Goal: Information Seeking & Learning: Learn about a topic

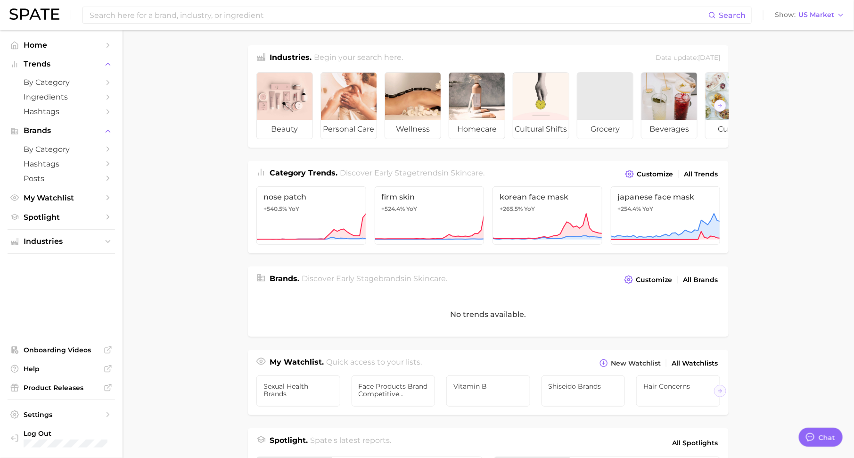
scroll to position [12, 0]
click at [79, 215] on span "Spotlight" at bounding box center [61, 217] width 75 height 9
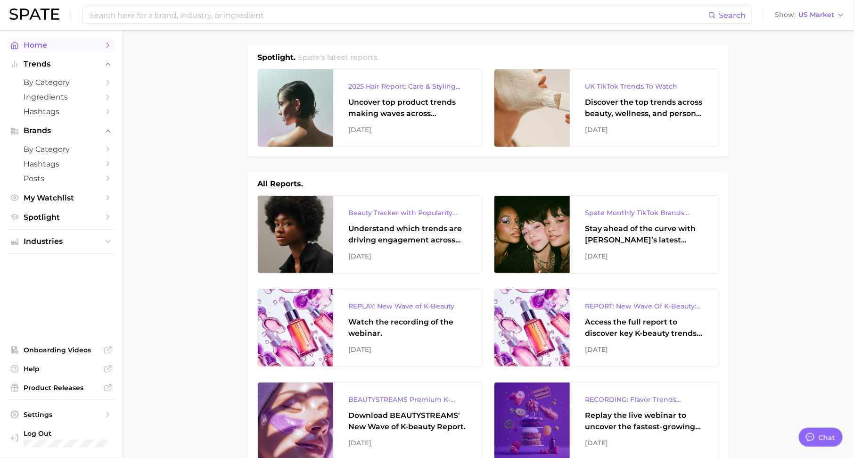
click at [106, 47] on icon "Sidebar" at bounding box center [108, 45] width 8 height 8
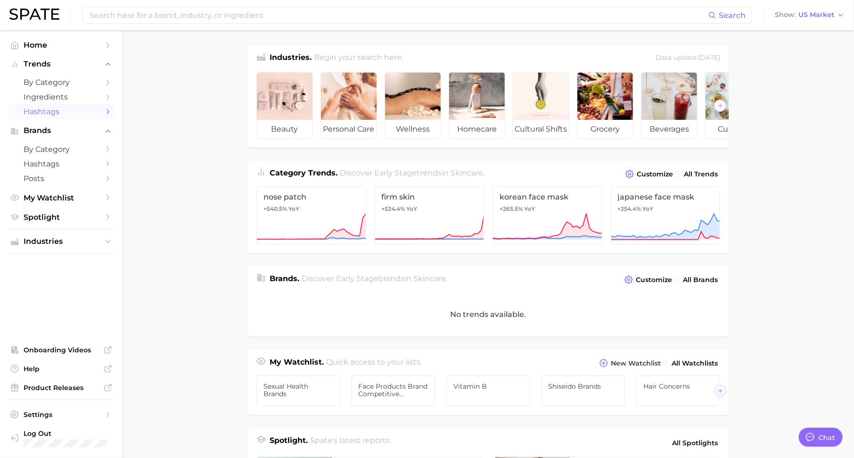
click at [103, 115] on link "Hashtags" at bounding box center [61, 111] width 107 height 15
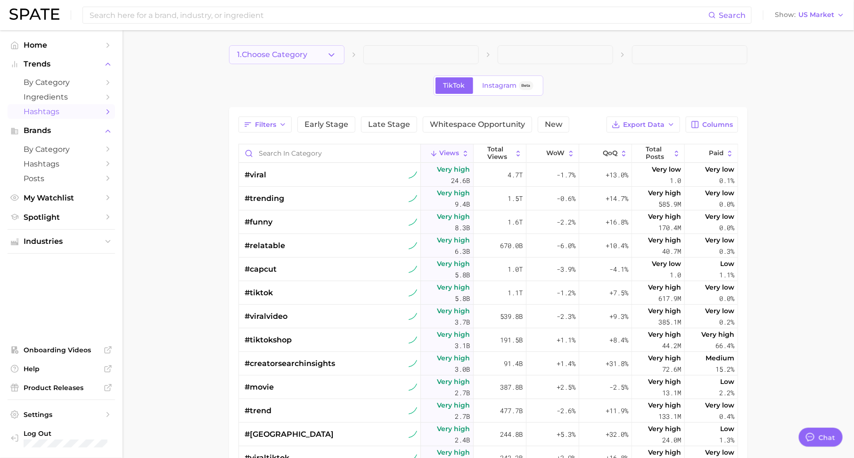
click at [314, 48] on button "1. Choose Category" at bounding box center [286, 54] width 115 height 19
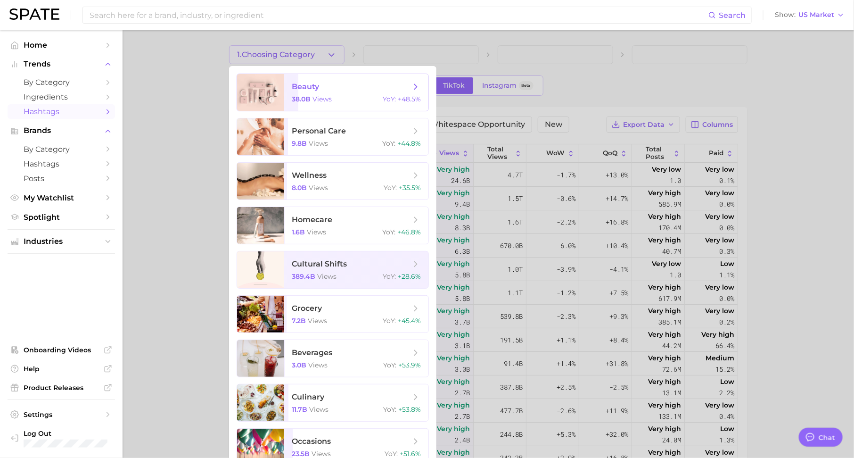
click at [341, 97] on div "38.0b views YoY : +48.5%" at bounding box center [356, 99] width 129 height 8
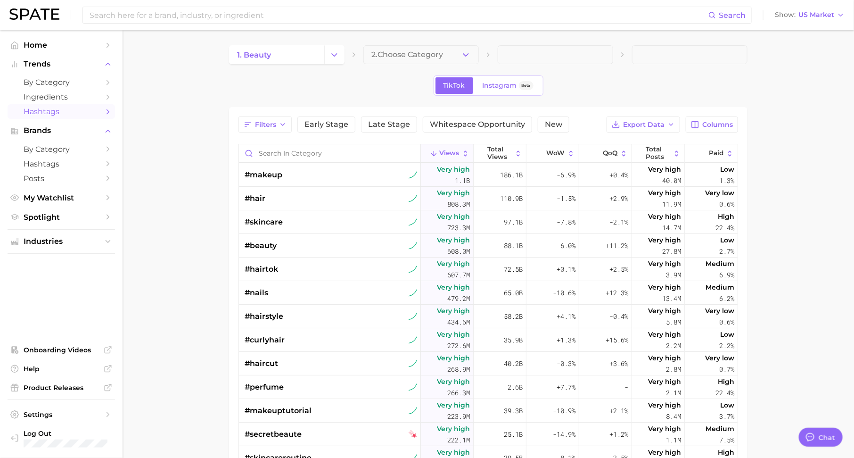
click at [427, 56] on span "2. Choose Category" at bounding box center [407, 54] width 72 height 8
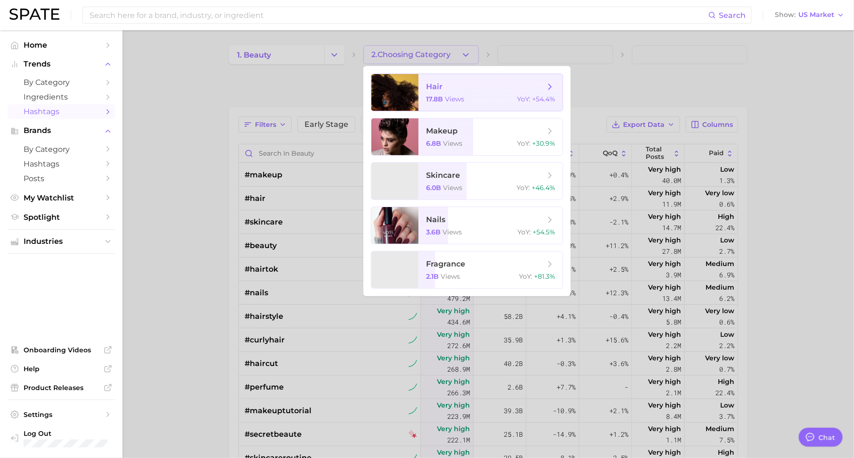
click at [467, 102] on div "17.8b views YoY : +54.4%" at bounding box center [490, 99] width 129 height 8
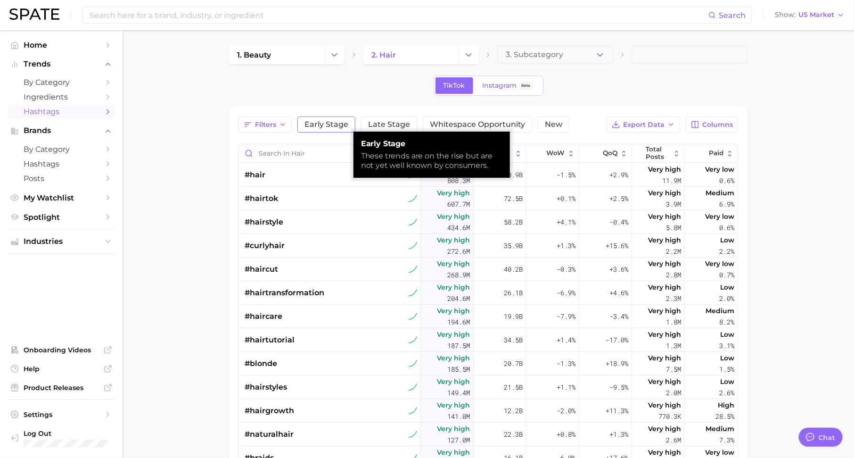
click at [329, 126] on span "Early Stage" at bounding box center [326, 125] width 44 height 8
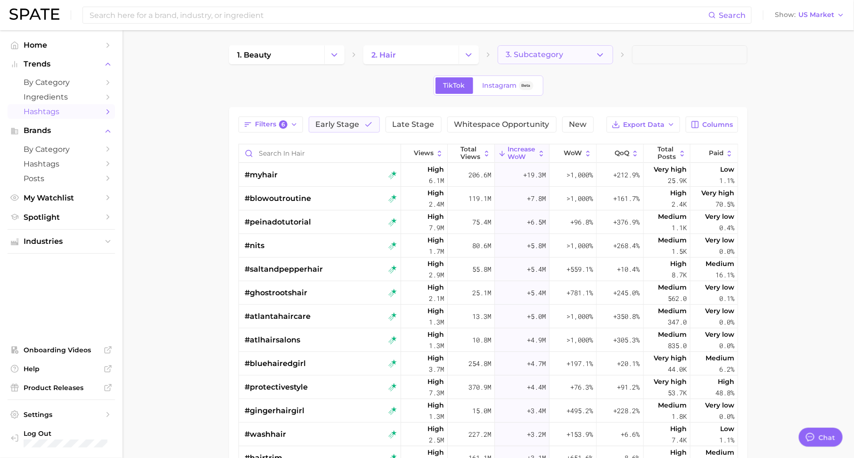
click at [540, 51] on span "3. Subcategory" at bounding box center [534, 54] width 57 height 8
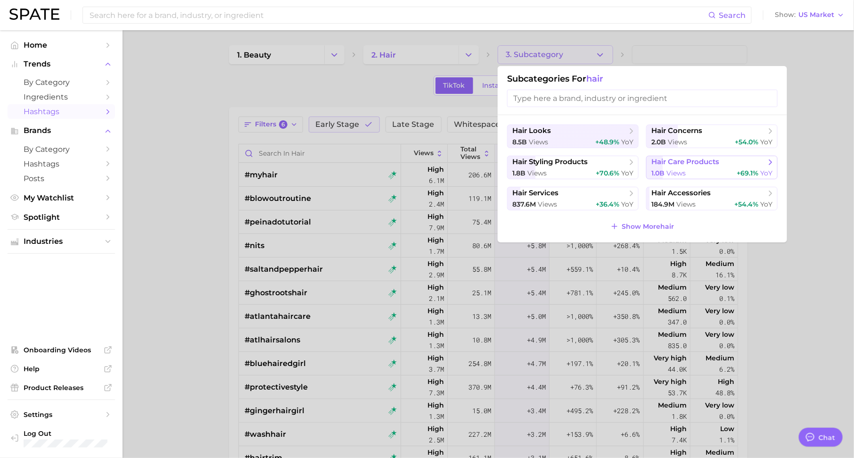
click at [686, 158] on span "hair care products" at bounding box center [685, 161] width 68 height 9
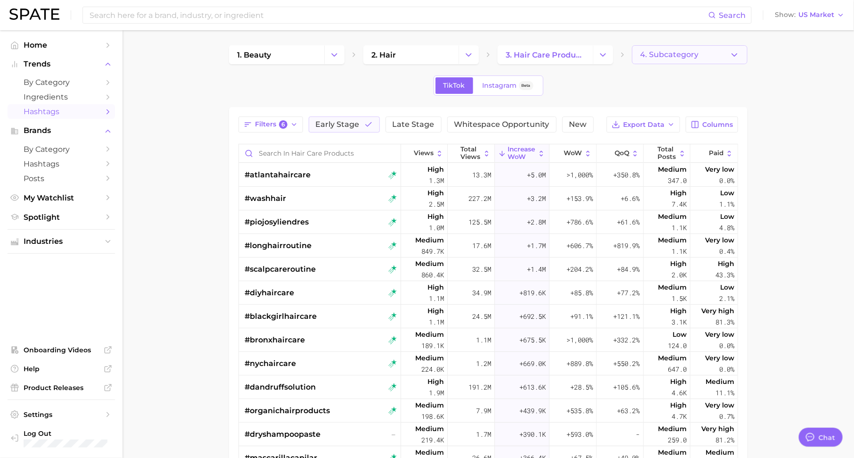
click at [666, 48] on button "4. Subcategory" at bounding box center [689, 54] width 115 height 19
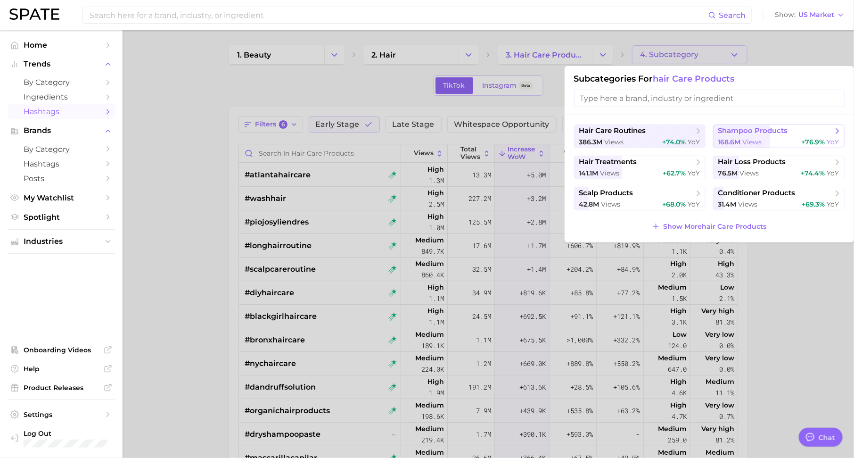
click at [741, 132] on span "shampoo products" at bounding box center [753, 130] width 70 height 9
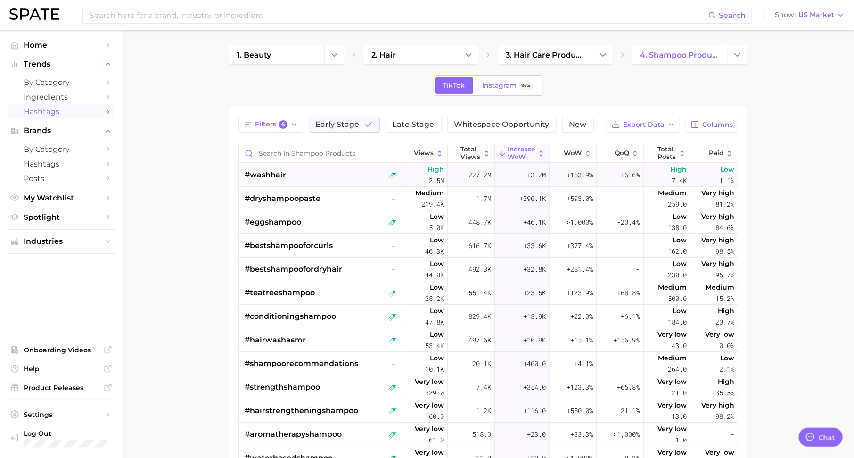
click at [292, 173] on div "#washhair" at bounding box center [321, 175] width 152 height 24
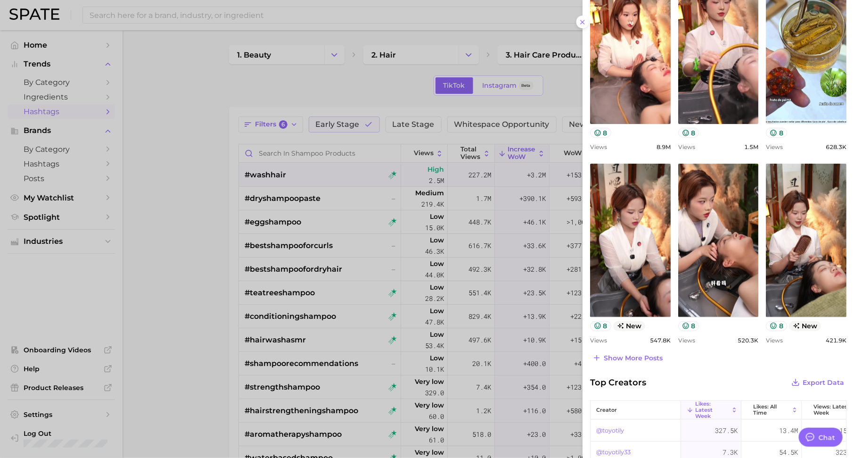
scroll to position [310, 0]
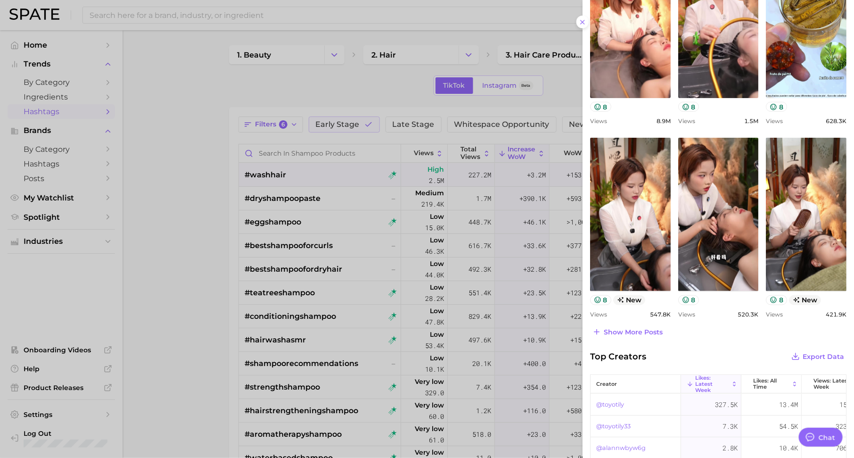
click at [640, 338] on div "#washhair Export Data Add to Watchlist New 2.0m 4.0m 2023 2024 2025 Top Posts E…" at bounding box center [717, 128] width 271 height 876
click at [646, 329] on span "Show more posts" at bounding box center [633, 332] width 59 height 8
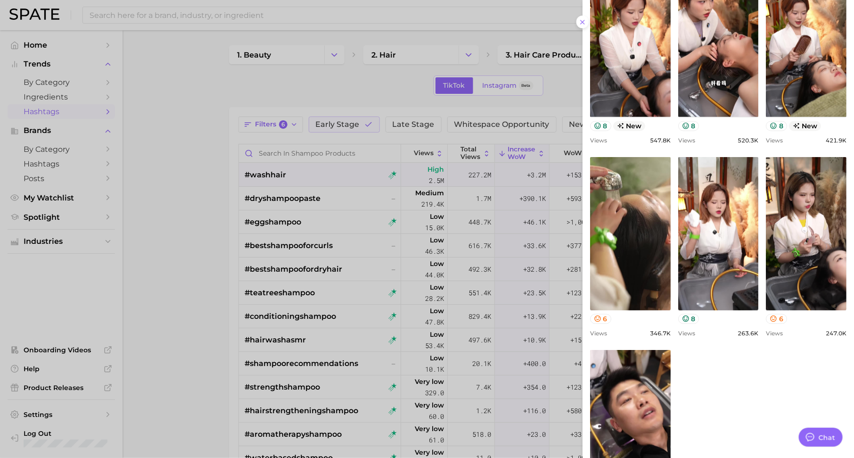
scroll to position [565, 0]
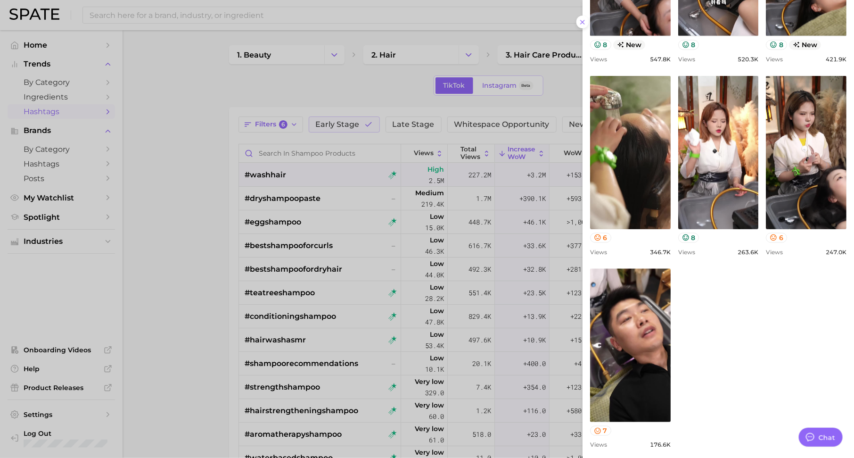
click at [343, 238] on div at bounding box center [427, 229] width 854 height 458
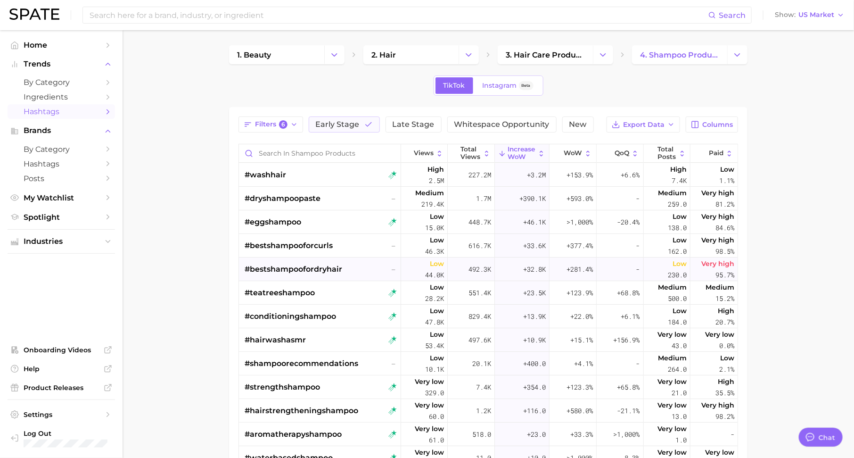
click at [328, 268] on span "#bestshampoofordryhair" at bounding box center [294, 268] width 98 height 11
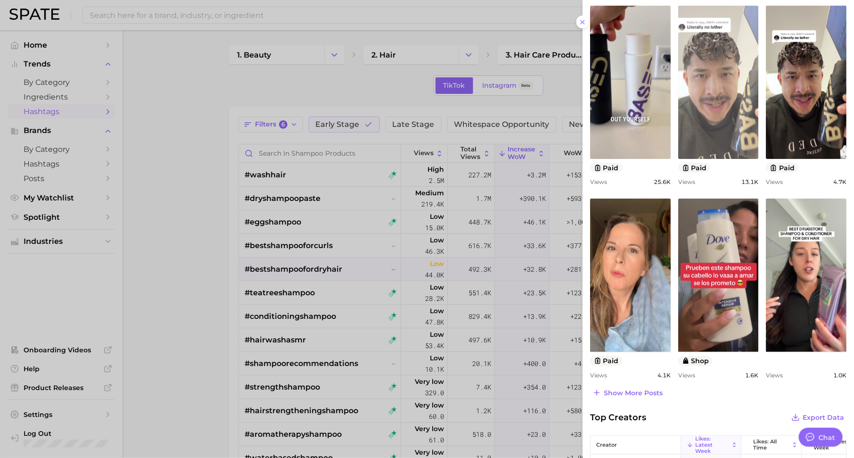
scroll to position [269, 0]
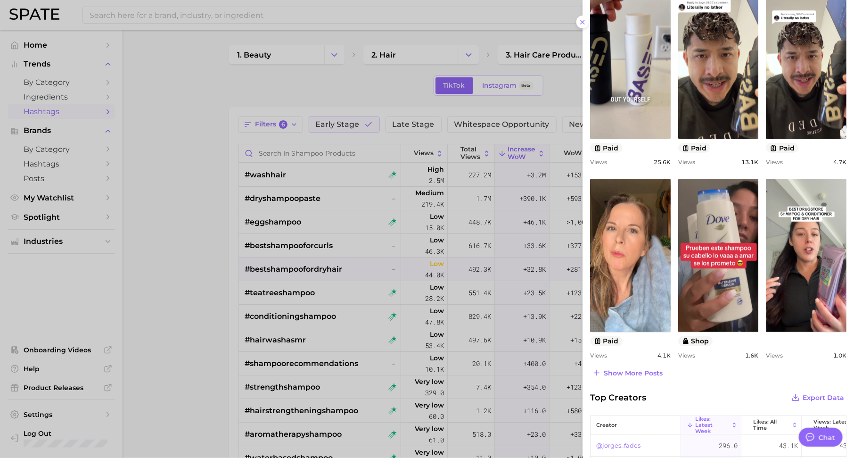
click at [426, 253] on div at bounding box center [427, 229] width 854 height 458
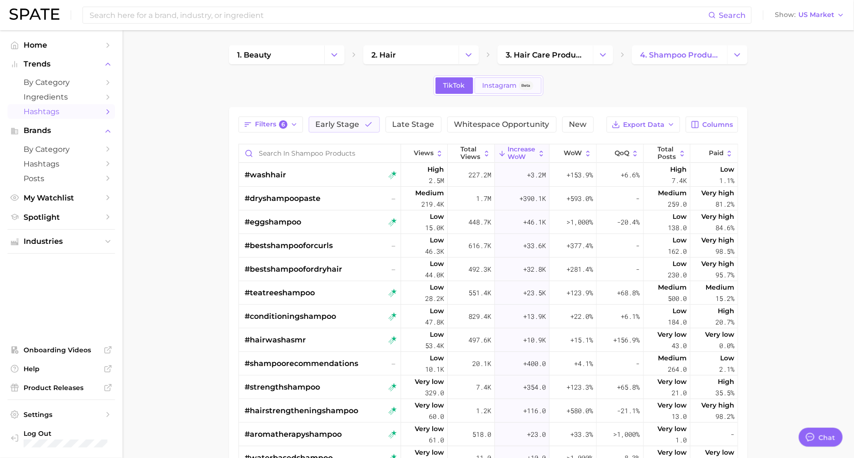
click at [515, 85] on span "Instagram" at bounding box center [500, 86] width 34 height 8
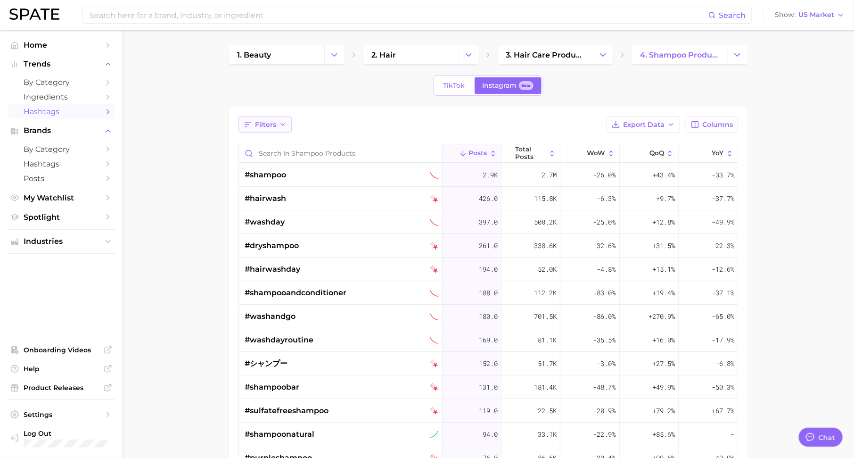
click at [271, 129] on button "Filters" at bounding box center [264, 124] width 53 height 16
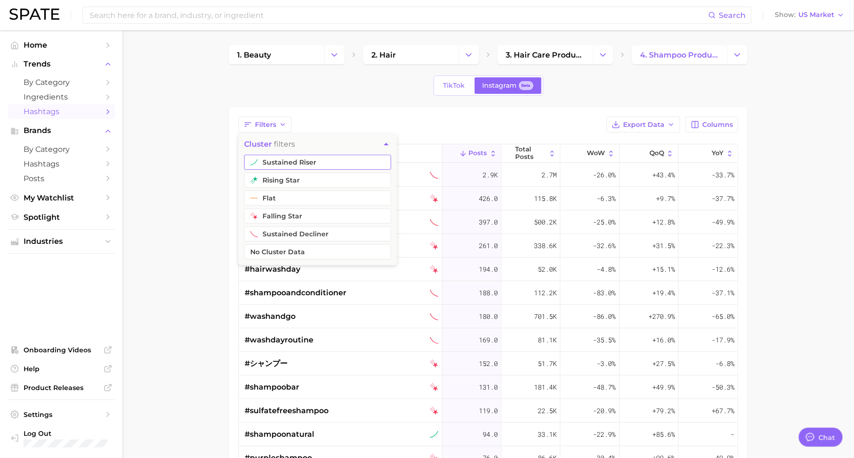
click at [287, 158] on button "sustained riser" at bounding box center [317, 162] width 147 height 15
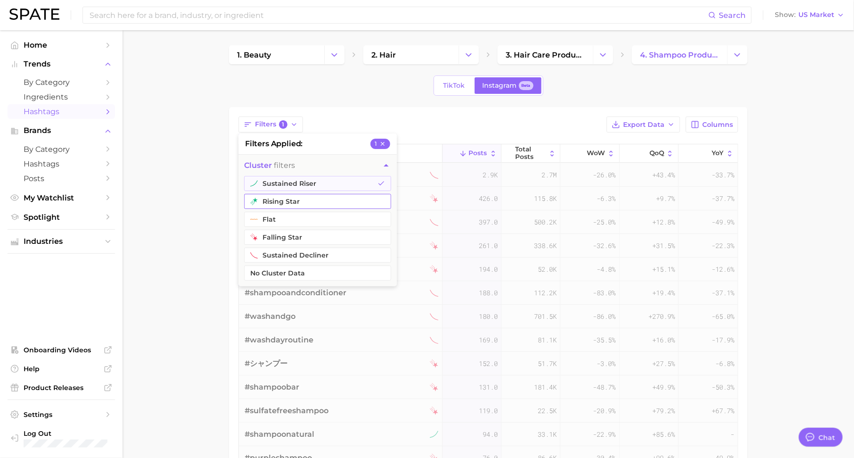
click at [309, 197] on button "rising star" at bounding box center [317, 201] width 147 height 15
click at [376, 99] on div "1. beauty 2. hair 3. hair care products 4. shampoo products TikTok Instagram Be…" at bounding box center [488, 215] width 518 height 340
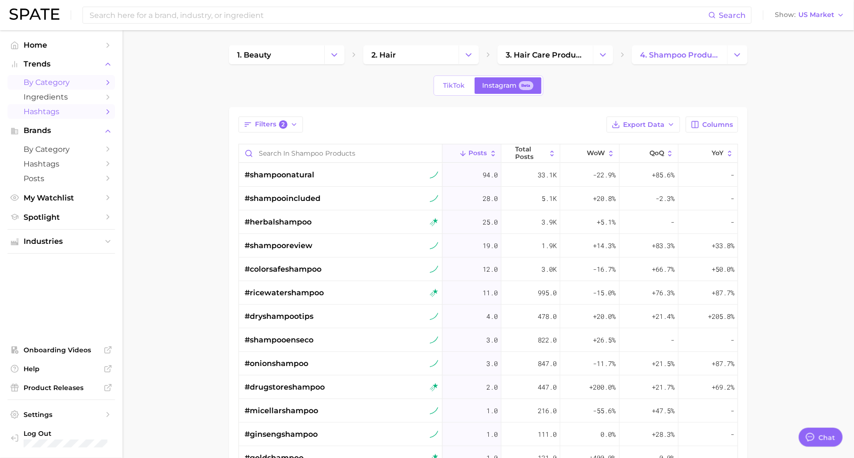
click at [99, 86] on link "by Category" at bounding box center [61, 82] width 107 height 15
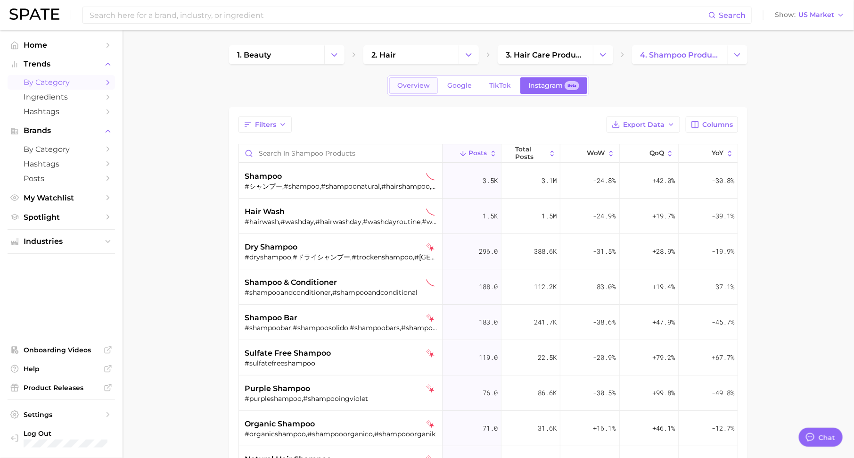
click at [415, 92] on link "Overview" at bounding box center [413, 85] width 49 height 16
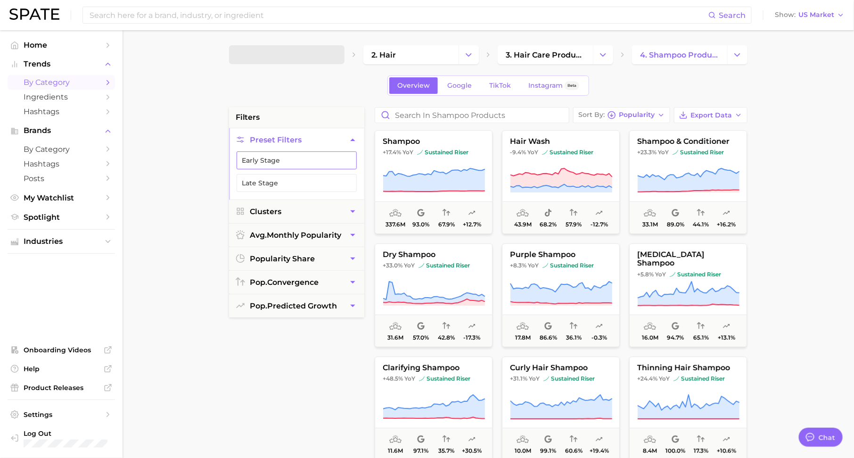
click at [339, 156] on button "Early Stage" at bounding box center [297, 160] width 120 height 18
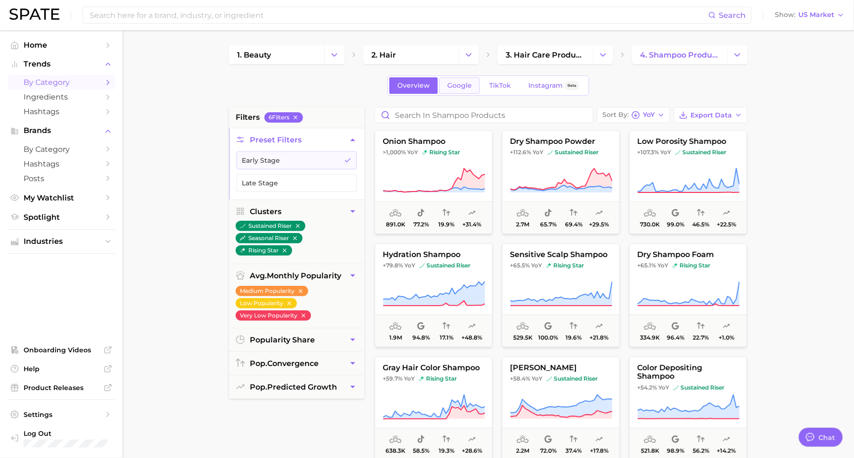
click at [453, 83] on span "Google" at bounding box center [459, 86] width 25 height 8
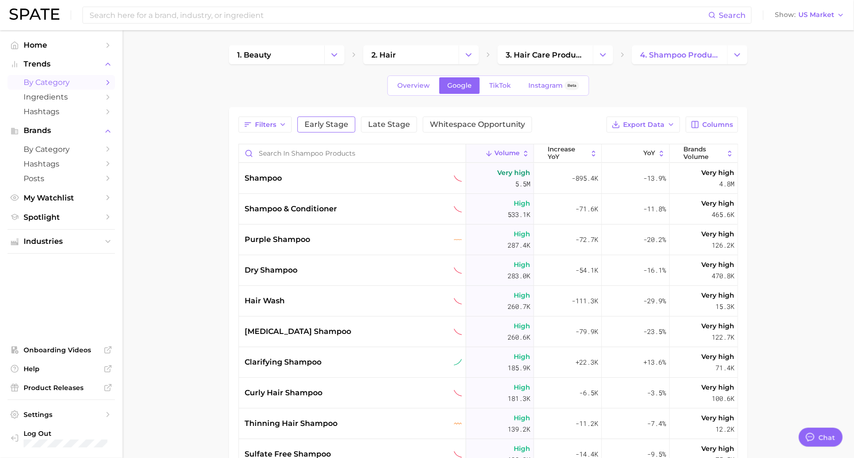
click at [319, 123] on span "Early Stage" at bounding box center [326, 125] width 44 height 8
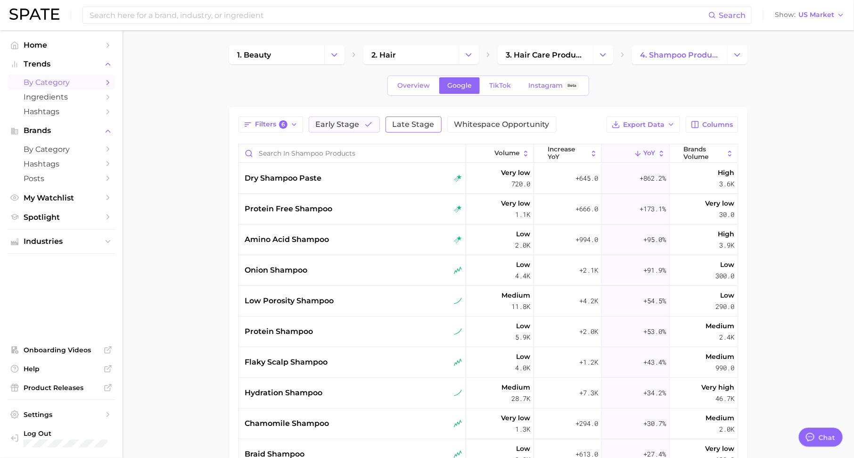
click at [408, 121] on span "Late Stage" at bounding box center [414, 125] width 42 height 8
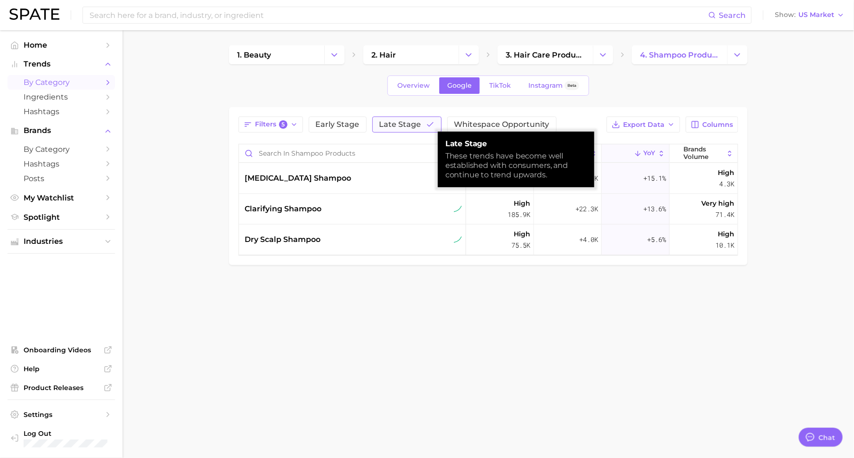
click at [408, 121] on span "Late Stage" at bounding box center [400, 125] width 42 height 8
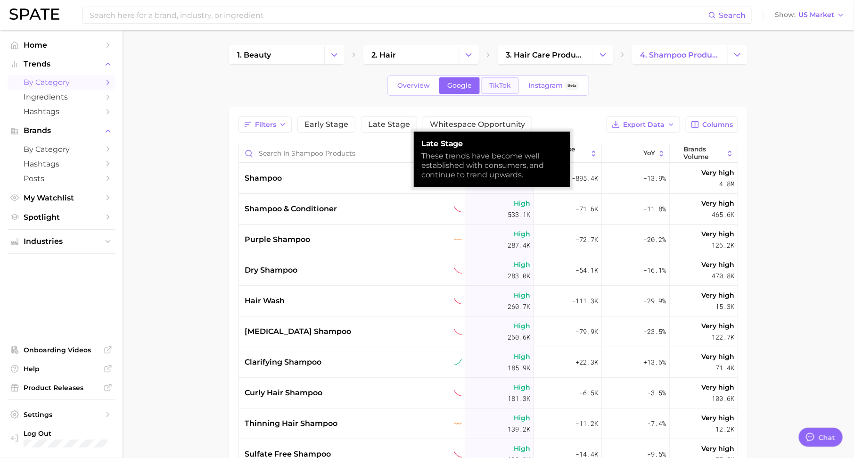
click at [489, 83] on span "TikTok" at bounding box center [500, 86] width 22 height 8
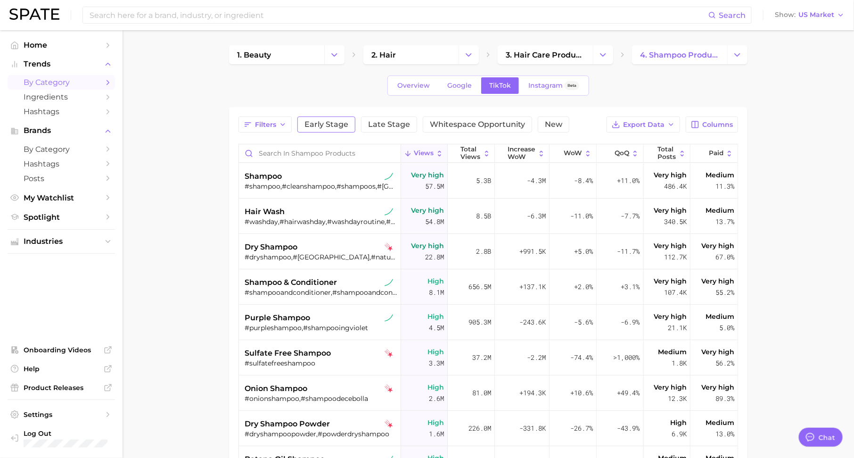
click at [325, 126] on span "Early Stage" at bounding box center [326, 125] width 44 height 8
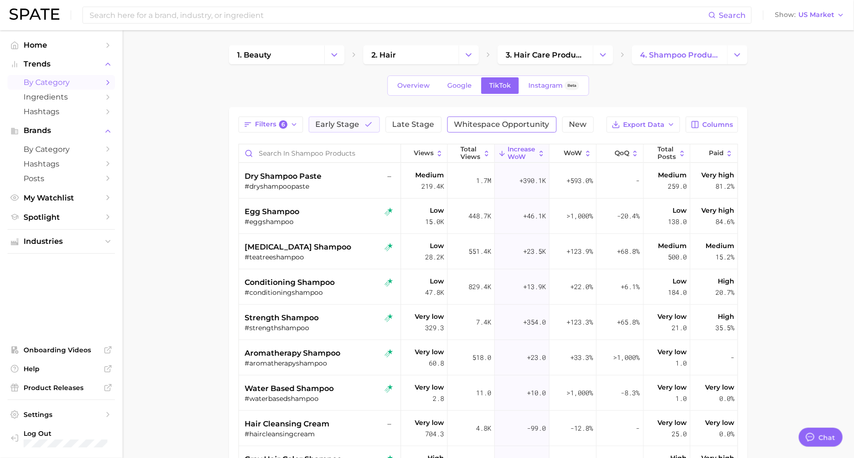
click at [519, 121] on span "Whitespace Opportunity" at bounding box center [501, 125] width 95 height 8
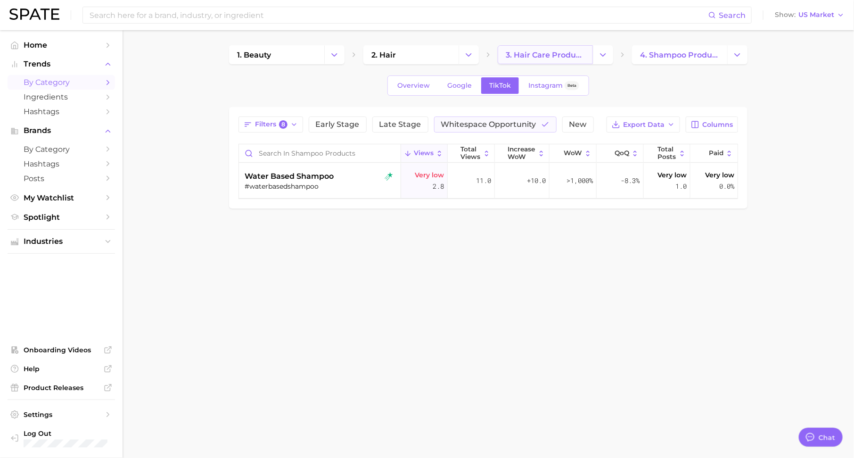
click at [564, 49] on link "3. hair care products" at bounding box center [545, 54] width 95 height 19
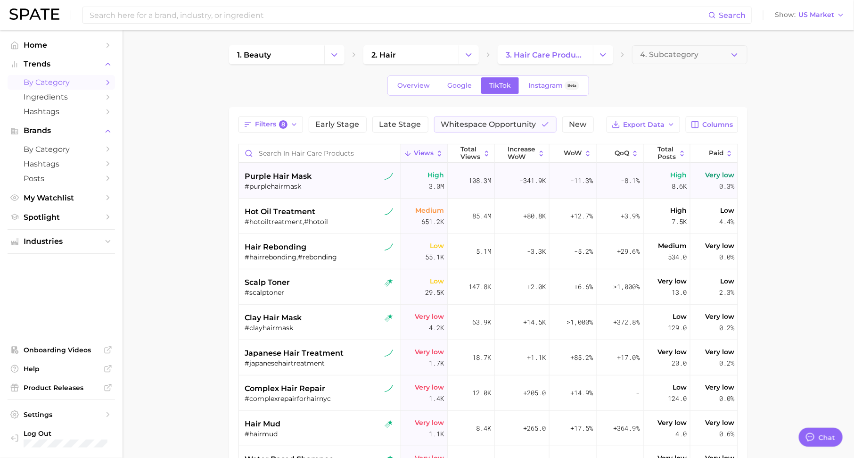
click at [332, 180] on div "purple hair mask" at bounding box center [321, 176] width 152 height 11
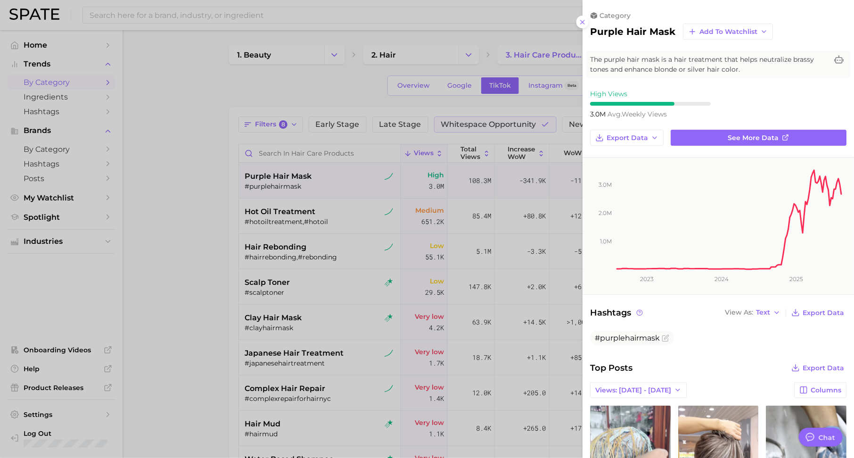
click at [262, 267] on div at bounding box center [427, 229] width 854 height 458
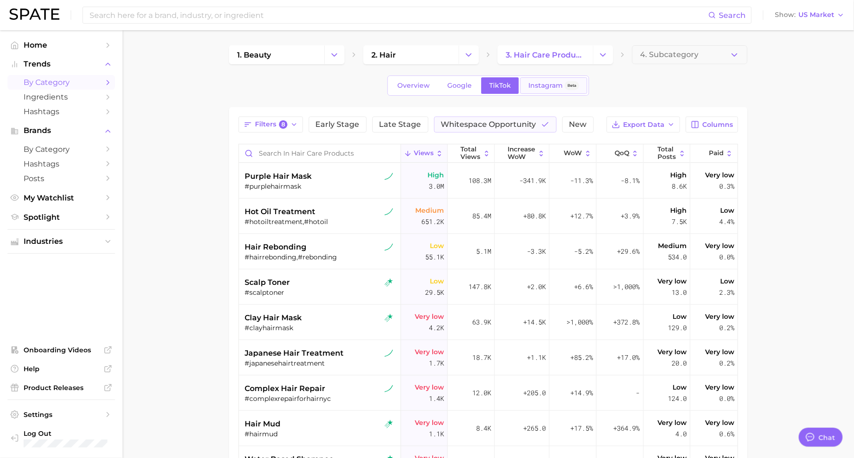
click at [536, 82] on span "Instagram" at bounding box center [545, 86] width 34 height 8
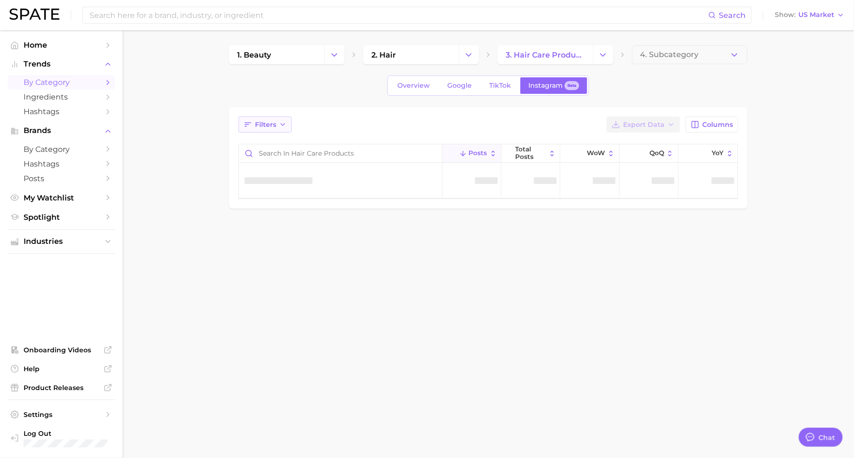
click at [252, 122] on icon "button" at bounding box center [248, 124] width 8 height 8
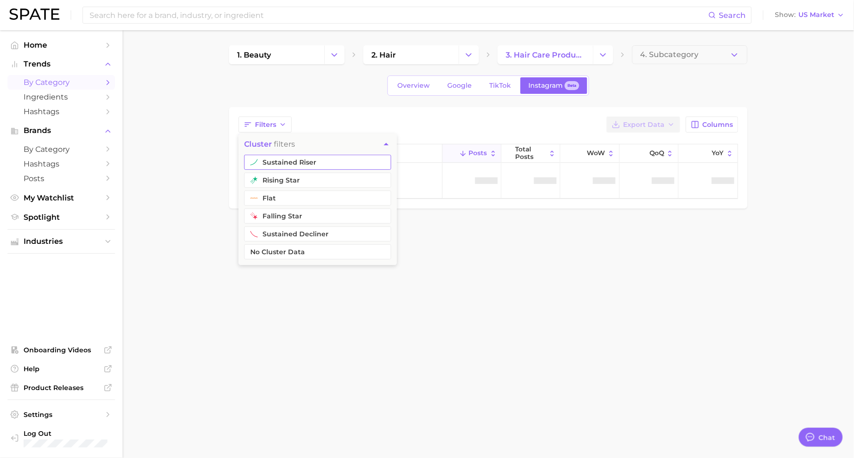
click at [278, 161] on button "sustained riser" at bounding box center [317, 162] width 147 height 15
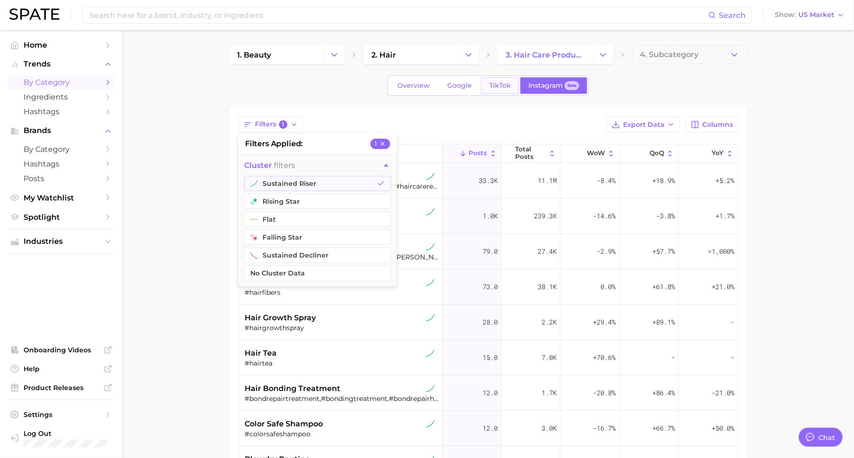
click at [495, 89] on span "TikTok" at bounding box center [500, 86] width 22 height 8
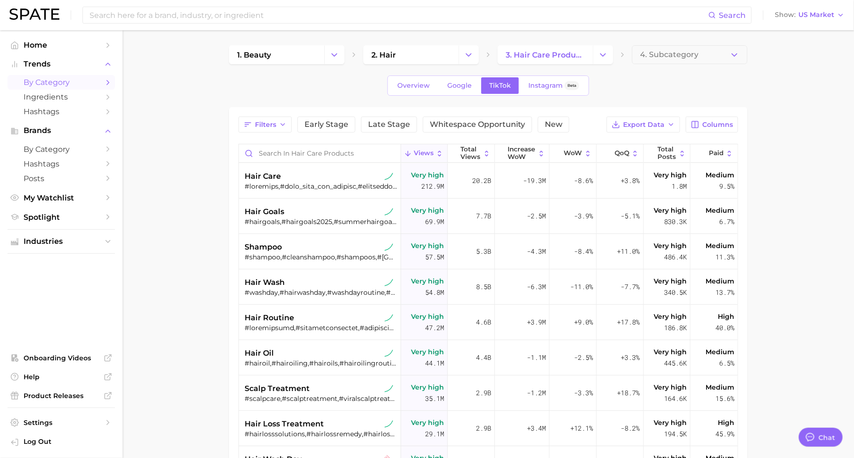
type textarea "x"
click at [508, 123] on span "Whitespace Opportunity" at bounding box center [477, 125] width 95 height 8
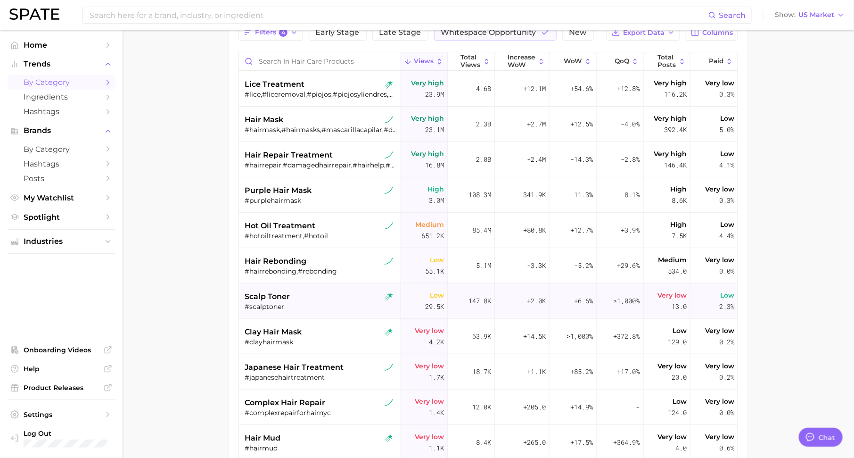
scroll to position [150, 0]
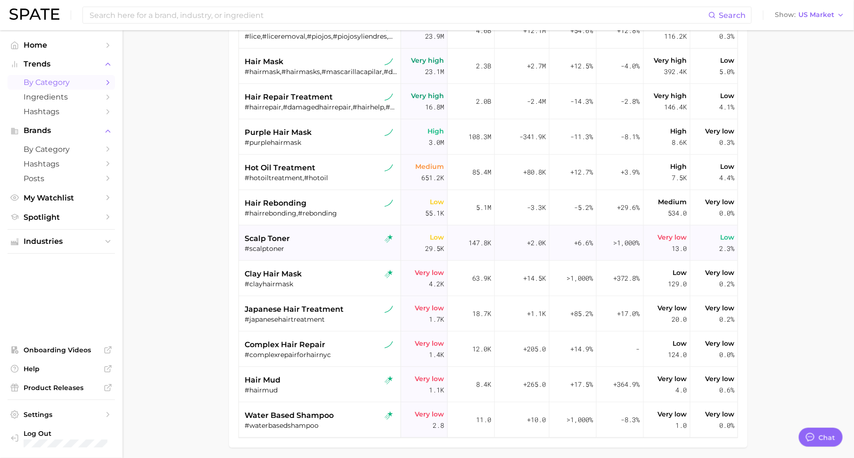
click at [338, 239] on div "scalp toner" at bounding box center [321, 238] width 152 height 11
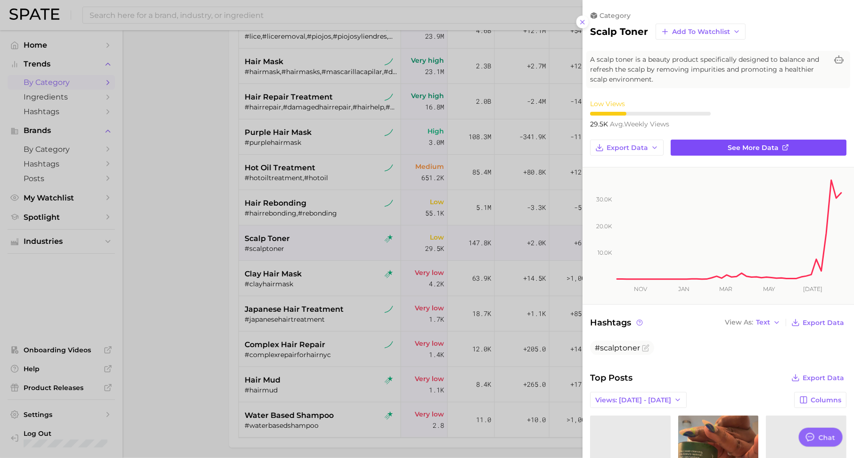
scroll to position [0, 0]
click at [693, 141] on link "See more data" at bounding box center [759, 147] width 176 height 16
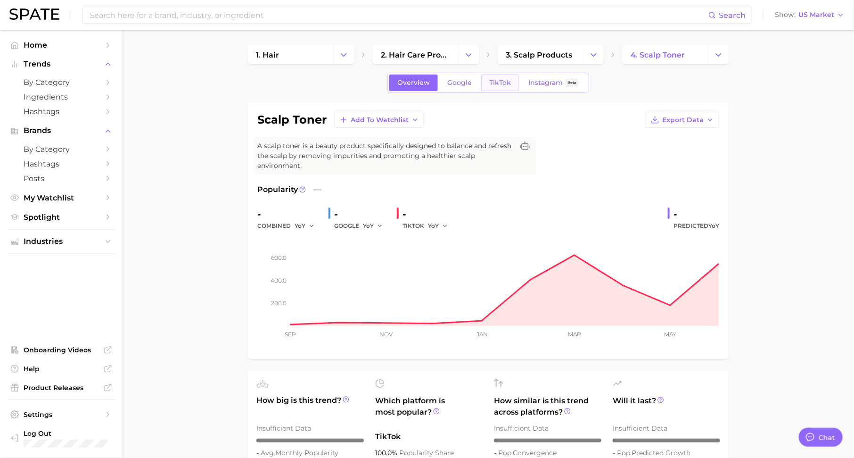
click at [499, 81] on span "TikTok" at bounding box center [500, 83] width 22 height 8
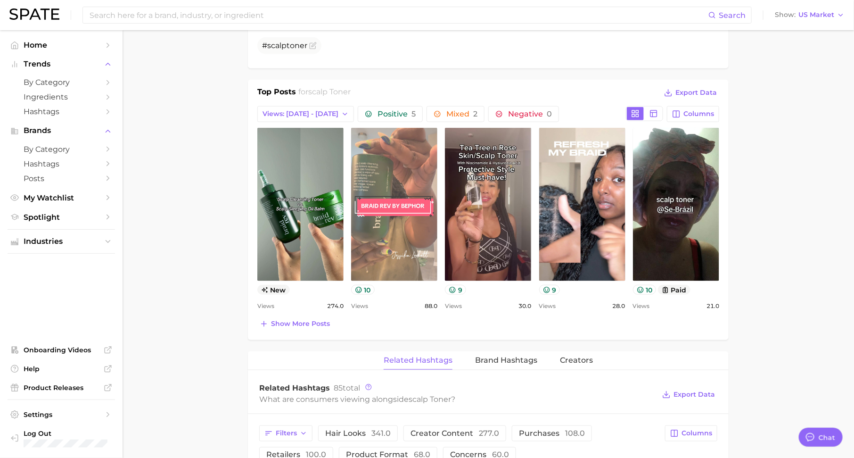
scroll to position [418, 0]
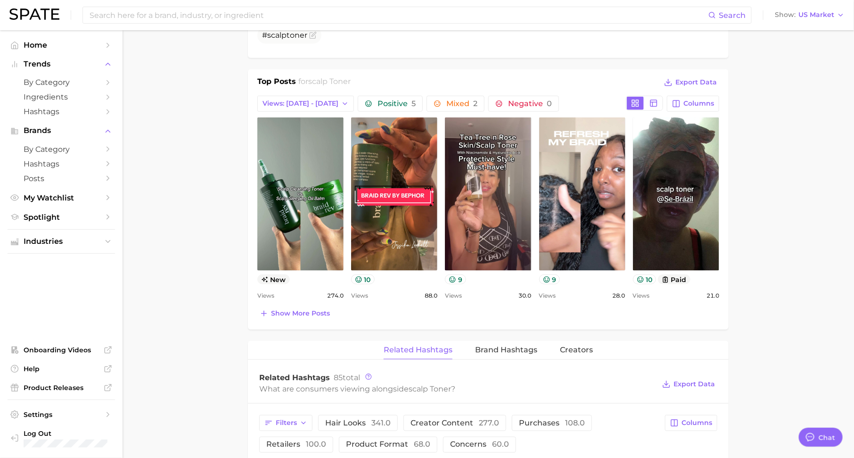
click at [292, 319] on div "Top Posts for scalp toner Export Data Views: [DATE] - [DATE] Positive 5 Mixed 2…" at bounding box center [488, 199] width 481 height 260
click at [300, 314] on span "Show more posts" at bounding box center [300, 313] width 59 height 8
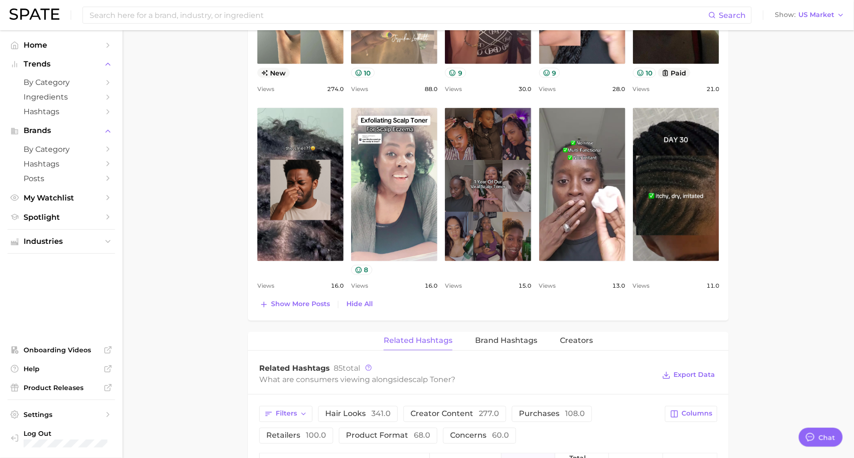
scroll to position [637, 0]
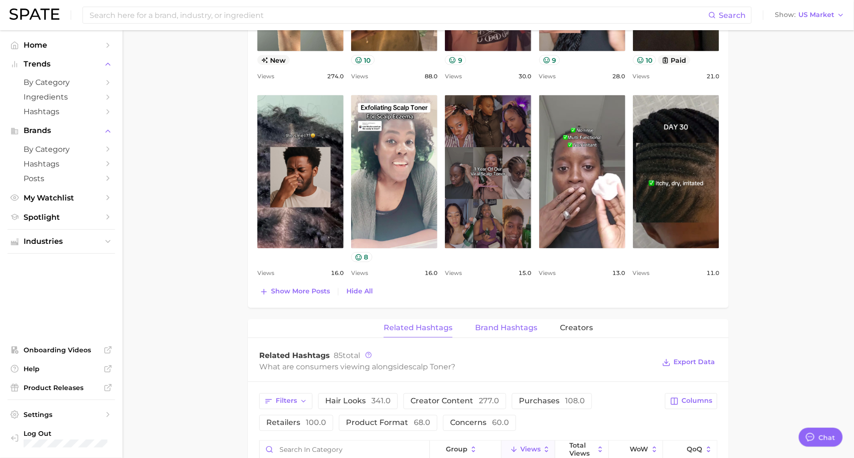
click at [502, 325] on span "Brand Hashtags" at bounding box center [506, 328] width 62 height 8
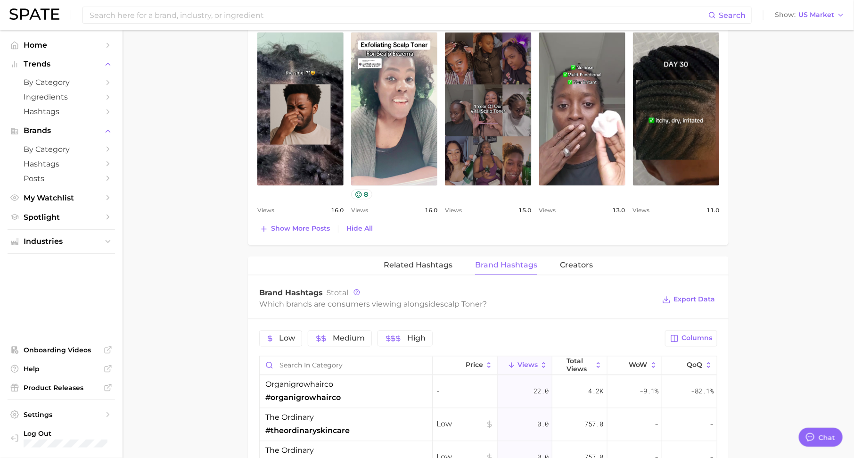
scroll to position [707, 0]
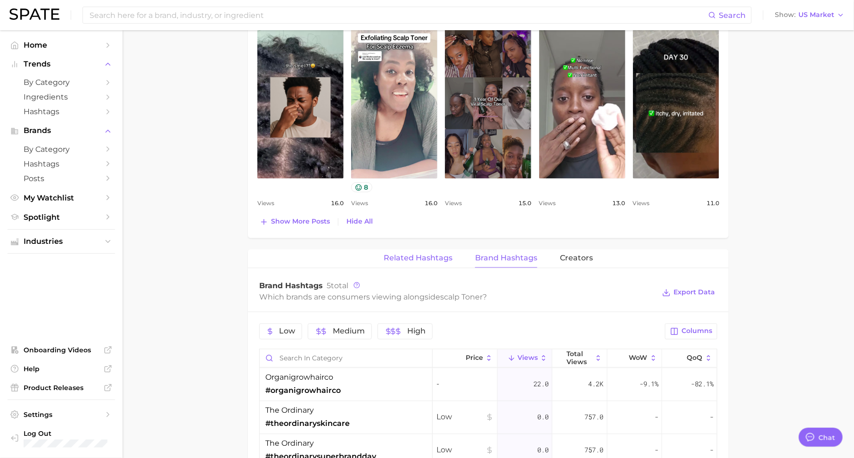
click at [414, 254] on span "Related Hashtags" at bounding box center [418, 258] width 69 height 8
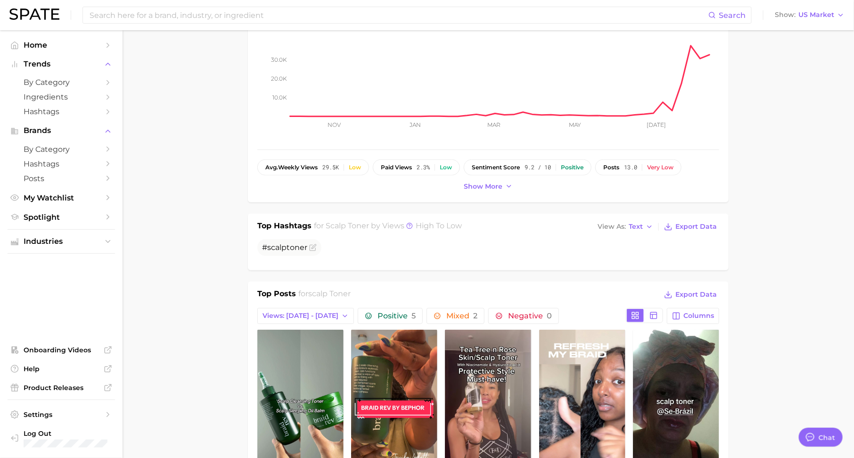
scroll to position [0, 0]
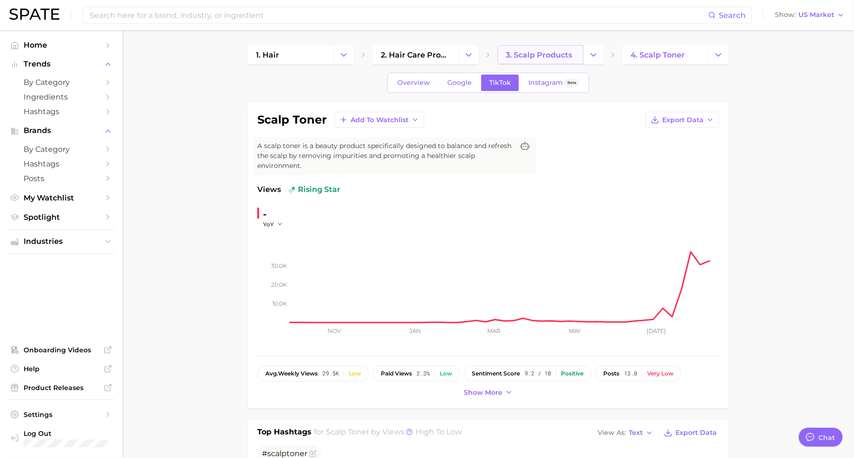
click at [525, 49] on link "3. scalp products" at bounding box center [541, 54] width 86 height 19
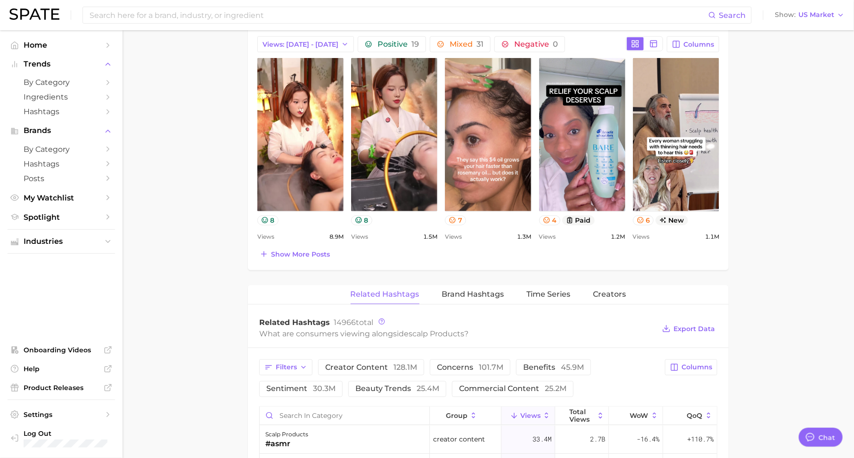
scroll to position [644, 0]
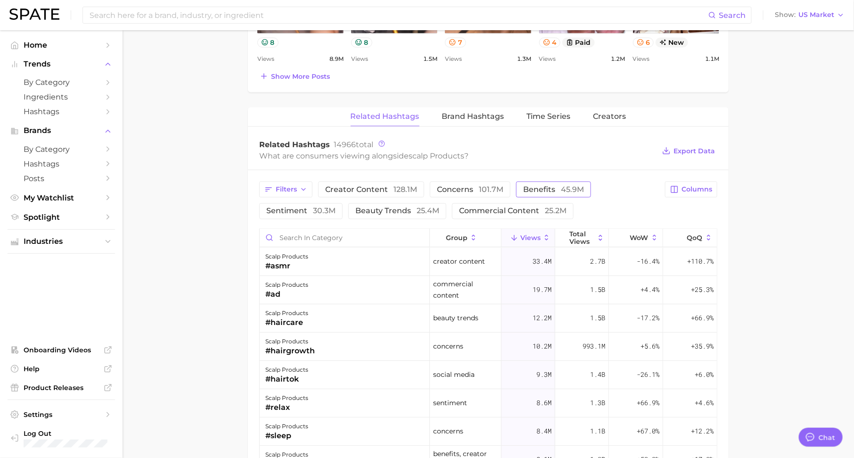
click at [516, 183] on button "benefits 45.9m" at bounding box center [553, 189] width 75 height 16
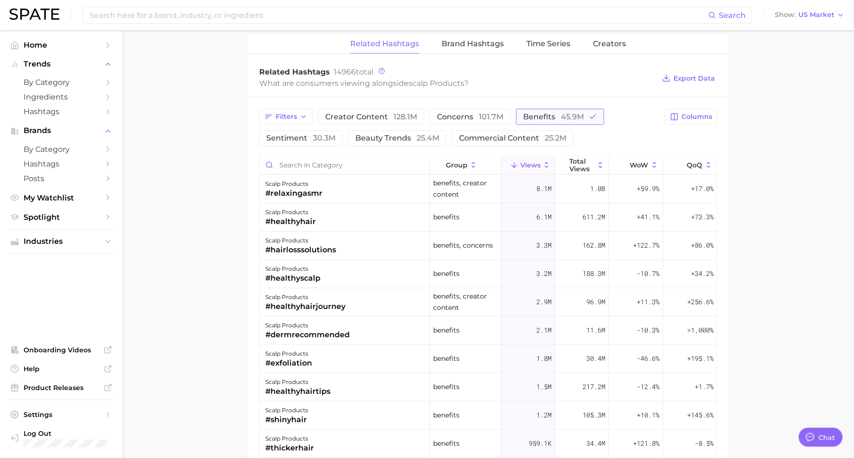
scroll to position [717, 0]
click at [536, 113] on span "benefits 45.9m" at bounding box center [553, 117] width 61 height 8
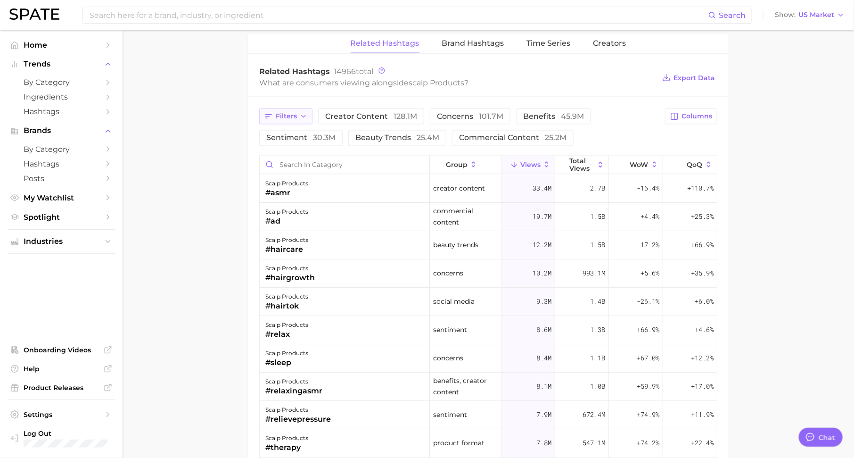
click at [304, 117] on button "Filters" at bounding box center [285, 116] width 53 height 16
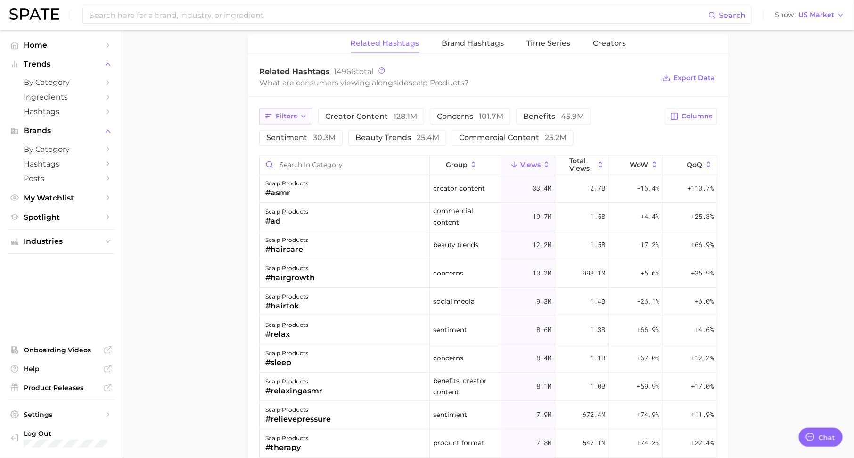
click at [280, 114] on span "Filters" at bounding box center [286, 116] width 21 height 8
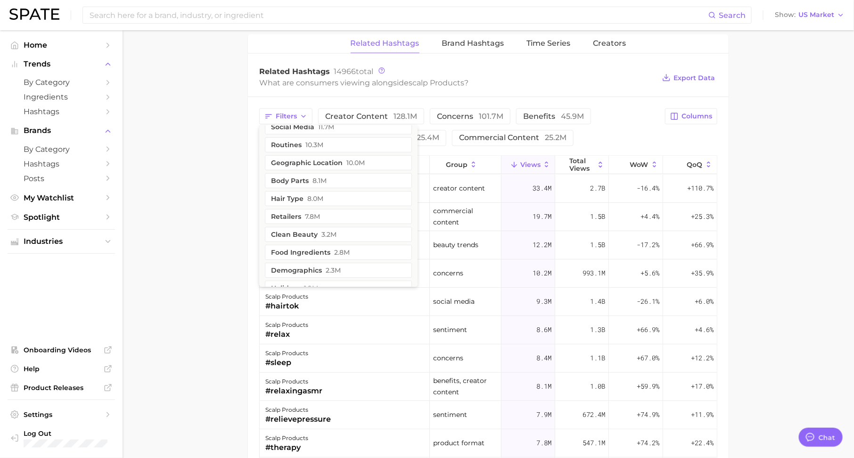
scroll to position [144, 0]
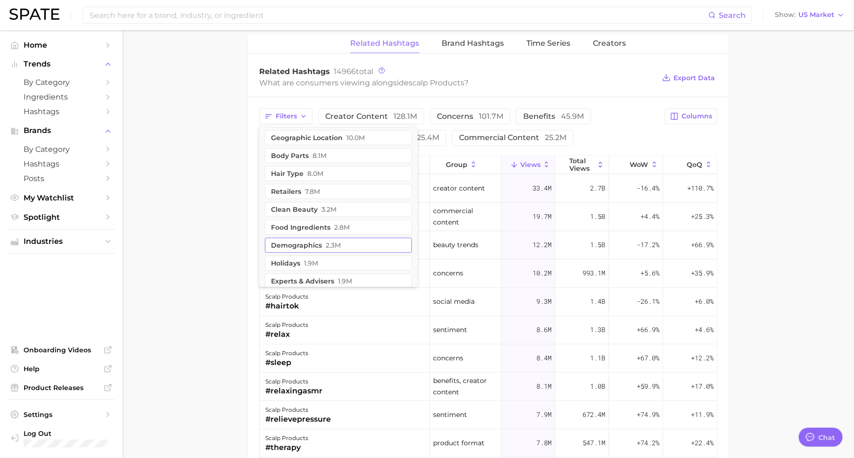
click at [302, 241] on button "demographics 2.3m" at bounding box center [338, 244] width 147 height 15
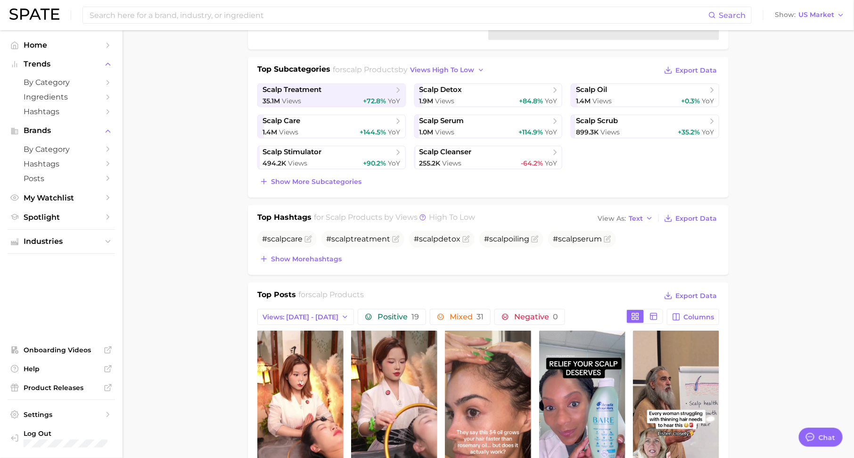
scroll to position [0, 0]
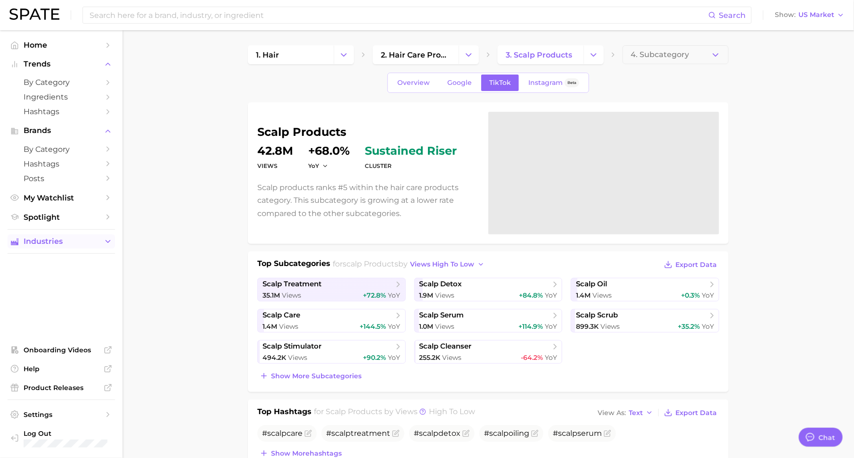
click at [76, 239] on span "Industries" at bounding box center [61, 241] width 75 height 8
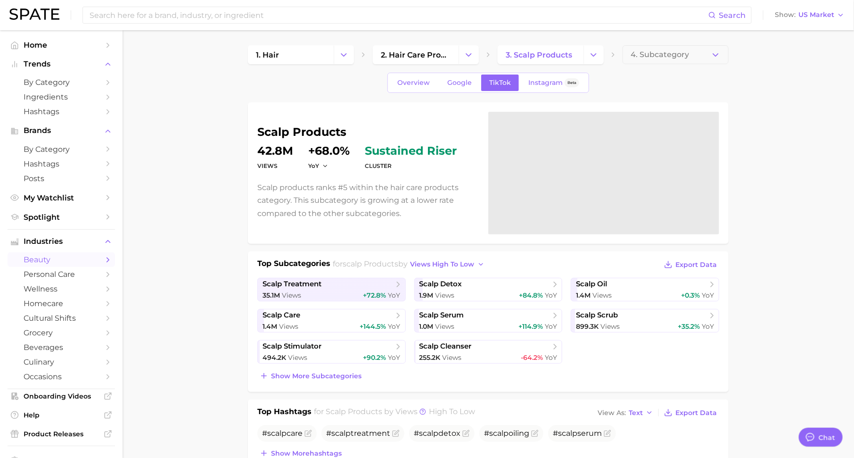
click at [98, 259] on span "beauty" at bounding box center [61, 259] width 75 height 9
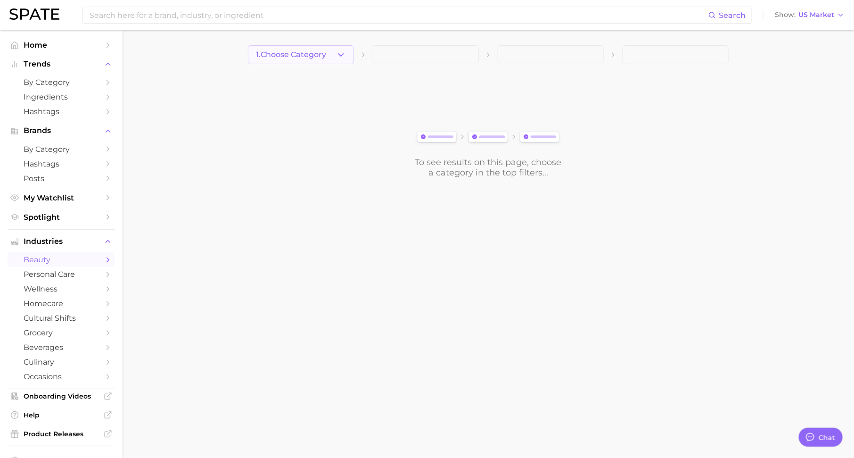
click at [295, 49] on button "1. Choose Category" at bounding box center [301, 54] width 106 height 19
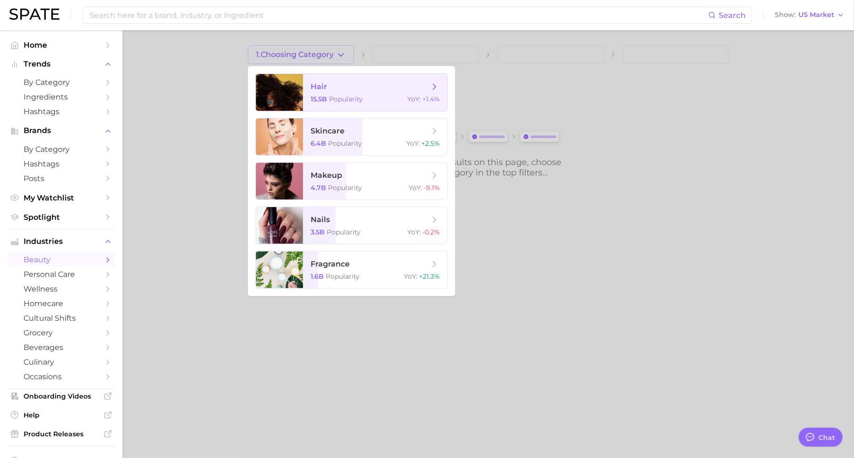
click at [323, 94] on span "hair 15.5b Popularity YoY : +1.4%" at bounding box center [375, 92] width 144 height 37
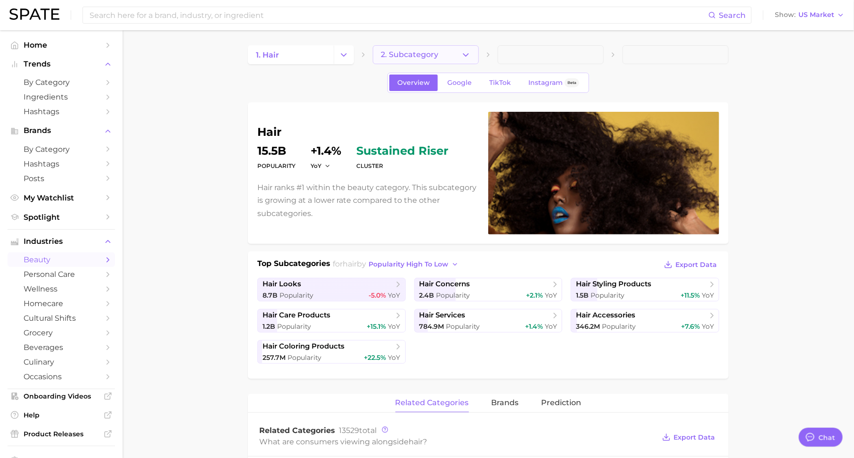
click at [417, 51] on span "2. Subcategory" at bounding box center [409, 54] width 57 height 8
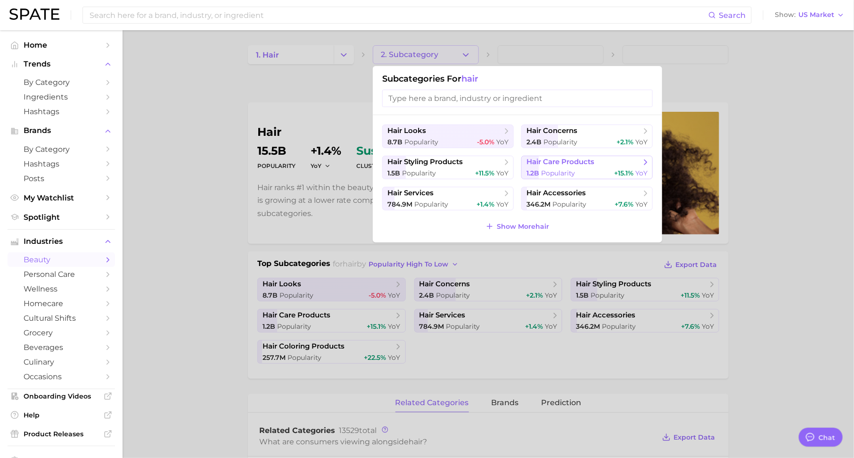
click at [546, 161] on span "hair care products" at bounding box center [560, 161] width 68 height 9
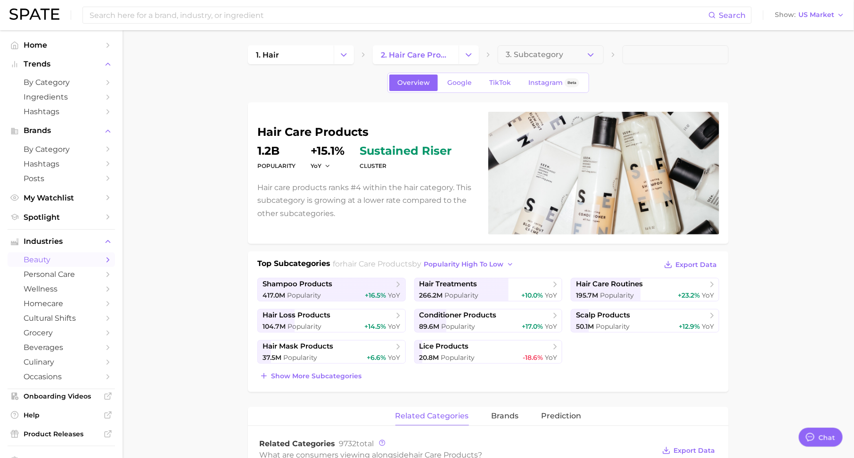
scroll to position [57, 0]
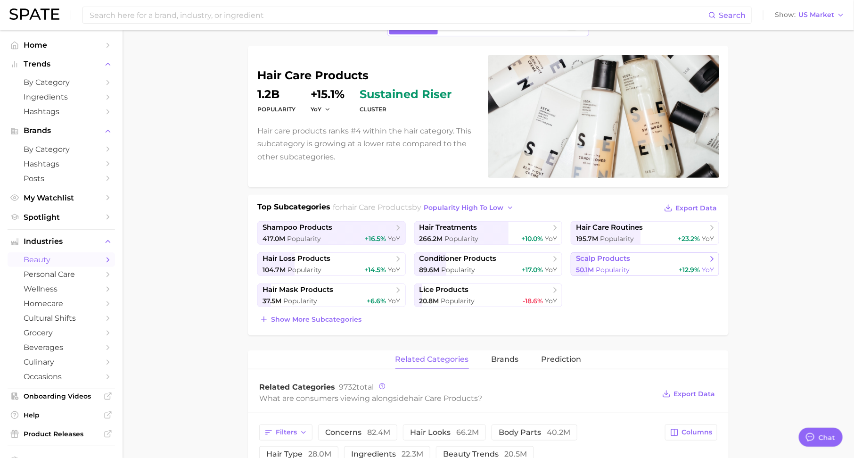
click at [606, 266] on span "Popularity" at bounding box center [613, 269] width 34 height 8
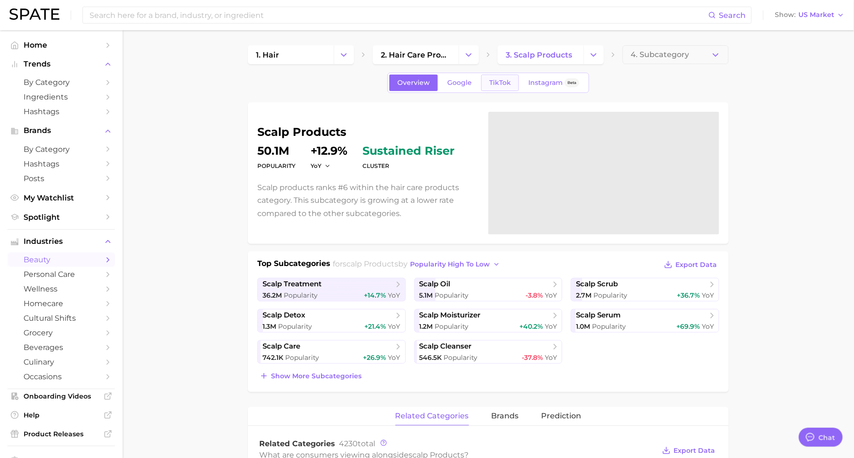
click at [500, 83] on span "TikTok" at bounding box center [500, 83] width 22 height 8
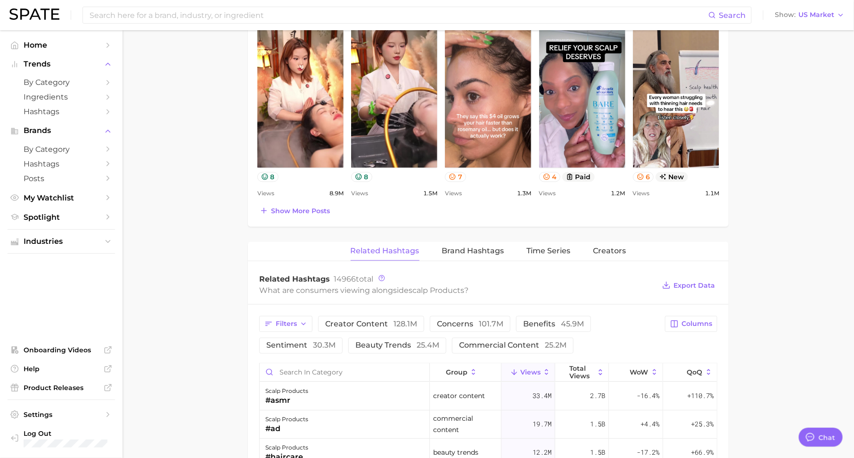
scroll to position [652, 0]
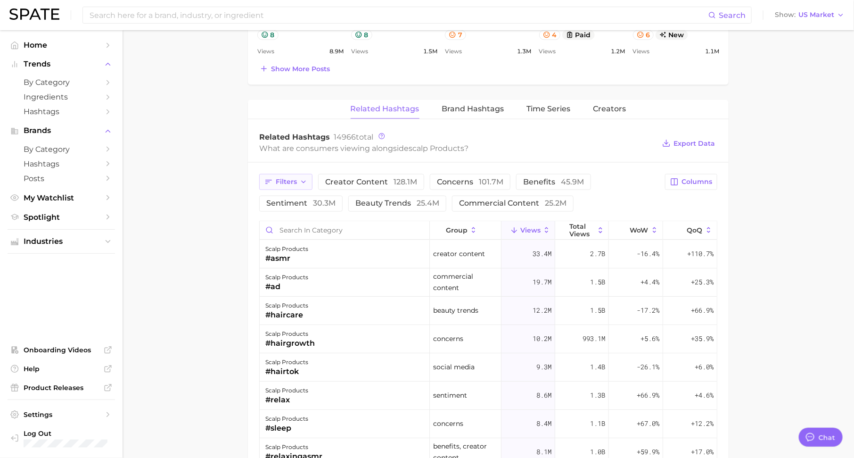
click at [292, 178] on span "Filters" at bounding box center [286, 182] width 21 height 8
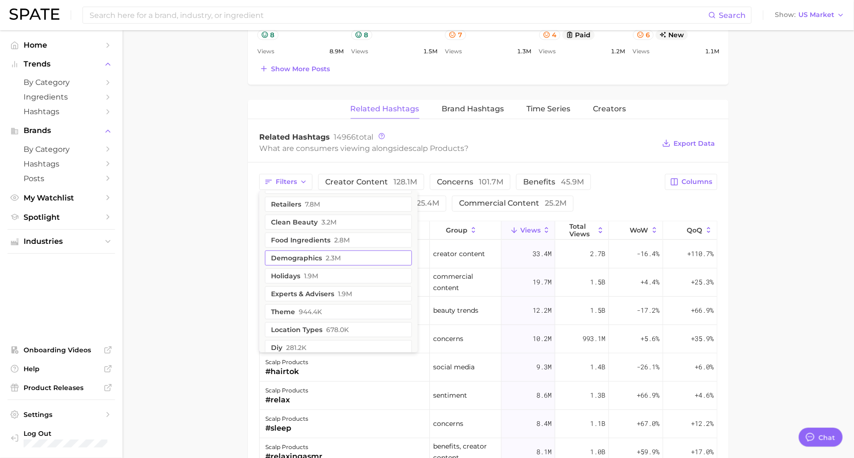
scroll to position [198, 0]
click at [322, 252] on button "demographics 2.3m" at bounding box center [338, 256] width 147 height 15
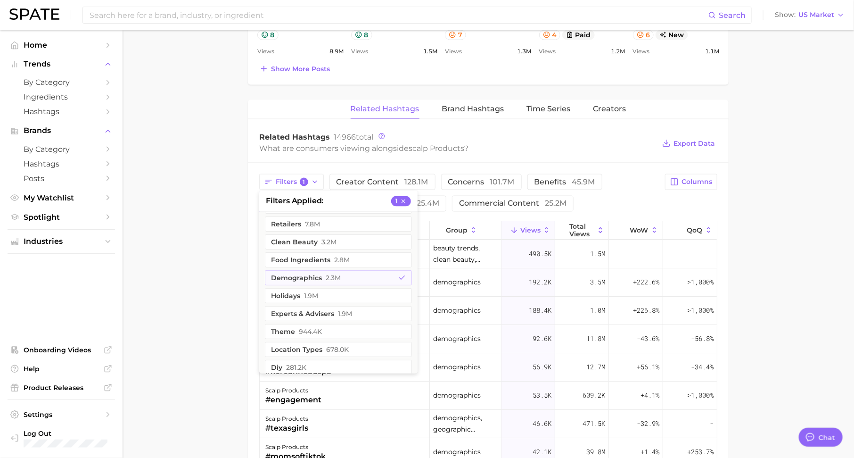
click at [237, 248] on main "1. hair 2. hair care products 3. scalp products 4. Subcategory Overview Google …" at bounding box center [488, 57] width 731 height 1359
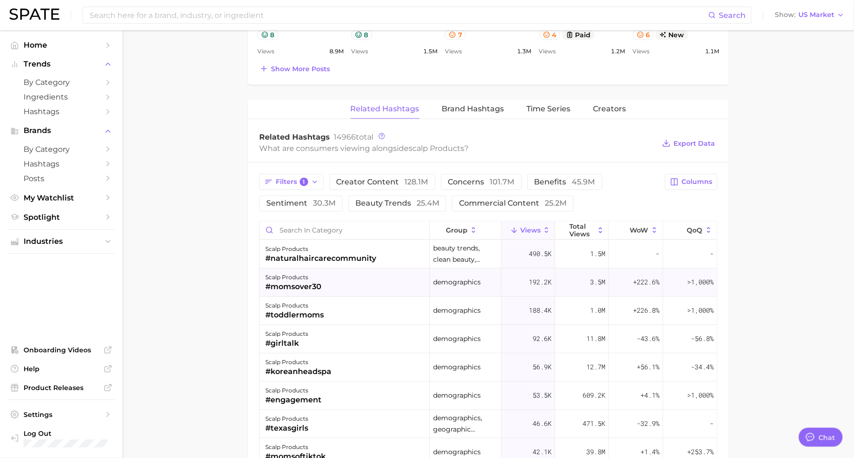
click at [449, 283] on span "demographics" at bounding box center [457, 282] width 48 height 11
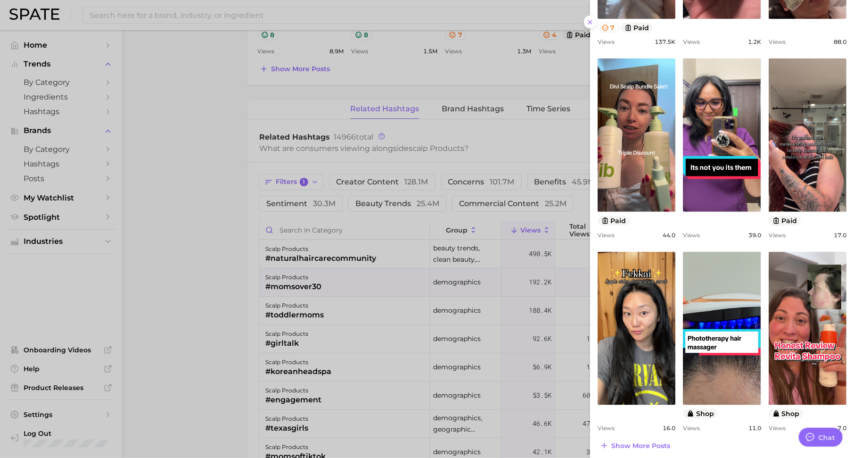
scroll to position [243, 0]
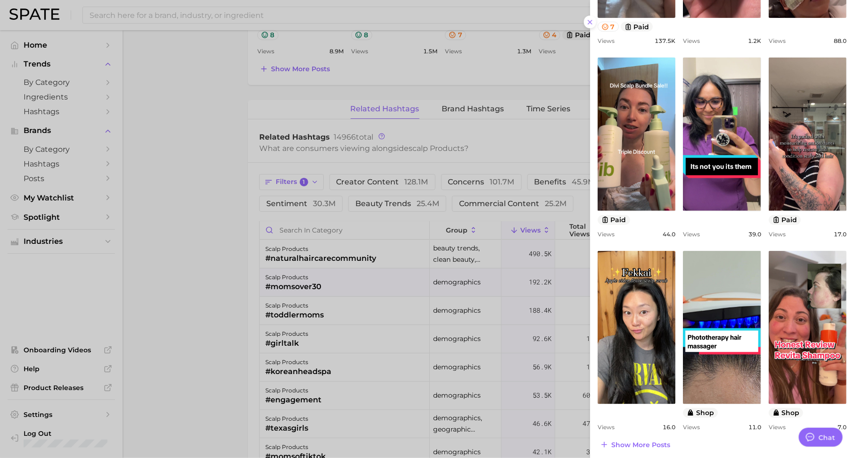
click at [423, 265] on div at bounding box center [427, 229] width 854 height 458
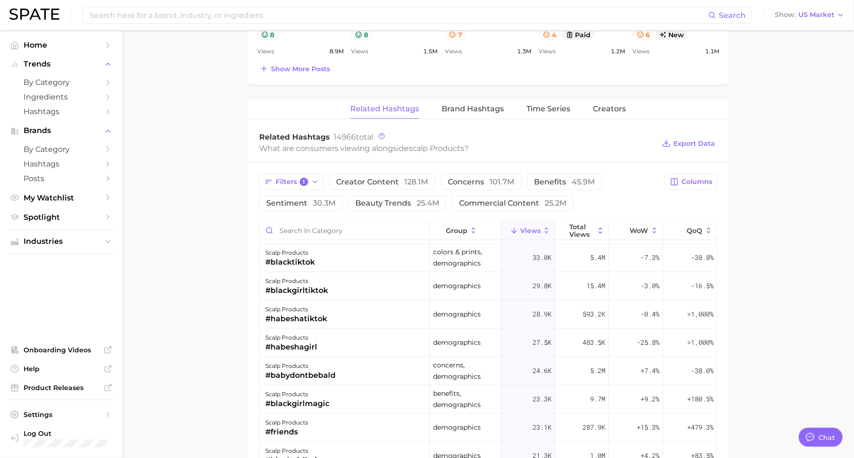
scroll to position [307, 0]
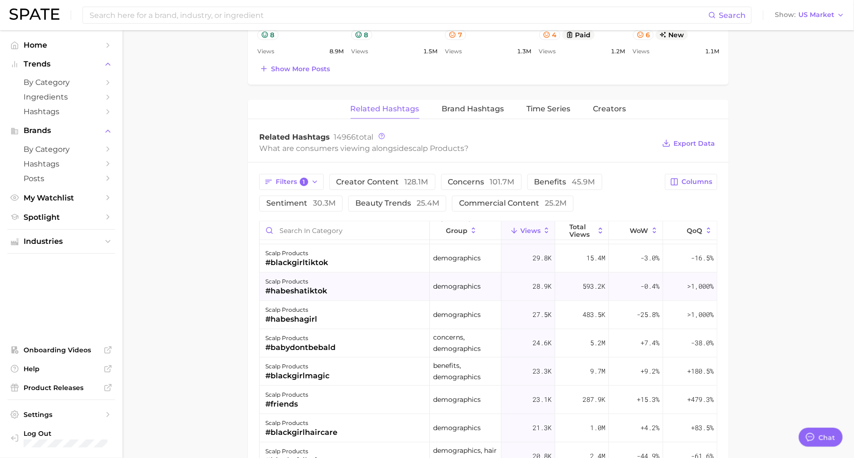
click at [328, 290] on div "scalp products #habeshatiktok" at bounding box center [345, 286] width 170 height 28
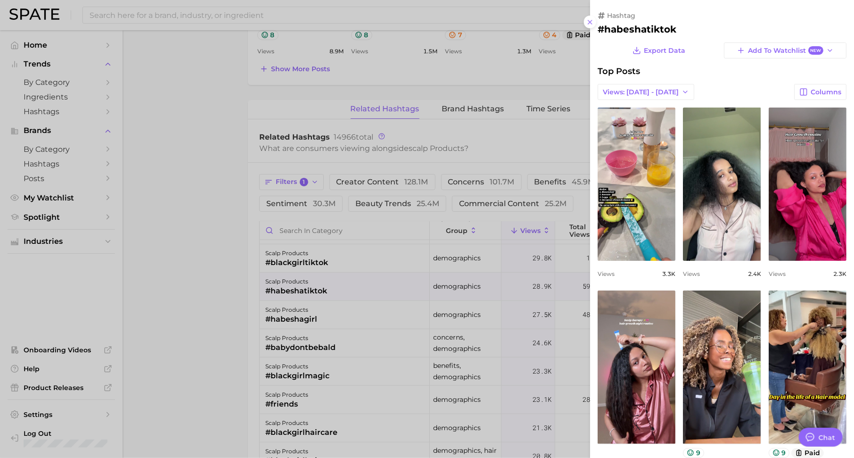
scroll to position [0, 0]
click at [371, 322] on div at bounding box center [427, 229] width 854 height 458
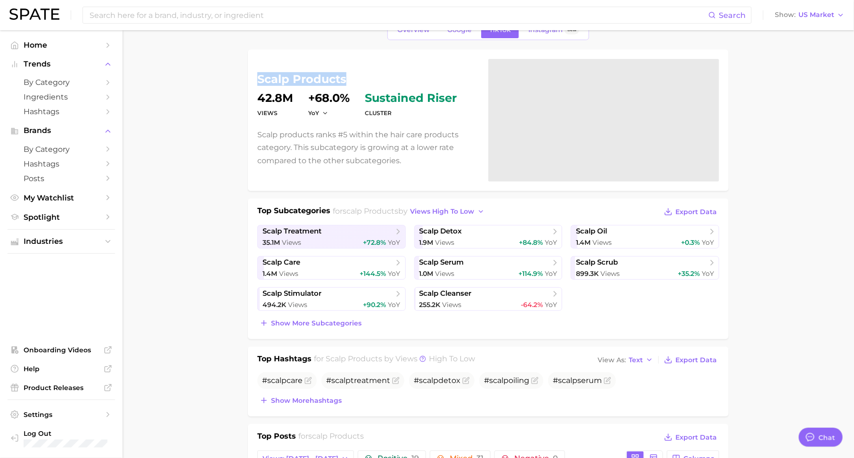
drag, startPoint x: 257, startPoint y: 79, endPoint x: 368, endPoint y: 79, distance: 111.2
click at [368, 79] on h1 "scalp products" at bounding box center [367, 79] width 220 height 11
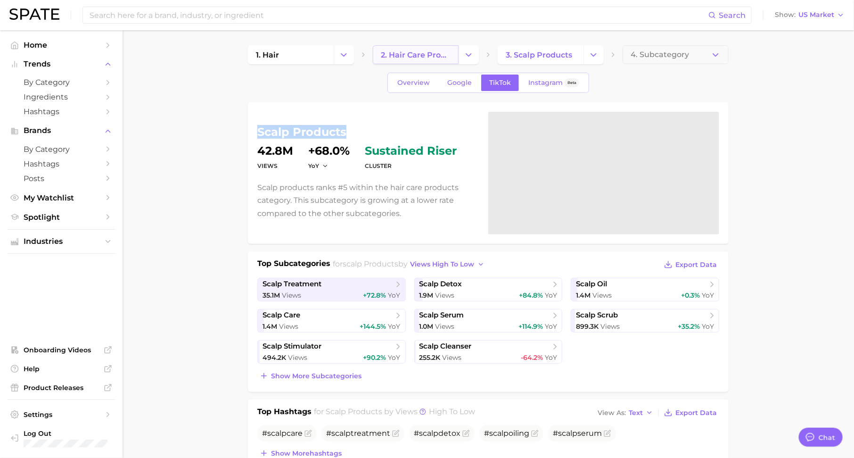
click at [439, 51] on span "2. hair care products" at bounding box center [416, 54] width 70 height 9
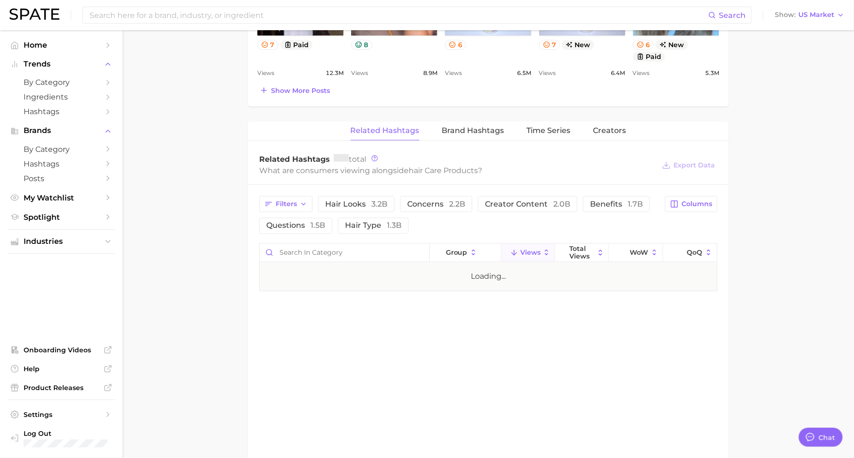
scroll to position [660, 0]
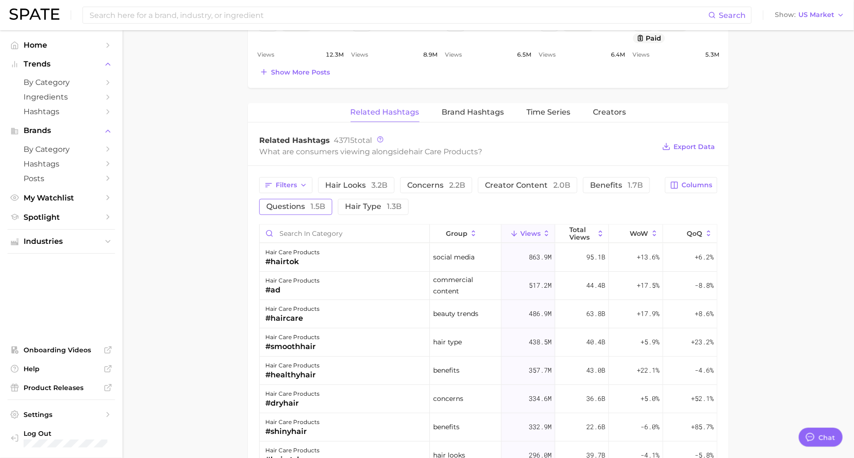
click at [293, 199] on button "questions 1.5b" at bounding box center [295, 207] width 73 height 16
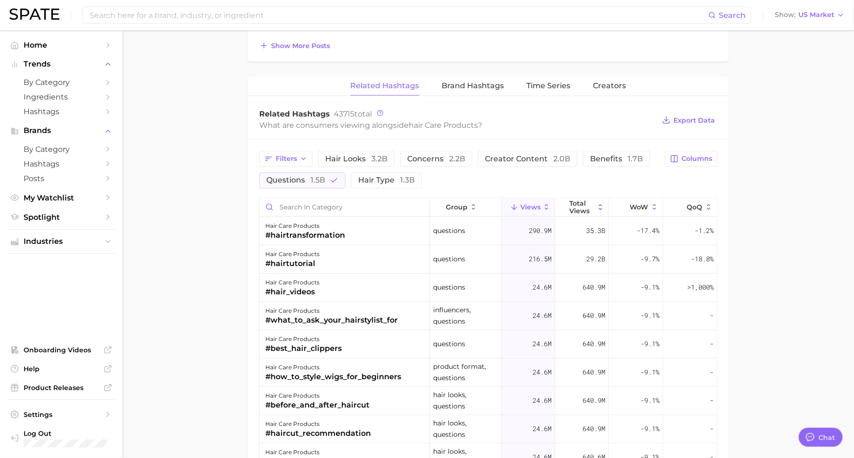
scroll to position [714, 0]
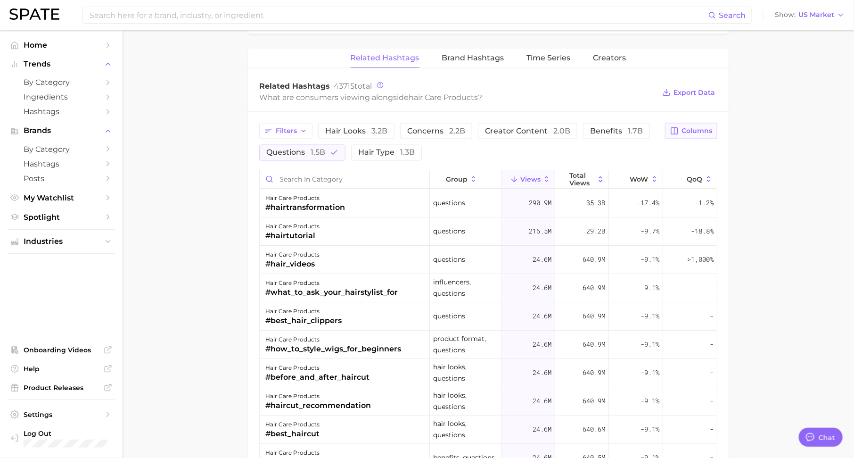
click at [694, 127] on span "Columns" at bounding box center [696, 131] width 31 height 8
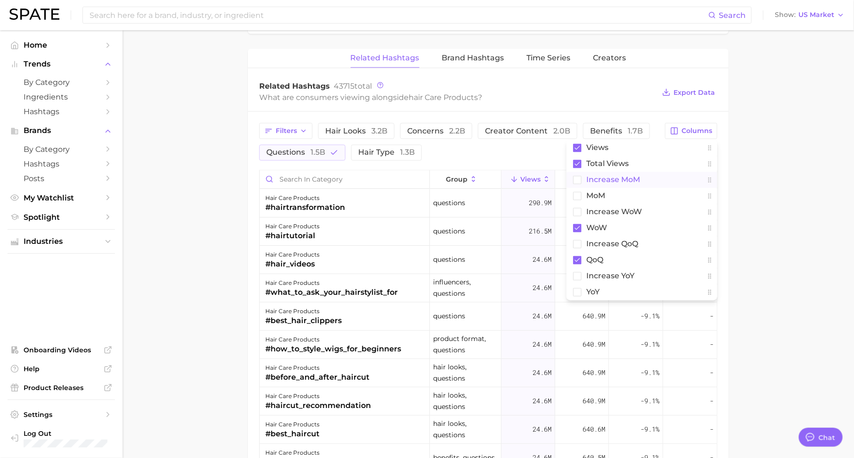
click at [636, 178] on span "increase MoM" at bounding box center [613, 180] width 54 height 8
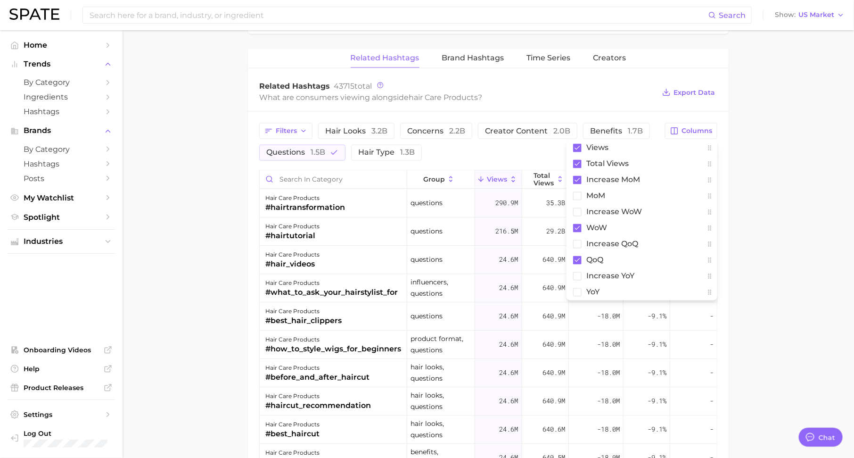
click at [743, 198] on main "1. hair 2. hair care products 3. Subcategory Overview Google TikTok Instagram B…" at bounding box center [488, 1] width 731 height 1370
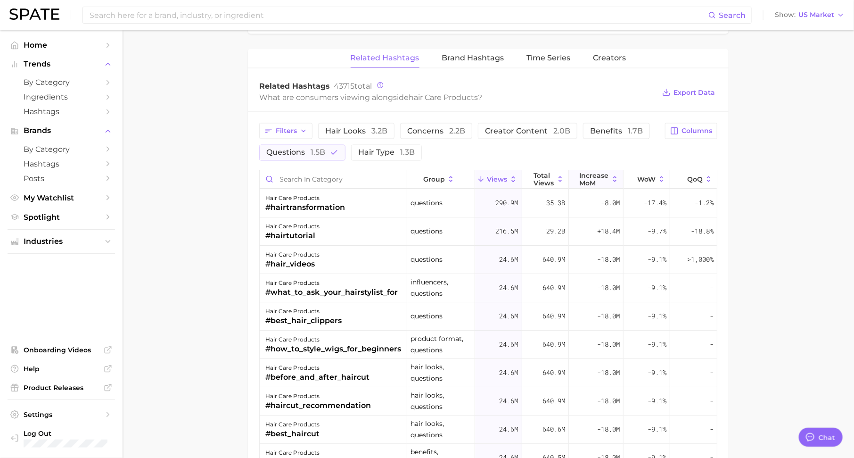
click at [606, 172] on span "increase MoM" at bounding box center [594, 179] width 29 height 15
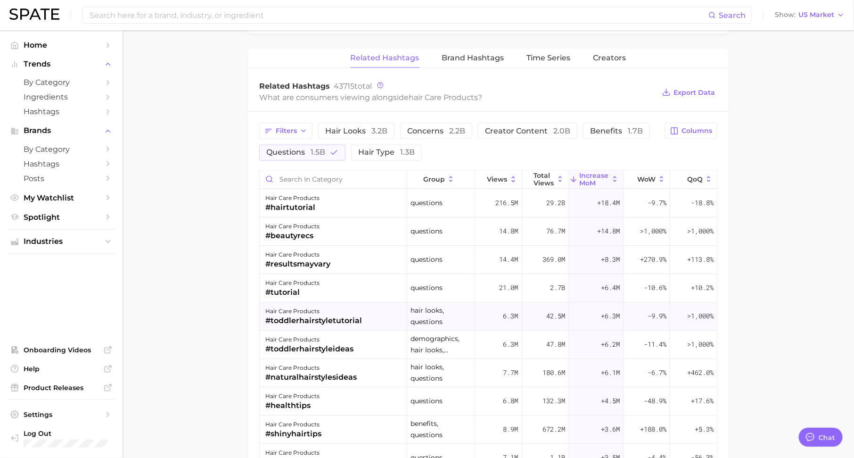
scroll to position [45, 0]
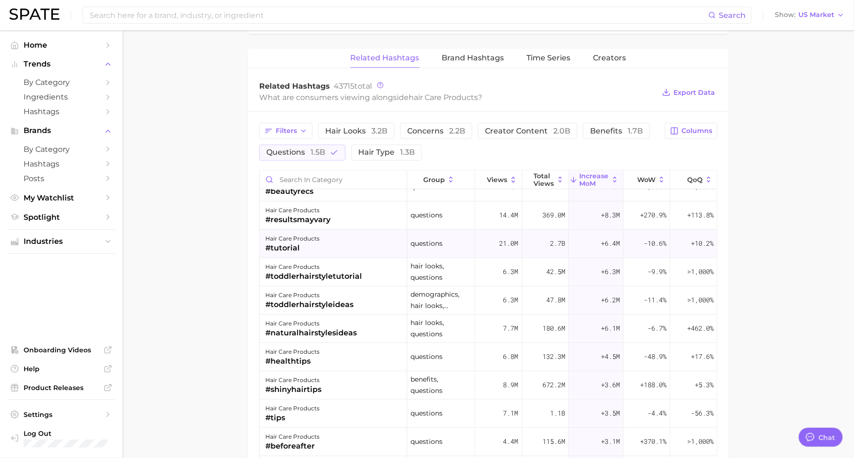
click at [337, 240] on div "hair care products #tutorial" at bounding box center [333, 243] width 147 height 28
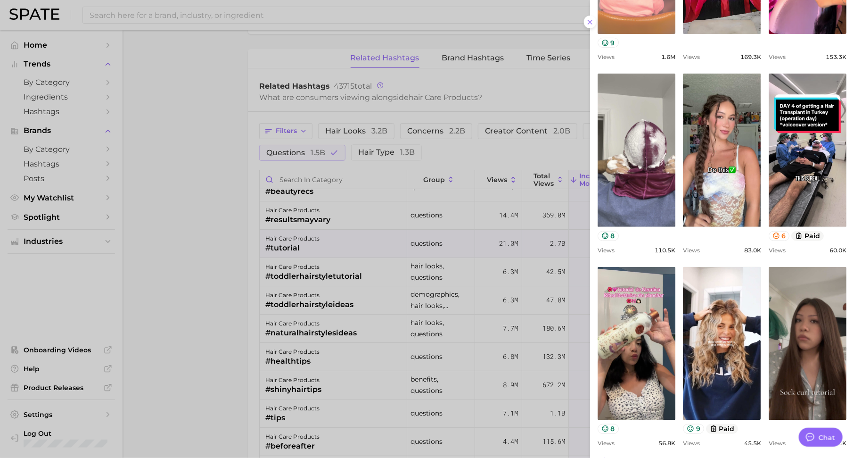
scroll to position [246, 0]
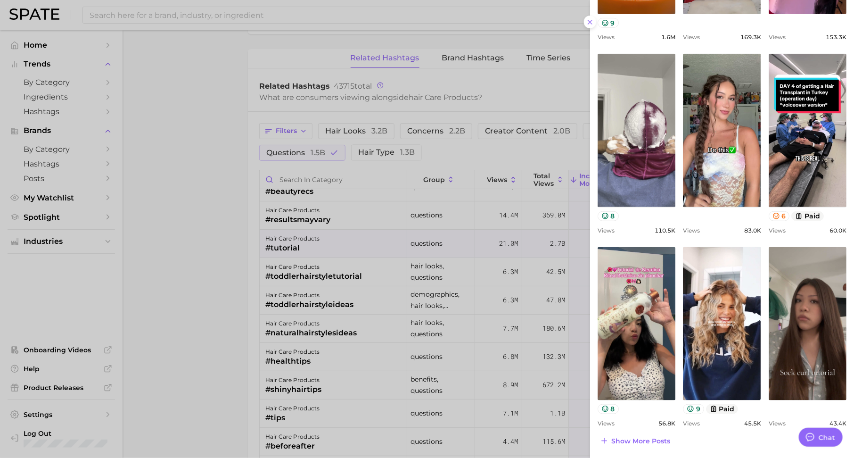
click at [393, 345] on div at bounding box center [427, 229] width 854 height 458
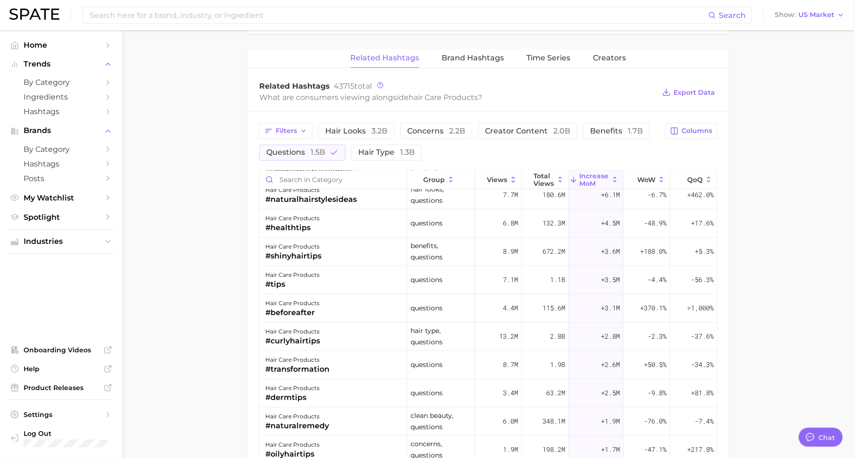
scroll to position [181, 0]
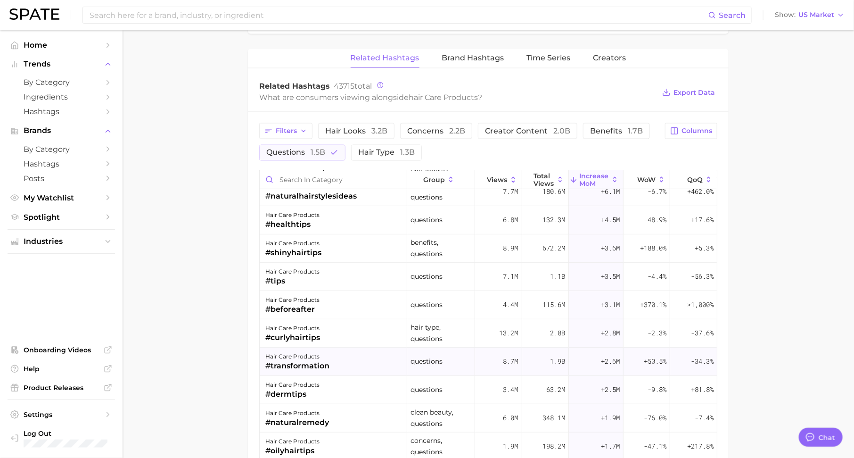
click at [349, 358] on div "hair care products #transformation" at bounding box center [333, 361] width 147 height 28
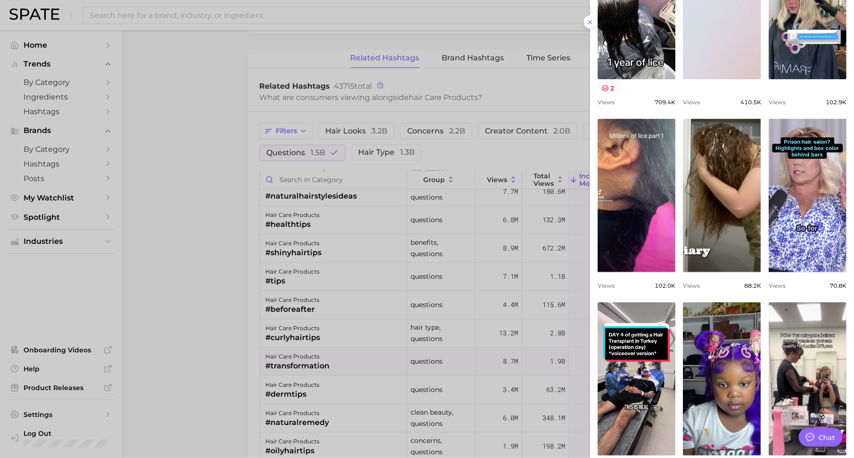
click at [406, 347] on div at bounding box center [427, 229] width 854 height 458
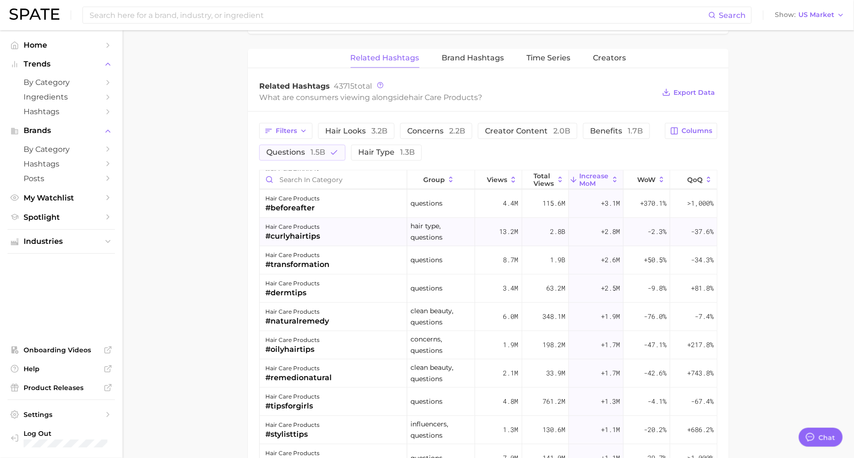
scroll to position [294, 0]
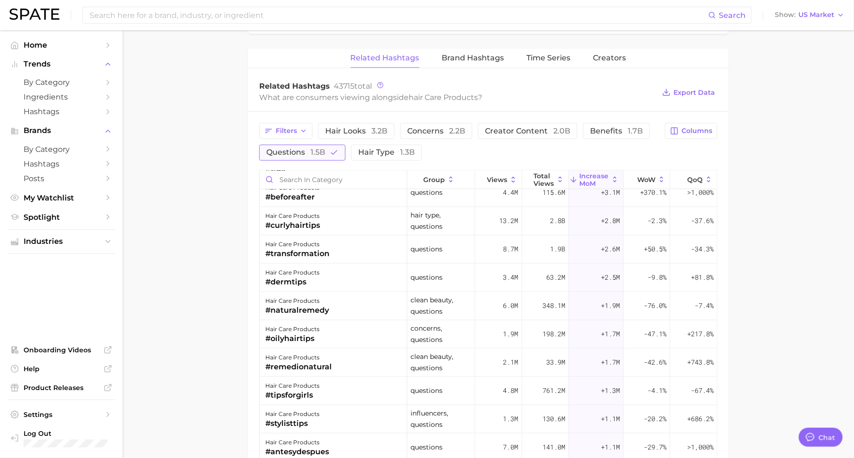
click at [309, 154] on button "questions 1.5b" at bounding box center [302, 153] width 86 height 16
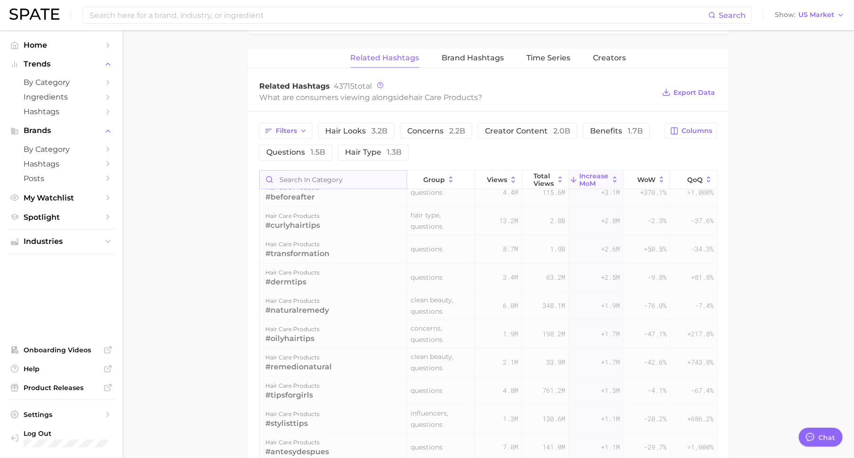
scroll to position [0, 0]
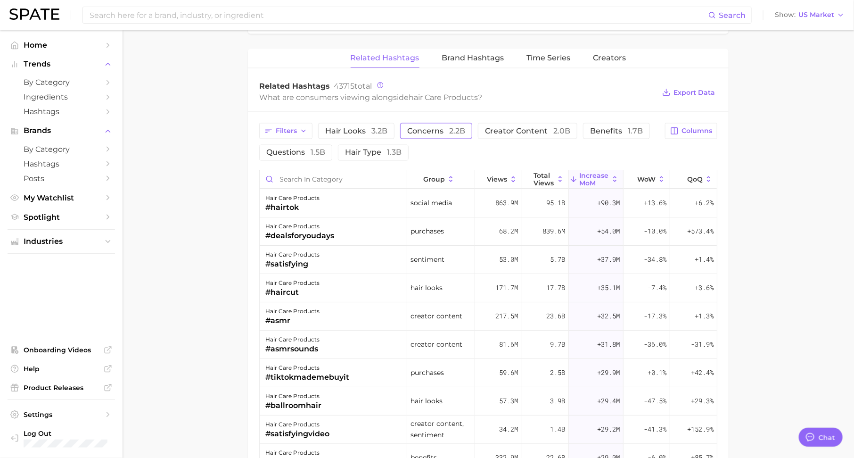
click at [443, 127] on span "concerns 2.2b" at bounding box center [436, 131] width 58 height 8
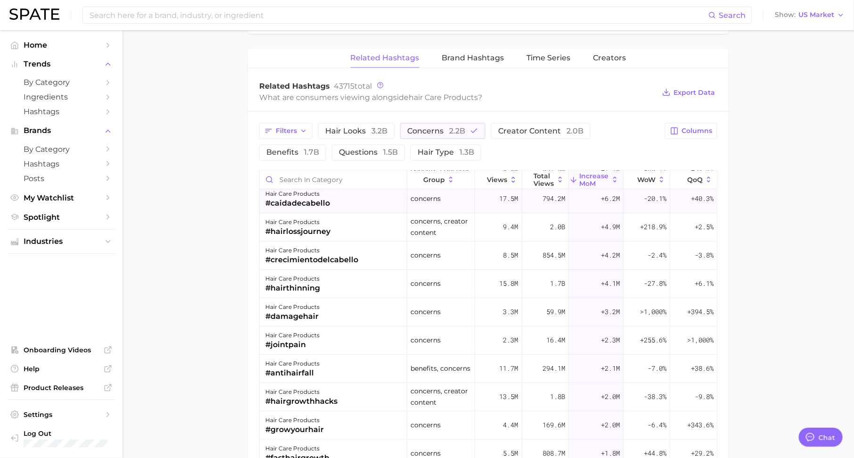
scroll to position [99, 0]
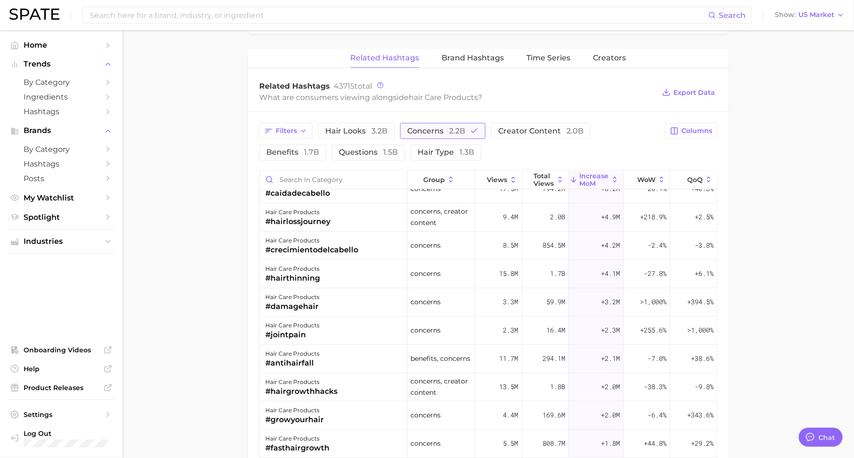
click at [449, 130] on span "2.2b" at bounding box center [457, 130] width 16 height 9
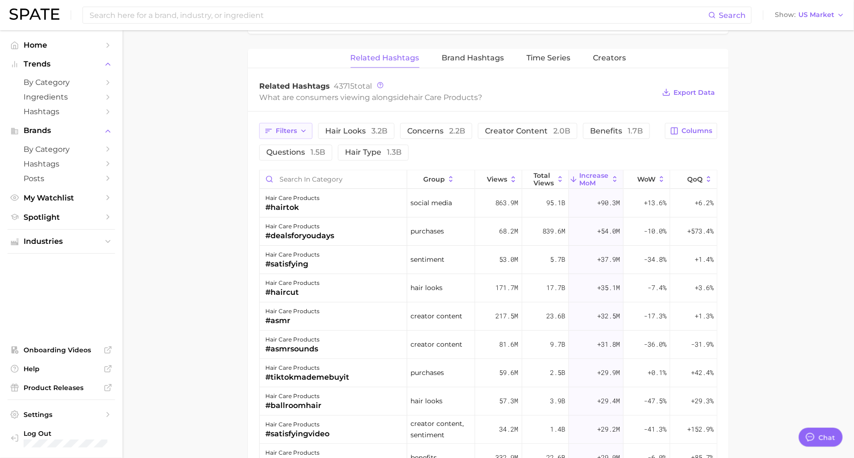
click at [290, 128] on span "Filters" at bounding box center [286, 131] width 21 height 8
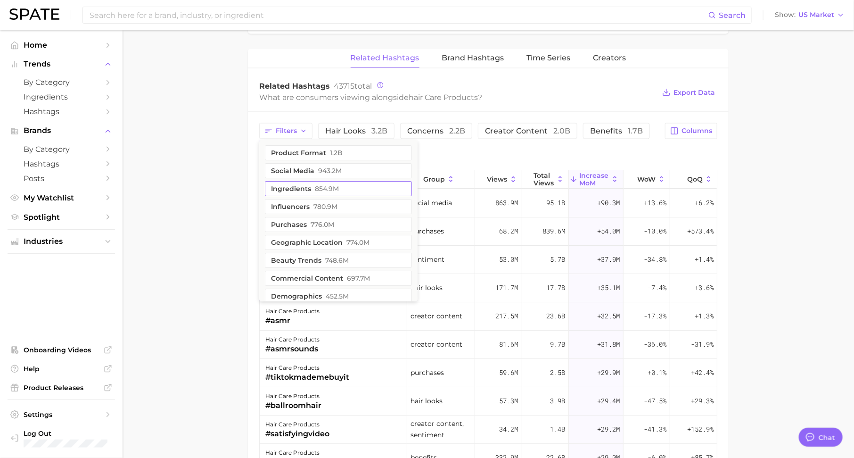
click at [299, 186] on button "ingredients 854.9m" at bounding box center [338, 188] width 147 height 15
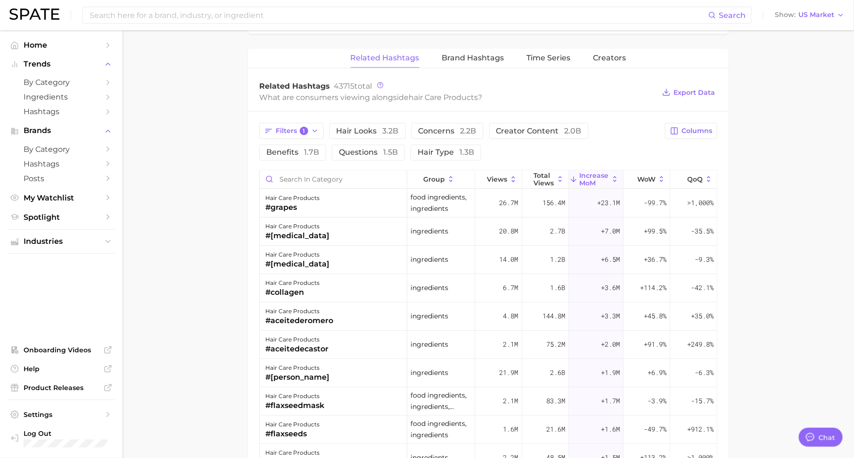
click at [471, 156] on div "Filters 1 hair looks 3.2b concerns 2.2b creator content 2.0b benefits 1.7b ques…" at bounding box center [459, 142] width 400 height 38
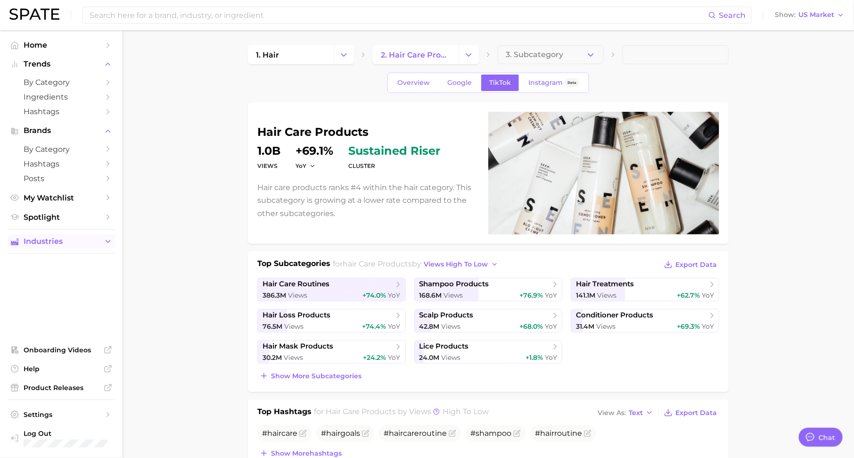
click at [83, 247] on button "Industries" at bounding box center [61, 241] width 107 height 14
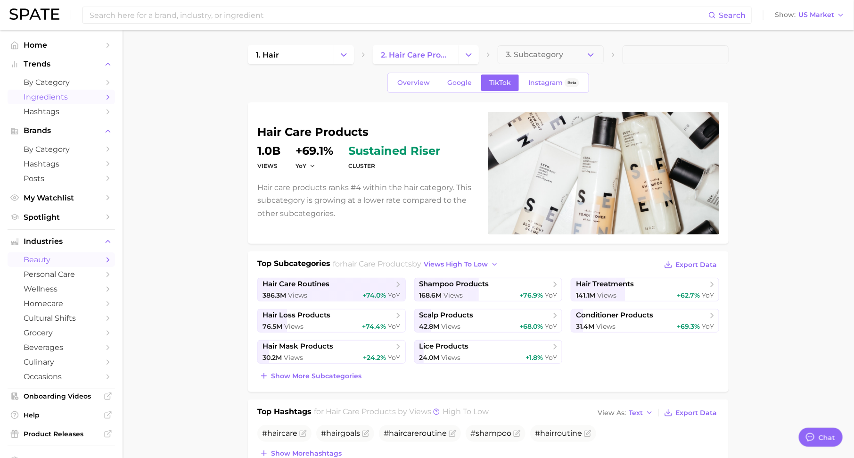
click at [103, 95] on link "Ingredients" at bounding box center [61, 97] width 107 height 15
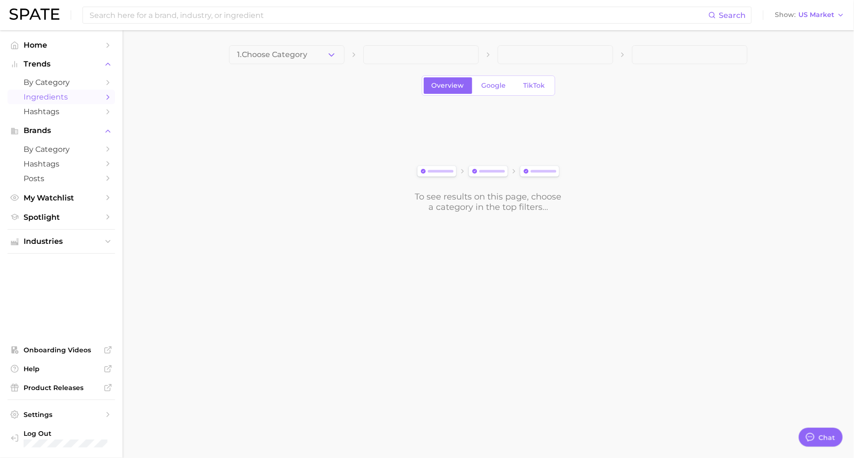
click at [266, 65] on div "1. Choose Category Overview Google TikTok To see results on this page, choose a…" at bounding box center [488, 128] width 518 height 167
click at [278, 60] on button "1. Choose Category" at bounding box center [286, 54] width 115 height 19
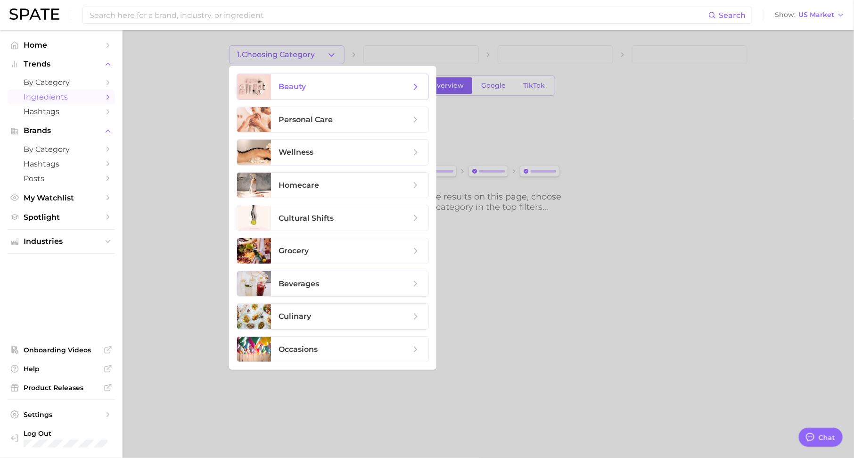
click at [301, 85] on span "beauty" at bounding box center [291, 86] width 27 height 9
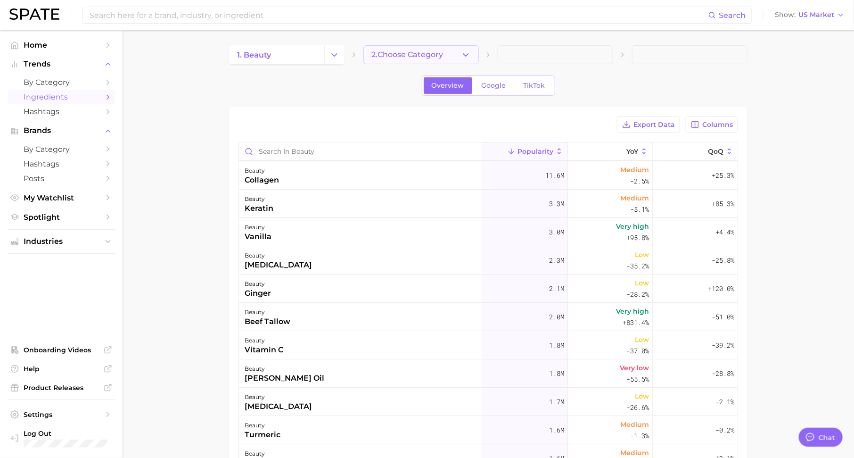
click at [393, 58] on span "2. Choose Category" at bounding box center [407, 54] width 72 height 8
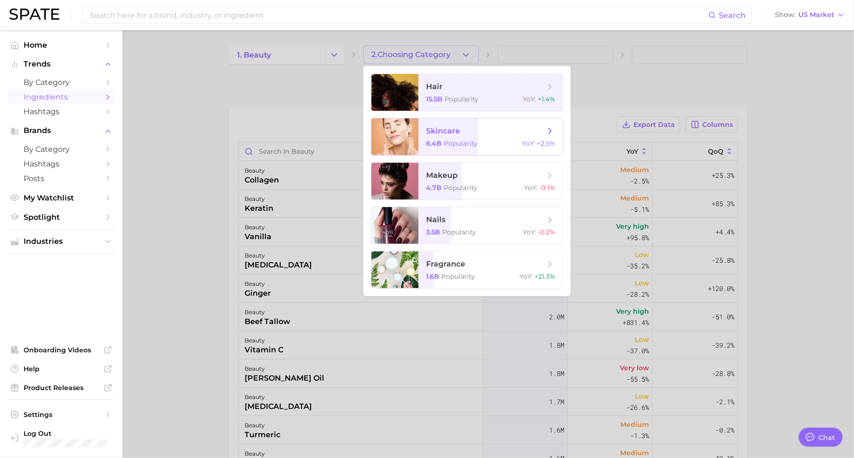
click at [464, 137] on span "skincare 6.4b Popularity YoY : +2.5%" at bounding box center [490, 136] width 144 height 37
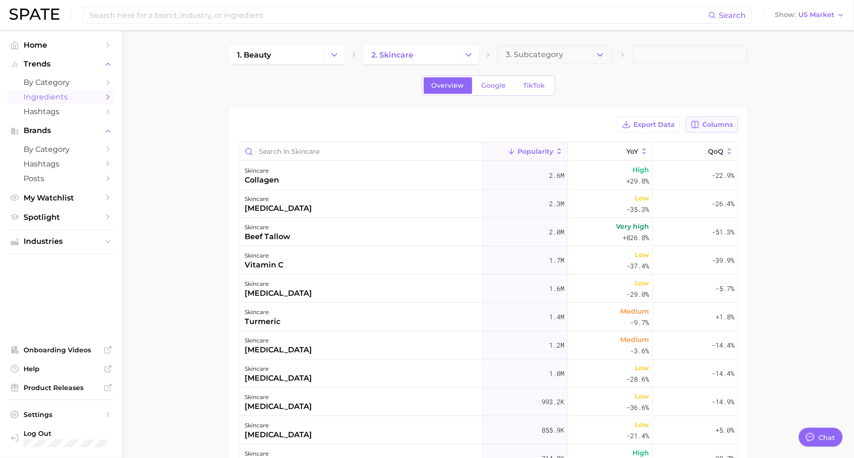
click at [715, 124] on span "Columns" at bounding box center [717, 125] width 31 height 8
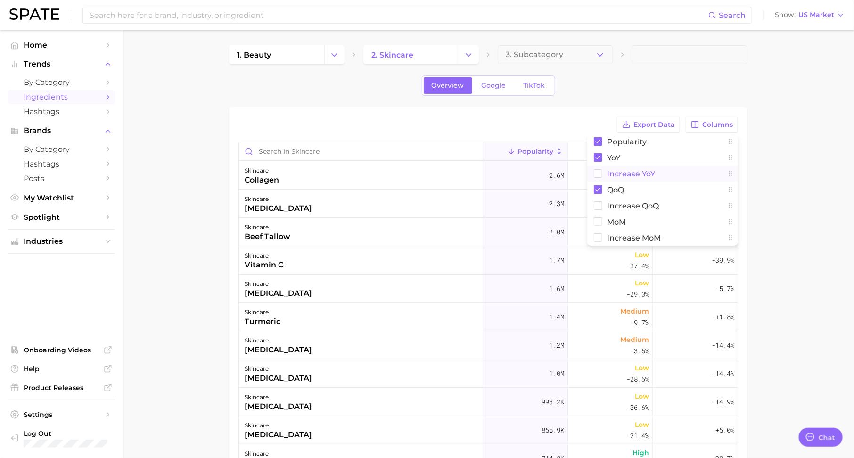
click at [673, 178] on button "Increase YoY" at bounding box center [662, 173] width 151 height 16
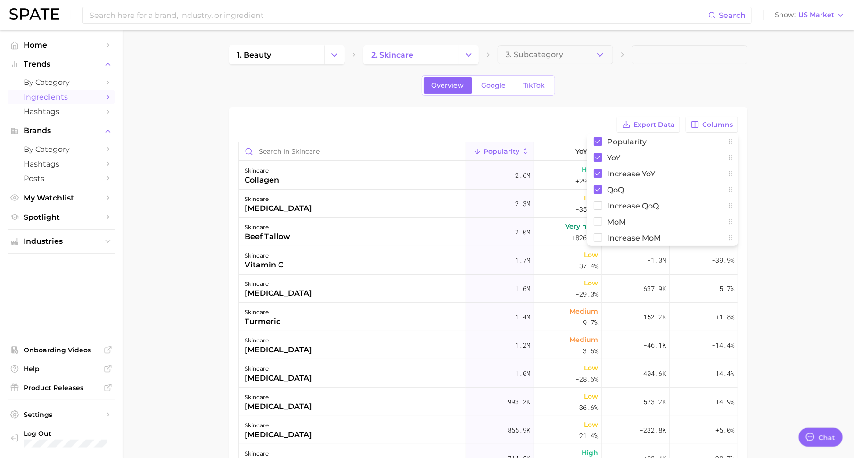
click at [767, 177] on main "1. beauty 2. skincare 3. Subcategory Overview Google TikTok Export Data Columns…" at bounding box center [488, 343] width 731 height 626
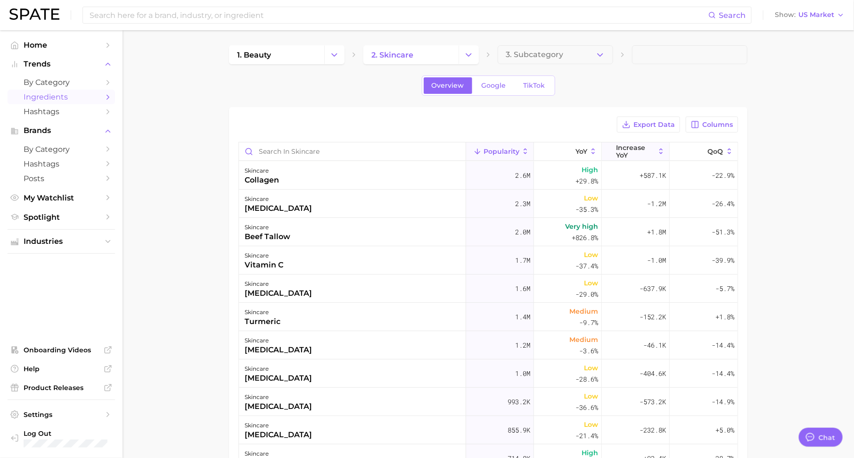
click at [640, 144] on span "Increase YoY" at bounding box center [635, 151] width 39 height 15
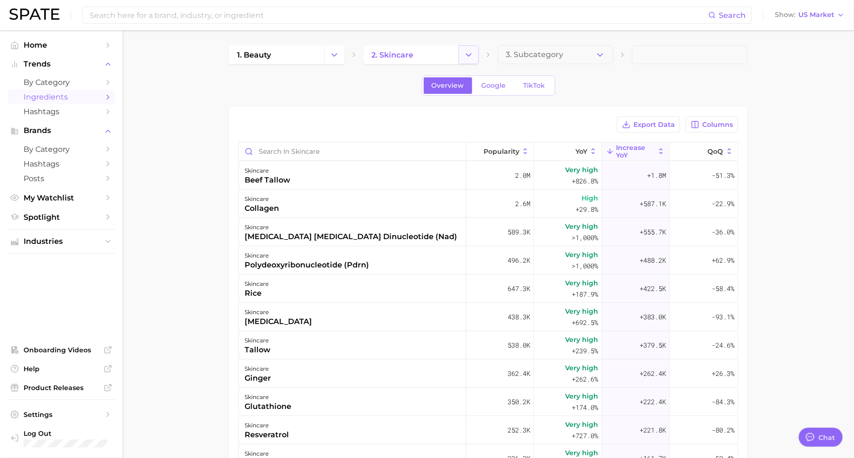
click at [468, 49] on button "Change Category" at bounding box center [469, 54] width 20 height 19
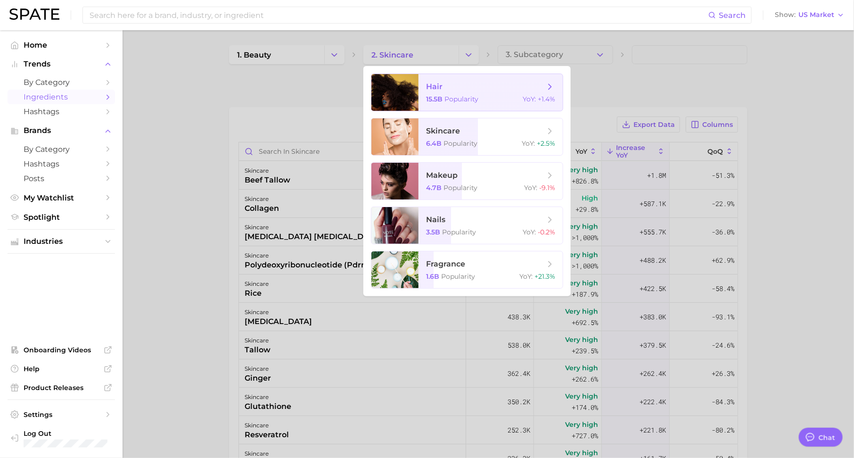
click at [476, 91] on span "hair" at bounding box center [485, 87] width 119 height 10
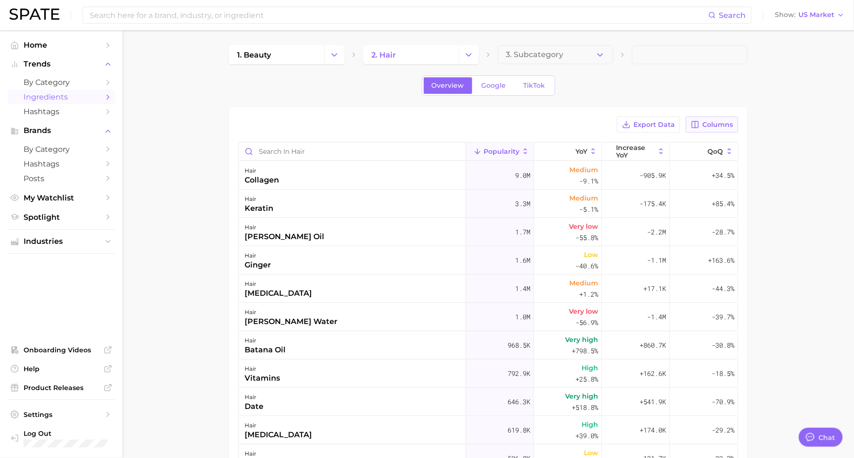
click at [715, 121] on span "Columns" at bounding box center [717, 125] width 31 height 8
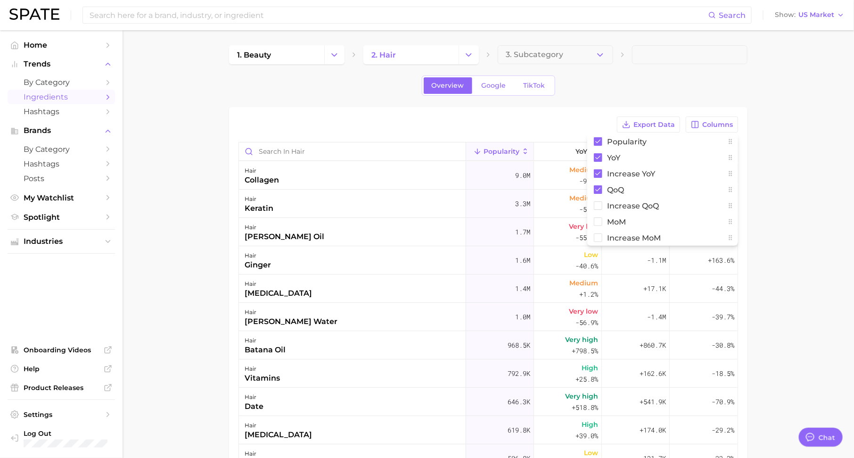
click at [779, 198] on main "1. beauty 2. hair 3. Subcategory Overview Google TikTok Export Data Columns Pop…" at bounding box center [488, 343] width 731 height 626
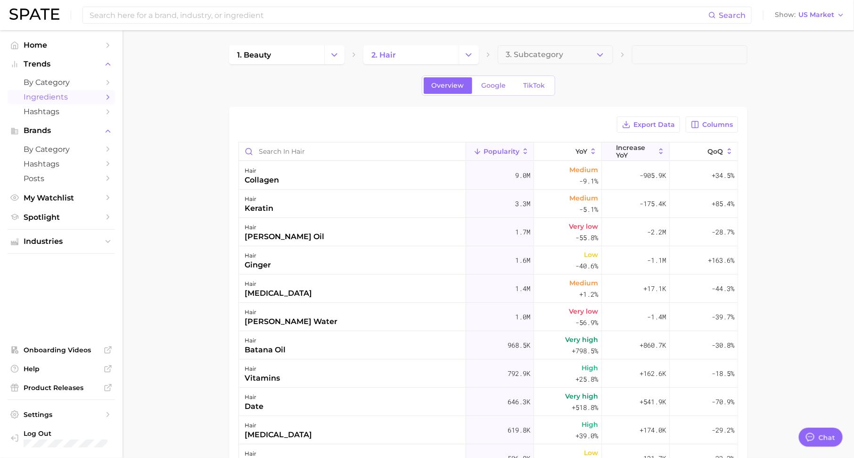
click at [629, 146] on span "Increase YoY" at bounding box center [635, 151] width 39 height 15
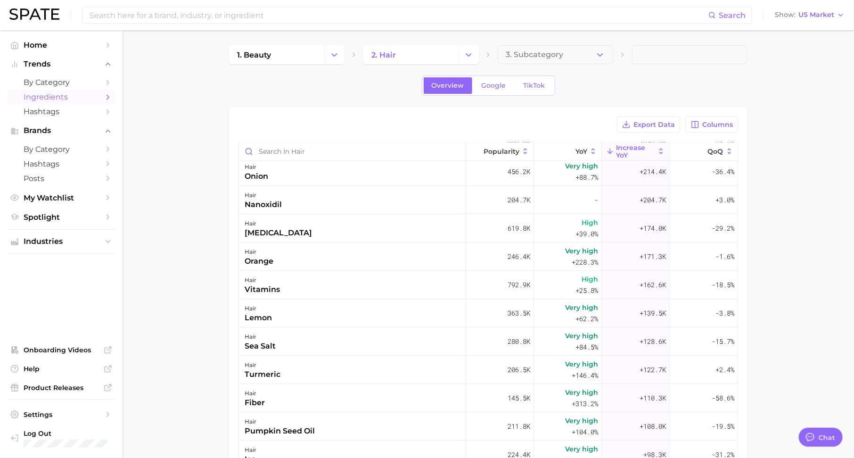
scroll to position [124, 0]
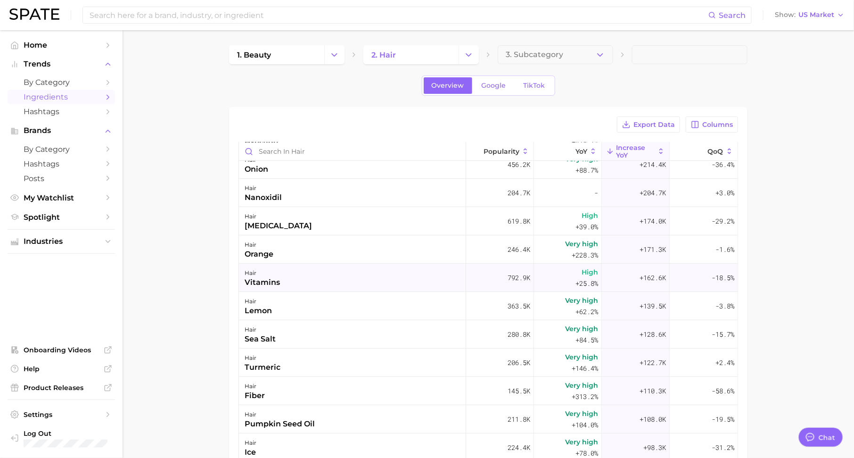
click at [316, 279] on div "hair vitamins" at bounding box center [352, 277] width 227 height 28
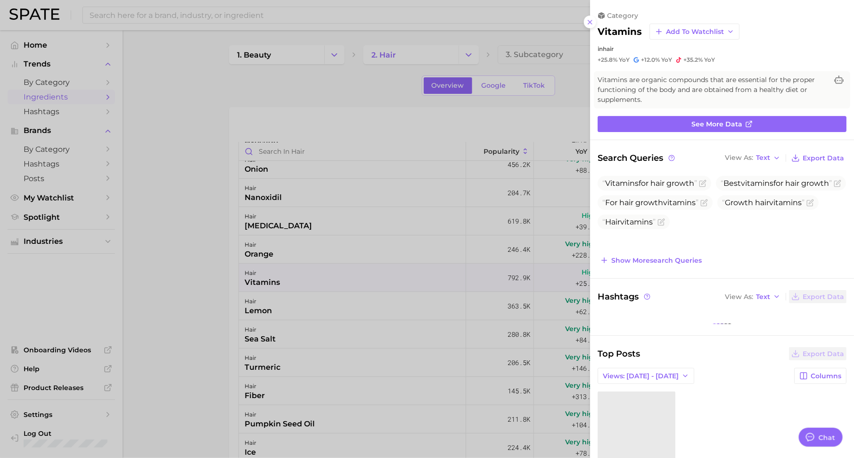
click at [353, 313] on div at bounding box center [427, 229] width 854 height 458
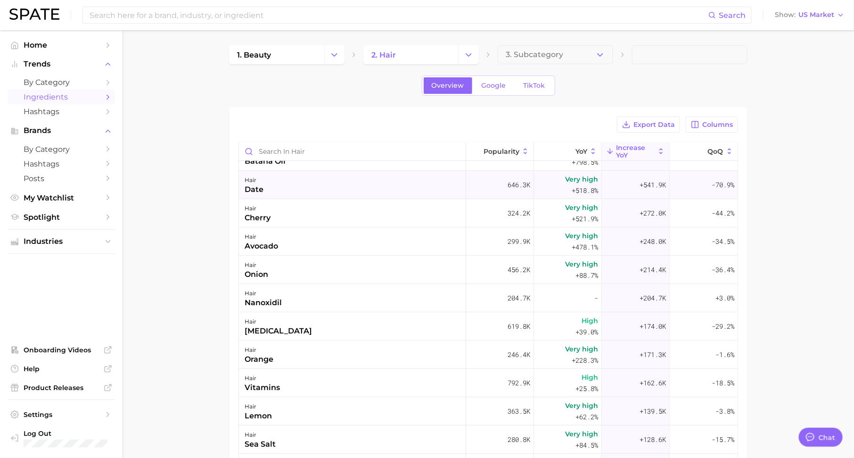
scroll to position [0, 0]
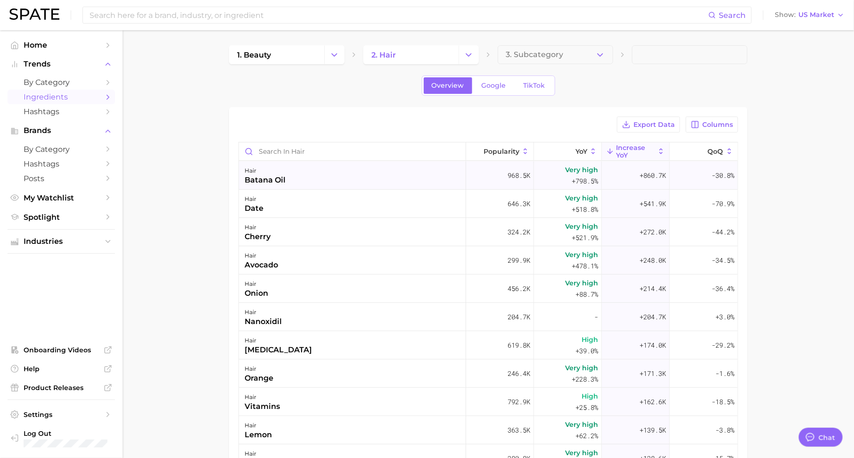
click at [294, 183] on div "hair batana oil" at bounding box center [352, 175] width 227 height 28
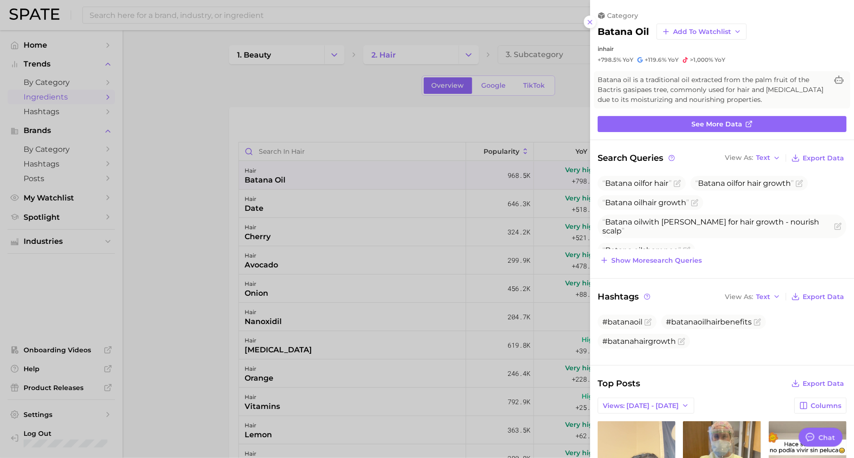
click at [303, 143] on div at bounding box center [427, 229] width 854 height 458
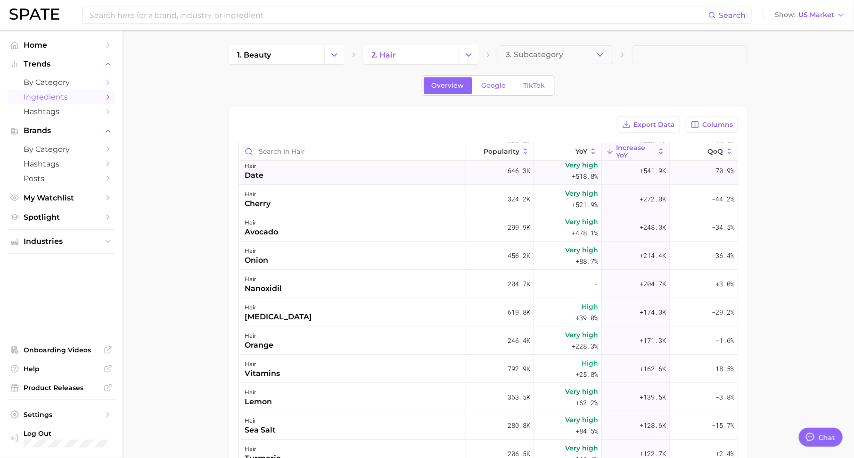
scroll to position [35, 0]
click at [291, 220] on div "hair avocado" at bounding box center [352, 225] width 227 height 28
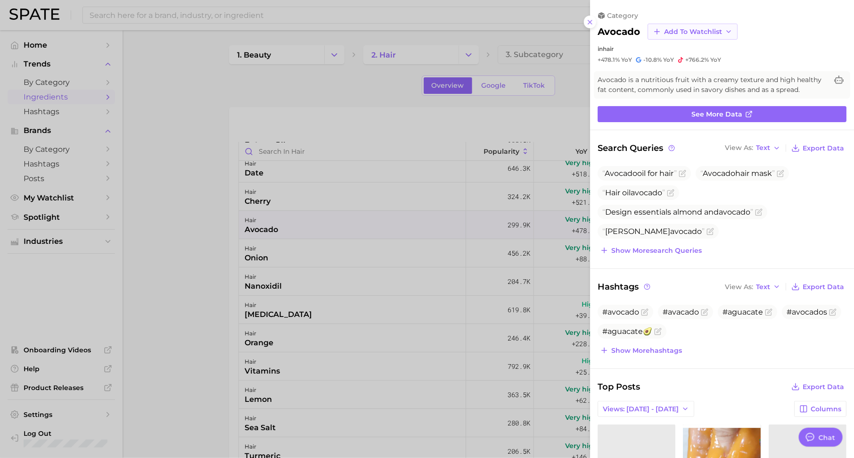
scroll to position [0, 0]
click at [703, 34] on span "Add to Watchlist" at bounding box center [693, 32] width 58 height 8
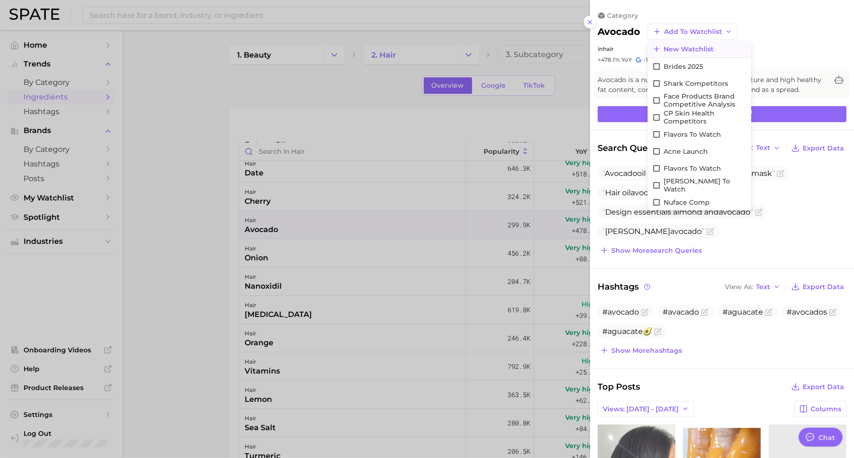
click at [702, 48] on span "New Watchlist" at bounding box center [688, 49] width 50 height 8
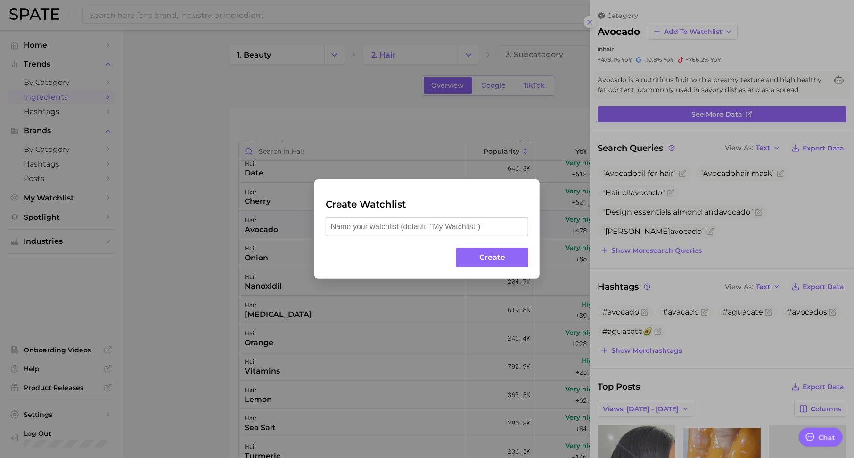
click at [424, 119] on div "Create Watchlist Create" at bounding box center [427, 229] width 854 height 458
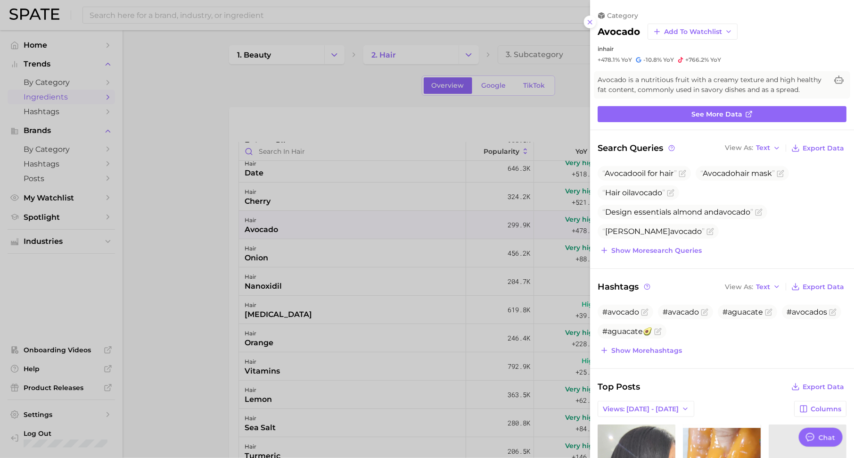
click at [54, 223] on div at bounding box center [427, 229] width 854 height 458
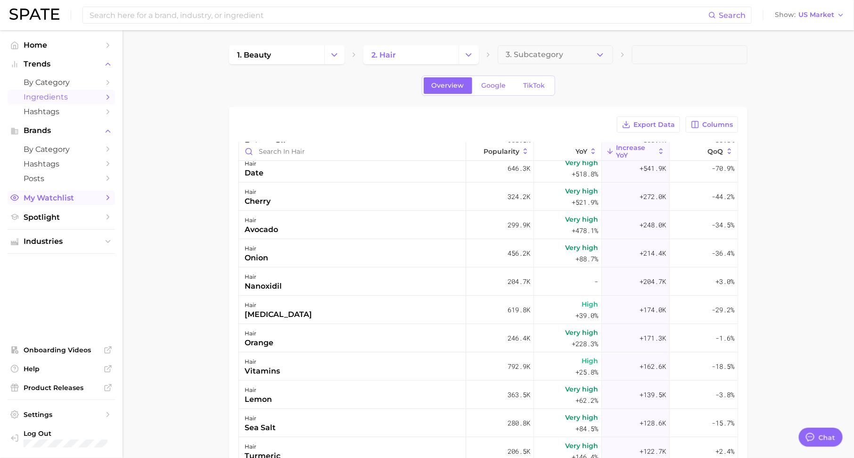
click at [85, 198] on span "My Watchlist" at bounding box center [61, 197] width 75 height 9
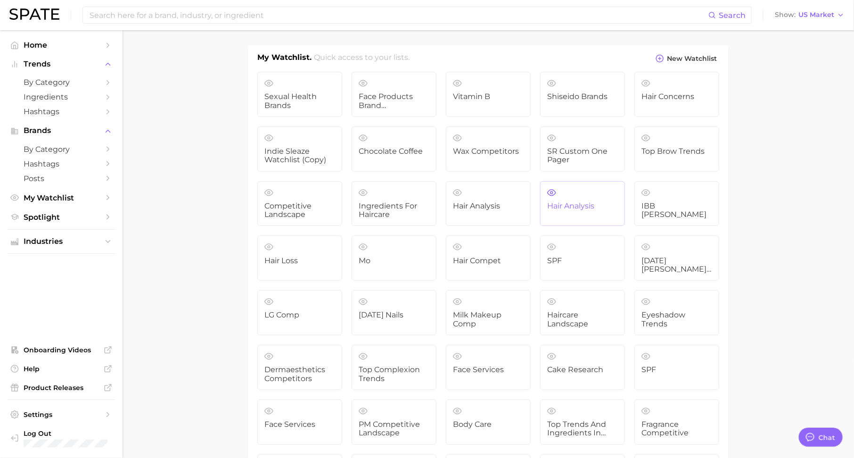
click at [584, 214] on link "Hair Analysis" at bounding box center [582, 203] width 85 height 45
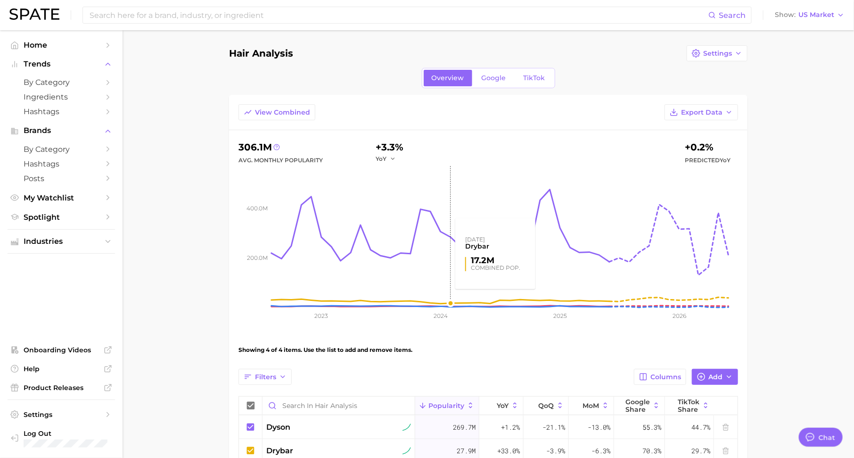
scroll to position [78, 0]
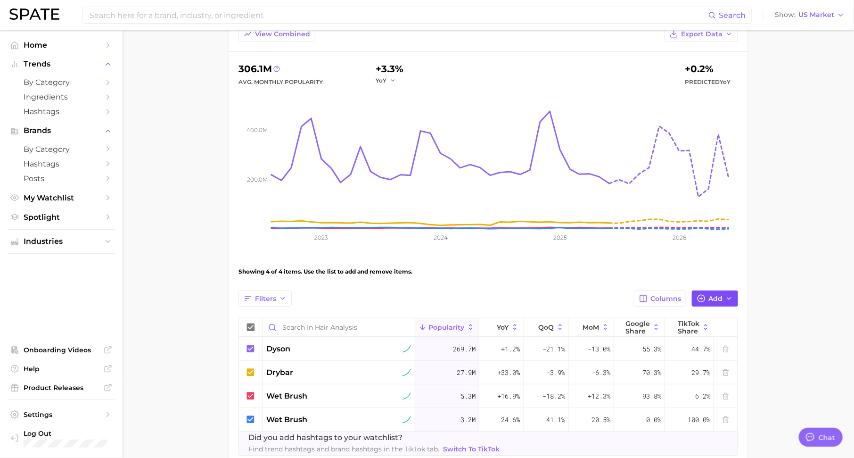
click at [721, 301] on span "Add" at bounding box center [715, 299] width 14 height 8
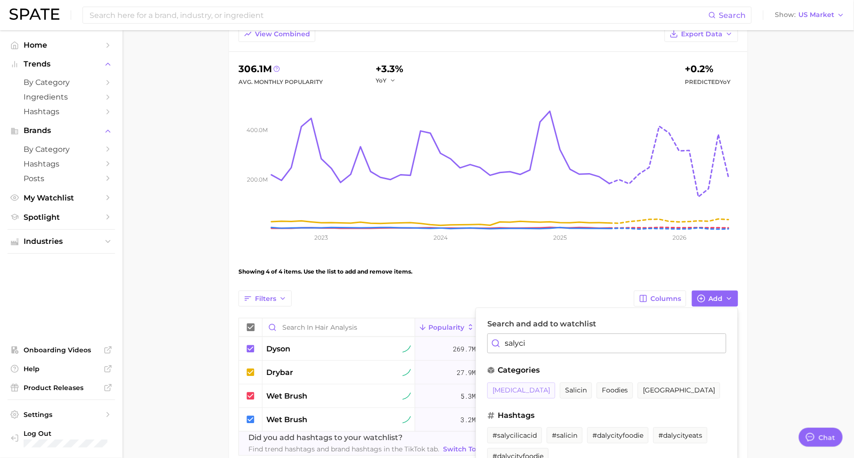
scroll to position [110, 0]
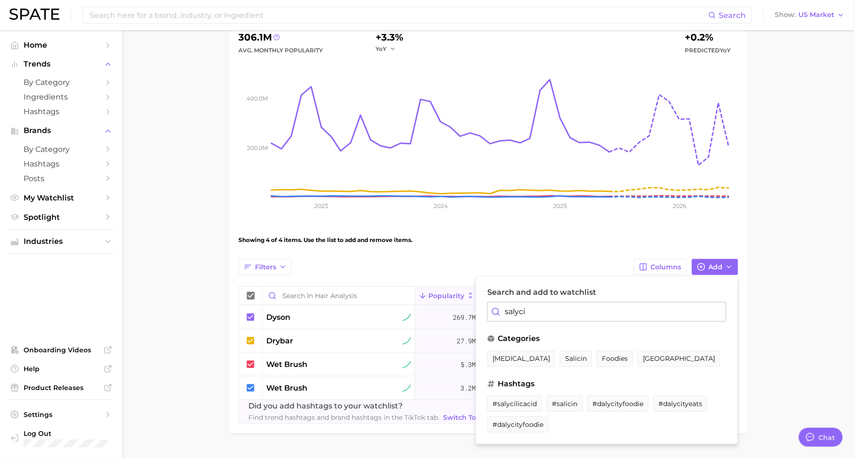
type input "salyci"
click at [528, 256] on div "View Combined Export Data 306.1m Avg. Monthly Popularity +3.3% YoY +0.2% Predic…" at bounding box center [488, 208] width 500 height 429
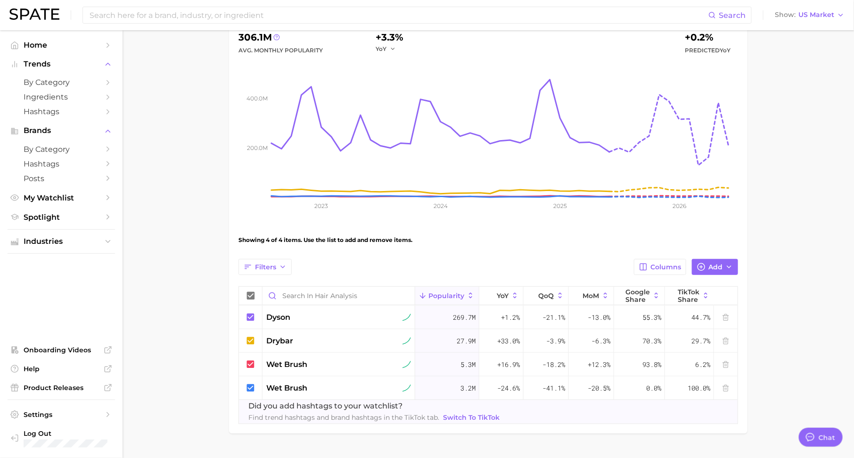
scroll to position [0, 0]
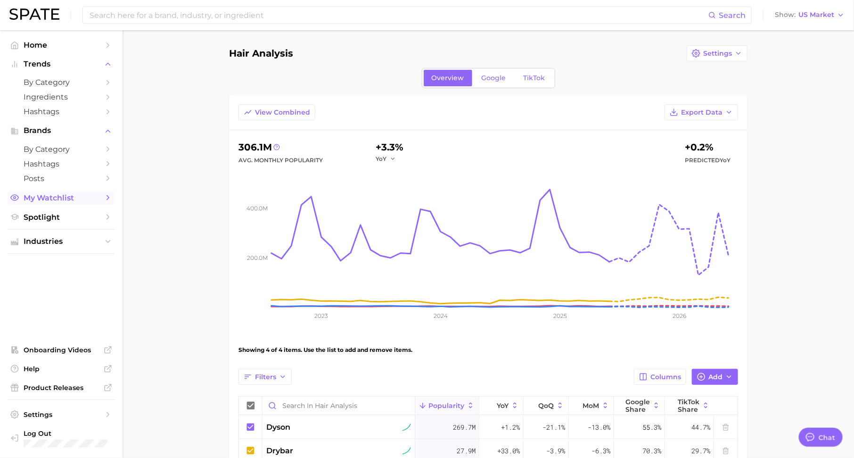
click at [93, 202] on span "My Watchlist" at bounding box center [61, 197] width 75 height 9
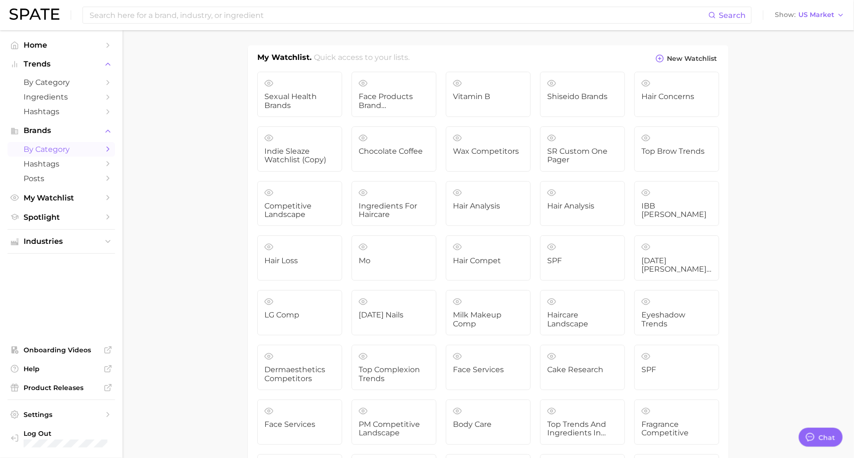
click at [79, 148] on span "by Category" at bounding box center [61, 149] width 75 height 9
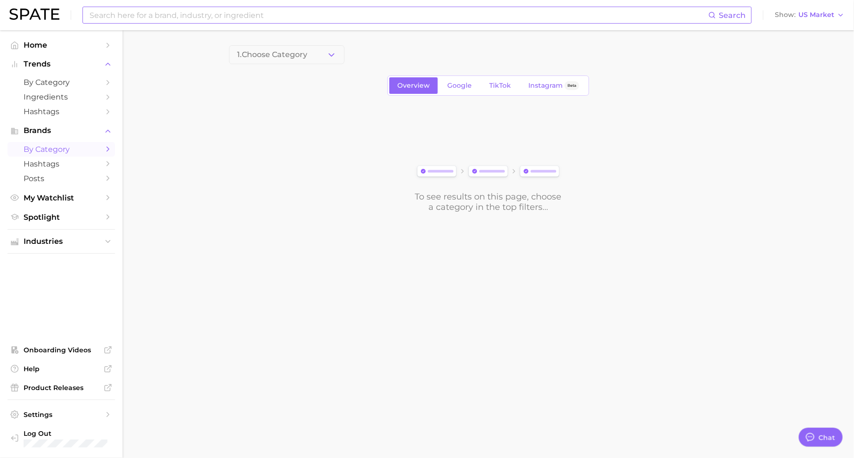
click at [301, 13] on input at bounding box center [399, 15] width 620 height 16
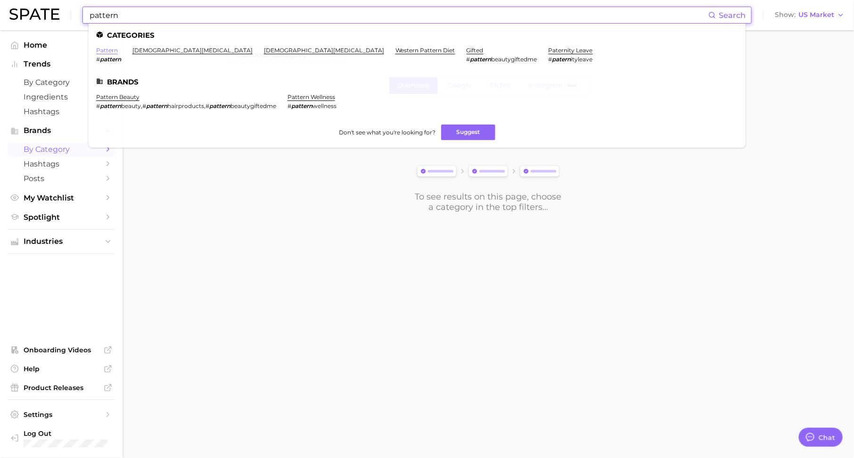
type input "pattern"
click at [106, 50] on link "pattern" at bounding box center [107, 50] width 22 height 7
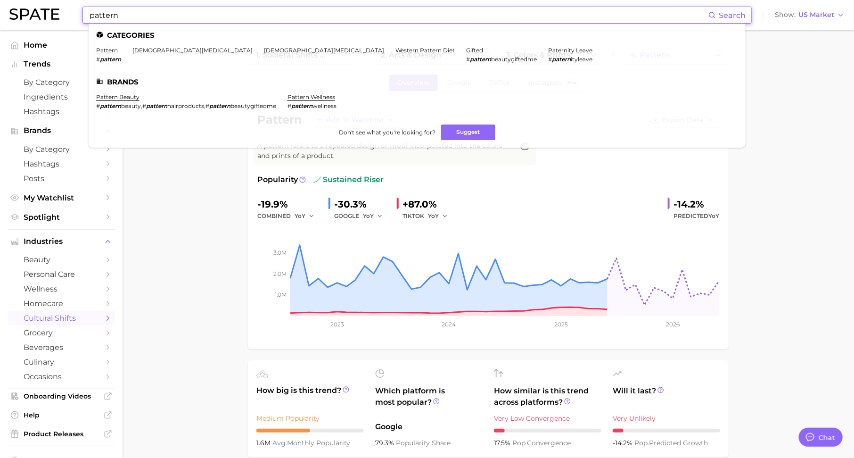
click at [229, 15] on input "pattern" at bounding box center [399, 15] width 620 height 16
click at [131, 98] on link "pattern beauty" at bounding box center [117, 96] width 43 height 7
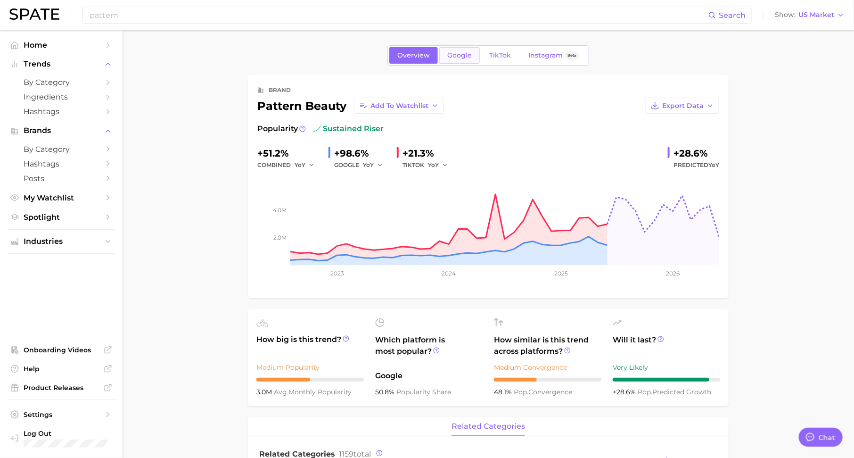
click at [462, 50] on link "Google" at bounding box center [459, 55] width 41 height 16
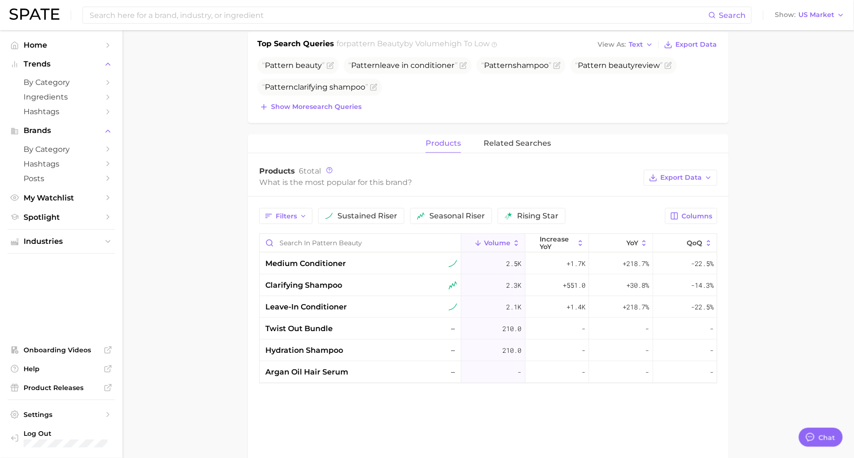
scroll to position [316, 0]
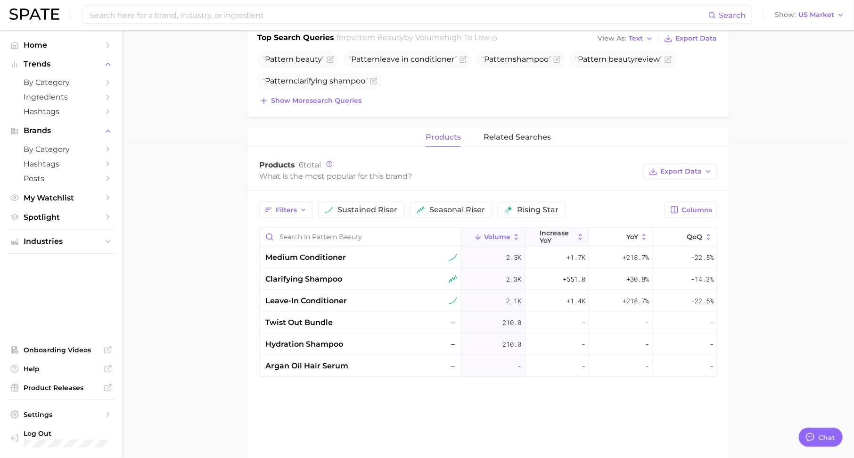
click at [563, 232] on span "increase YoY" at bounding box center [557, 236] width 35 height 15
click at [569, 252] on span "+1.7k" at bounding box center [575, 257] width 19 height 11
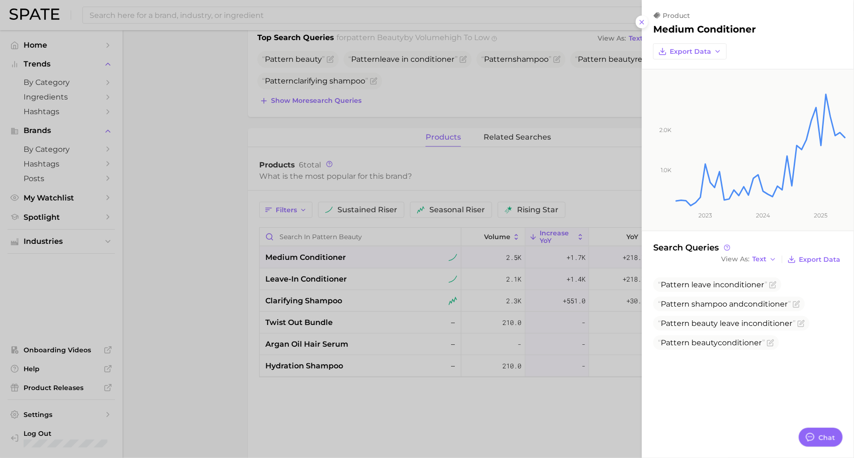
click at [505, 152] on div at bounding box center [427, 229] width 854 height 458
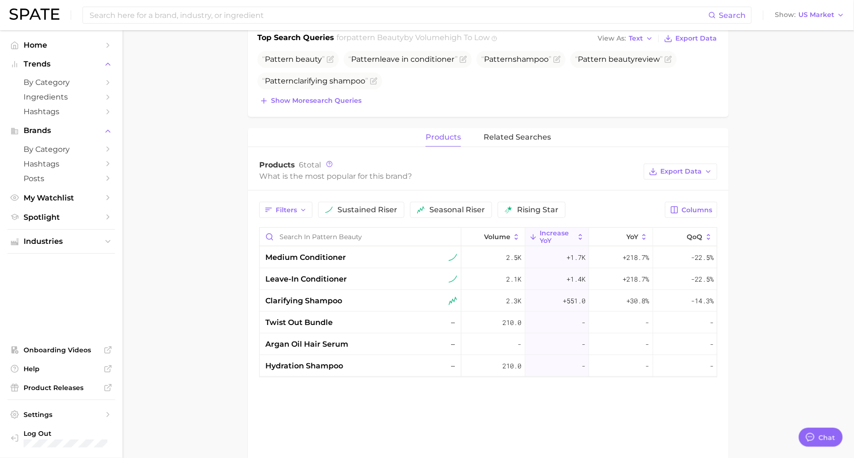
click at [511, 134] on span "related searches" at bounding box center [516, 137] width 67 height 8
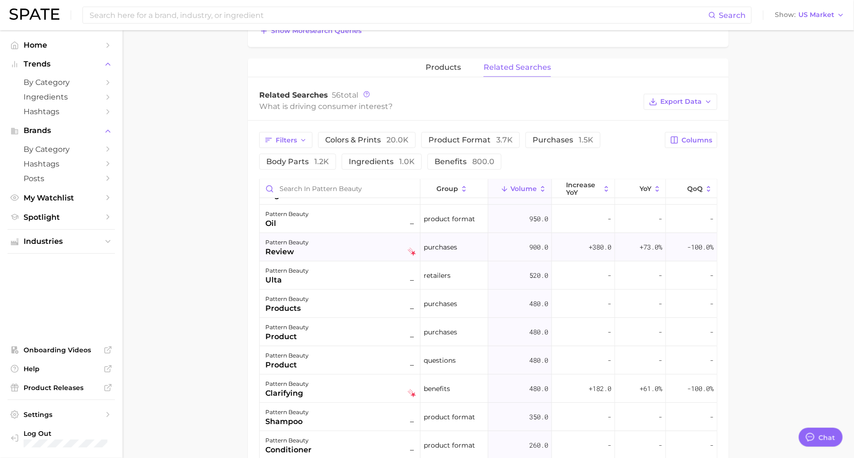
scroll to position [137, 0]
click at [366, 276] on div "pattern beauty ulta –" at bounding box center [340, 273] width 151 height 21
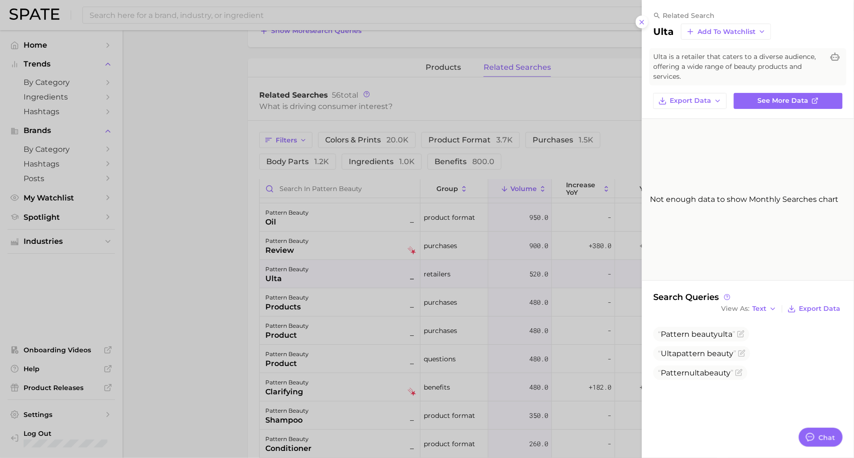
click at [401, 298] on div at bounding box center [427, 229] width 854 height 458
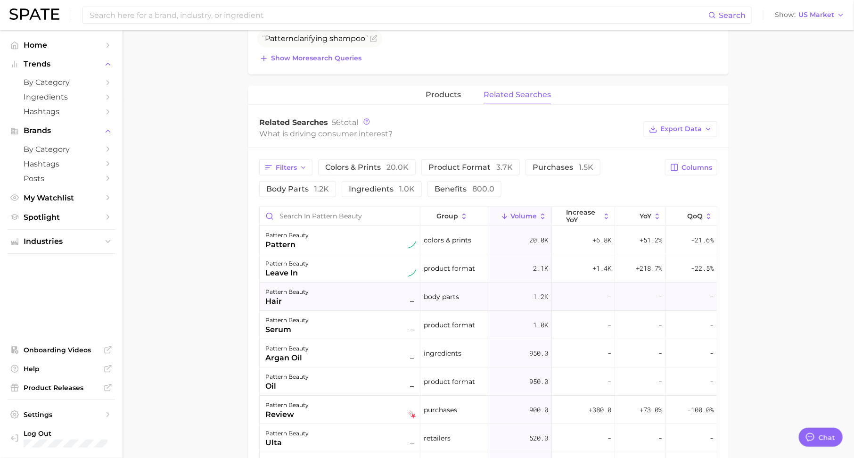
scroll to position [356, 0]
click at [435, 92] on span "products" at bounding box center [443, 96] width 35 height 8
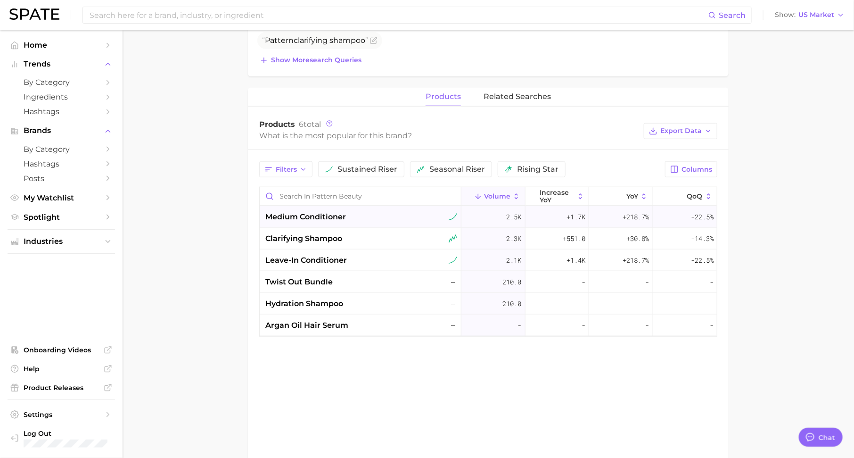
click at [360, 217] on div "medium conditioner" at bounding box center [361, 216] width 192 height 11
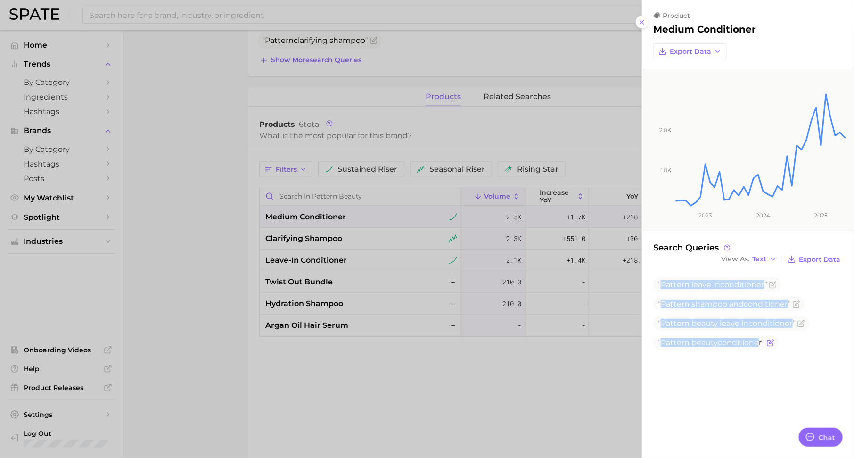
drag, startPoint x: 662, startPoint y: 282, endPoint x: 757, endPoint y: 344, distance: 113.7
click at [757, 344] on ul "Pattern leave in conditioner Pattern shampoo and conditioner Pattern beauty lea…" at bounding box center [747, 313] width 189 height 73
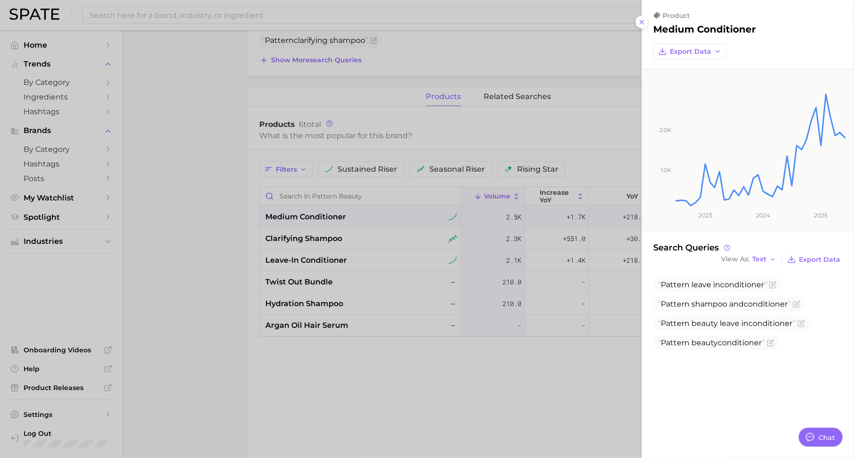
click at [405, 254] on div at bounding box center [427, 229] width 854 height 458
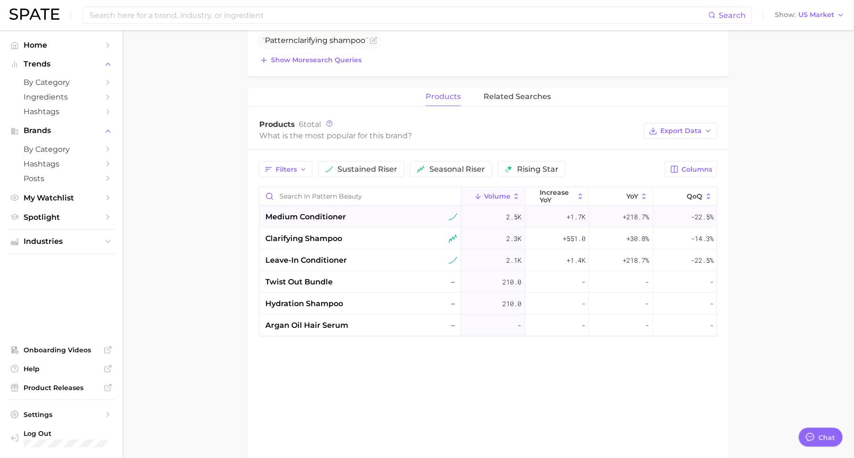
click at [357, 211] on div "medium conditioner" at bounding box center [361, 216] width 192 height 11
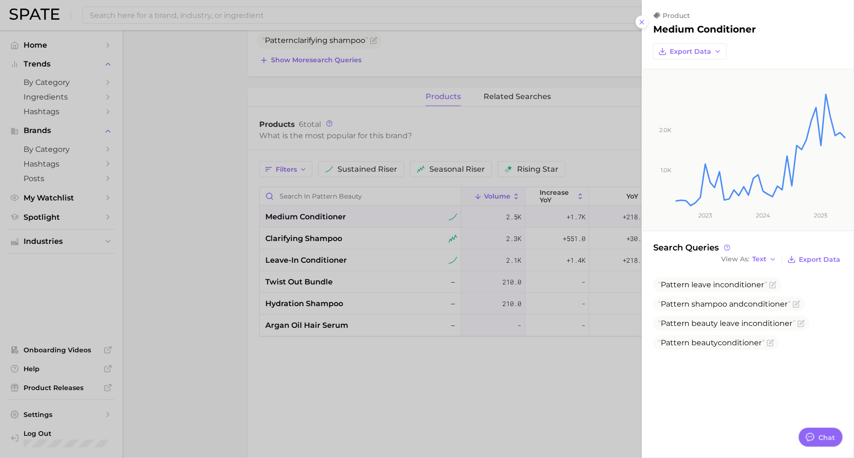
click at [360, 234] on div at bounding box center [427, 229] width 854 height 458
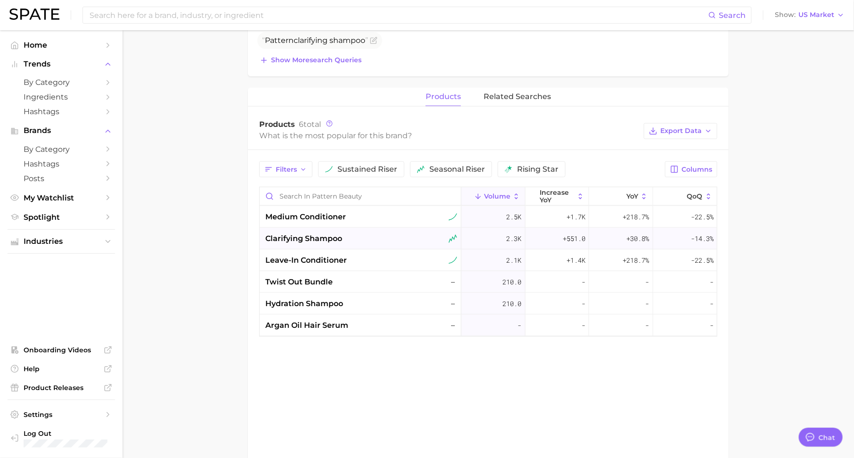
click at [353, 237] on div "clarifying shampoo" at bounding box center [361, 238] width 192 height 11
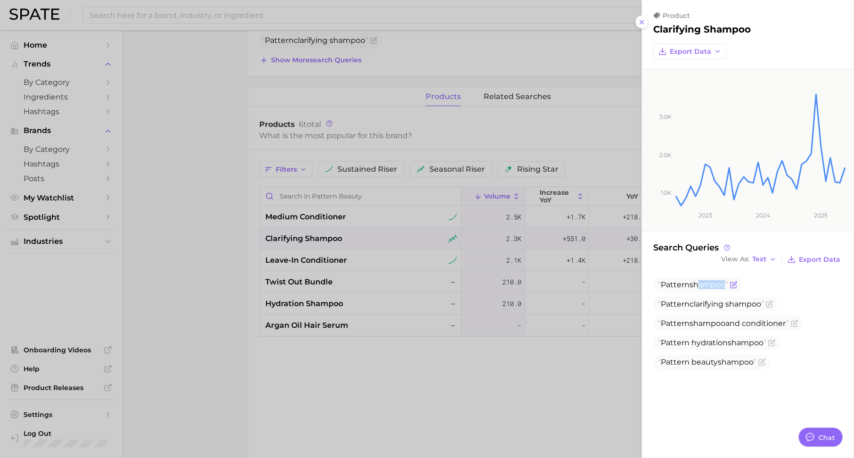
drag, startPoint x: 699, startPoint y: 286, endPoint x: 726, endPoint y: 286, distance: 26.9
click at [726, 286] on span "Pattern shampoo" at bounding box center [693, 284] width 70 height 9
drag, startPoint x: 712, startPoint y: 308, endPoint x: 732, endPoint y: 308, distance: 20.3
click at [732, 308] on span "Pattern clarifying shampoo" at bounding box center [715, 303] width 125 height 15
click at [437, 278] on div at bounding box center [427, 229] width 854 height 458
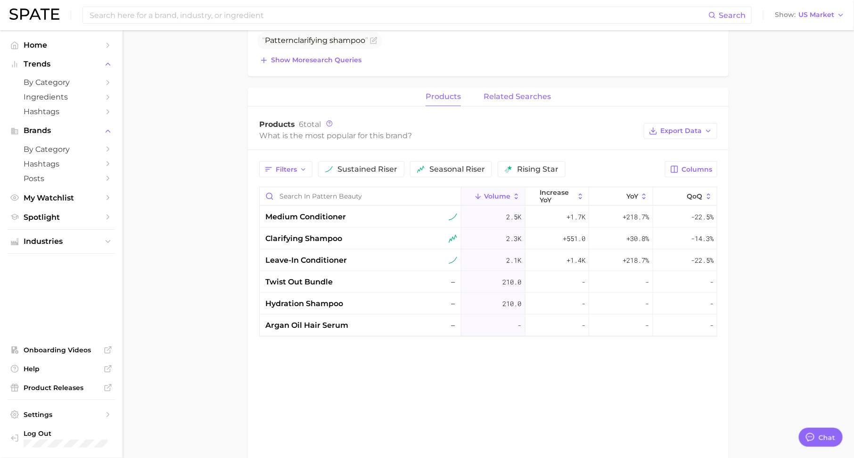
click at [520, 93] on span "related searches" at bounding box center [516, 96] width 67 height 8
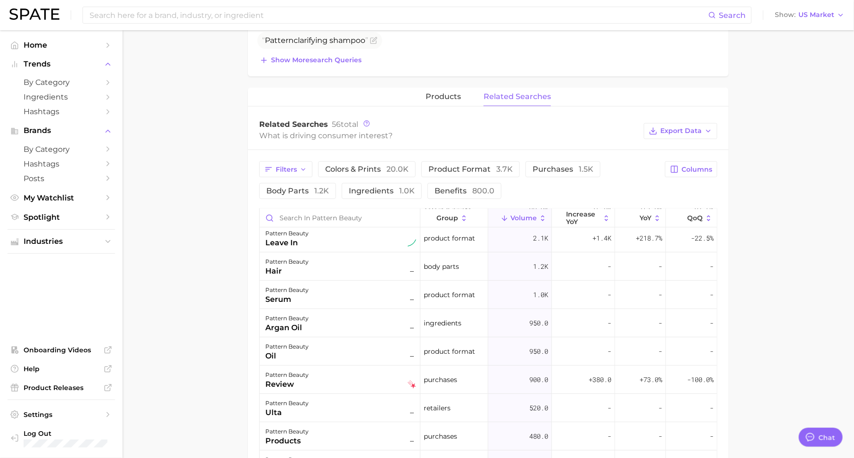
scroll to position [0, 0]
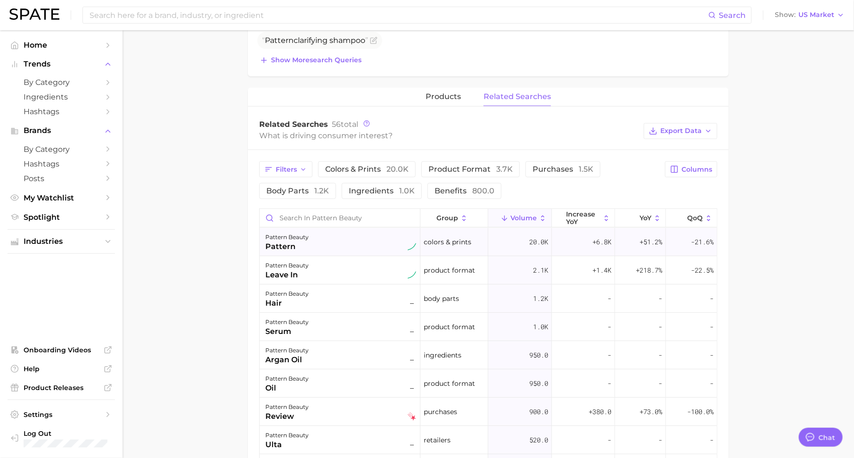
click at [538, 236] on span "20.0k" at bounding box center [538, 241] width 19 height 11
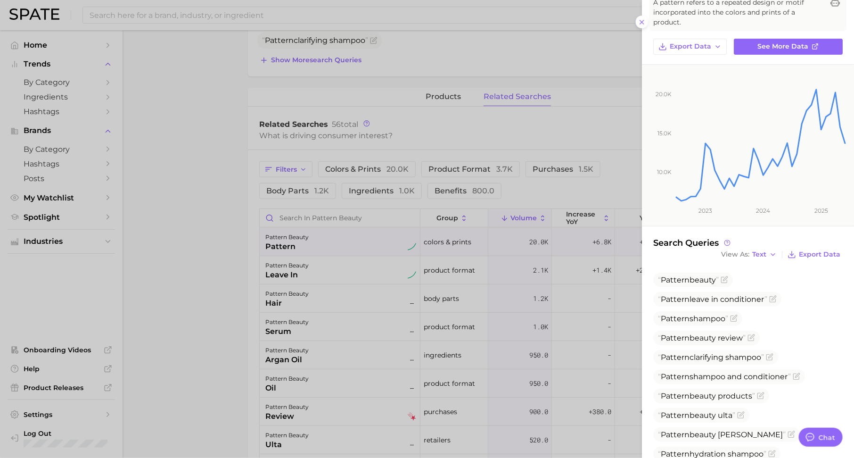
scroll to position [82, 0]
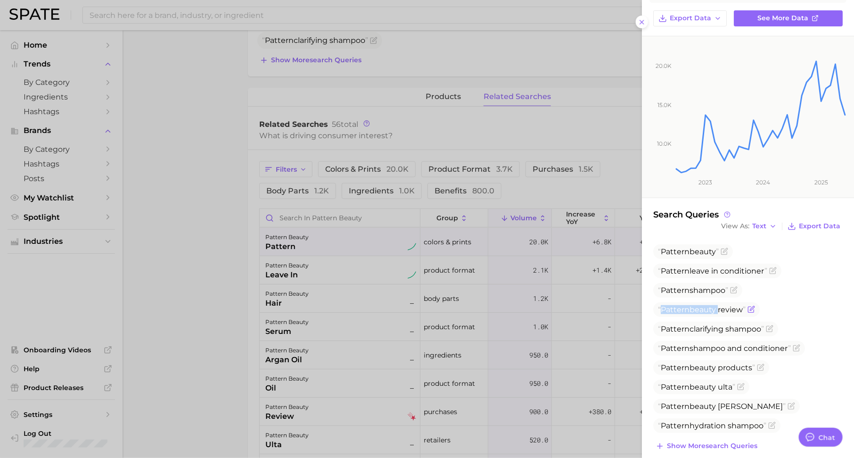
drag, startPoint x: 662, startPoint y: 298, endPoint x: 716, endPoint y: 297, distance: 53.7
click at [716, 305] on span "Pattern beauty review" at bounding box center [702, 309] width 88 height 9
drag, startPoint x: 445, startPoint y: 82, endPoint x: 445, endPoint y: 95, distance: 12.7
click at [445, 82] on div at bounding box center [427, 229] width 854 height 458
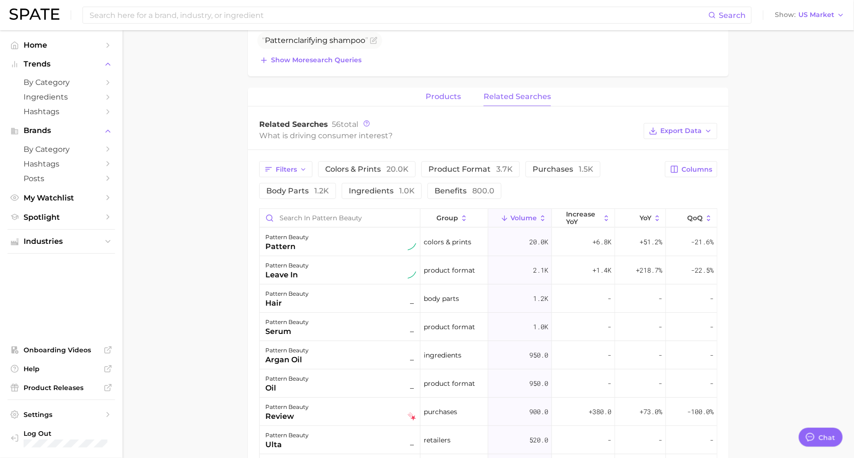
click at [451, 96] on span "products" at bounding box center [443, 96] width 35 height 8
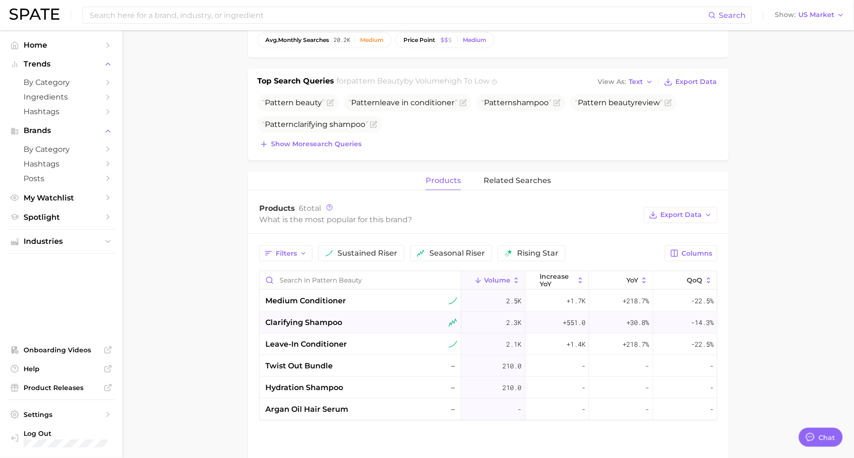
scroll to position [0, 0]
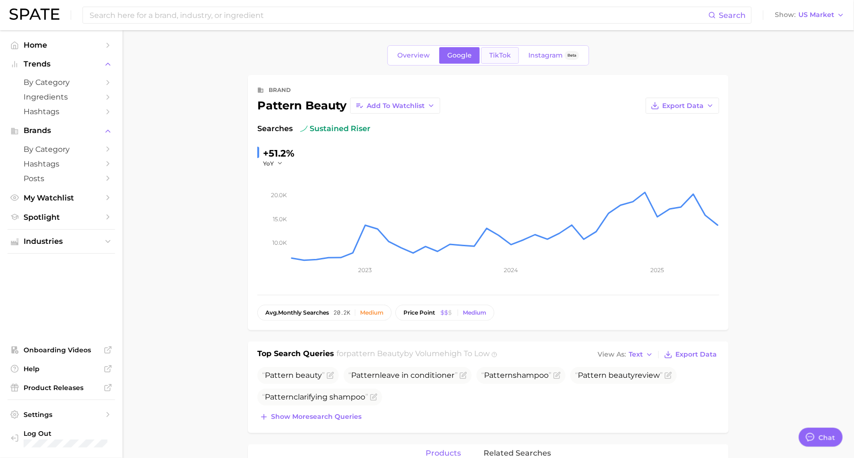
click at [506, 57] on span "TikTok" at bounding box center [500, 55] width 22 height 8
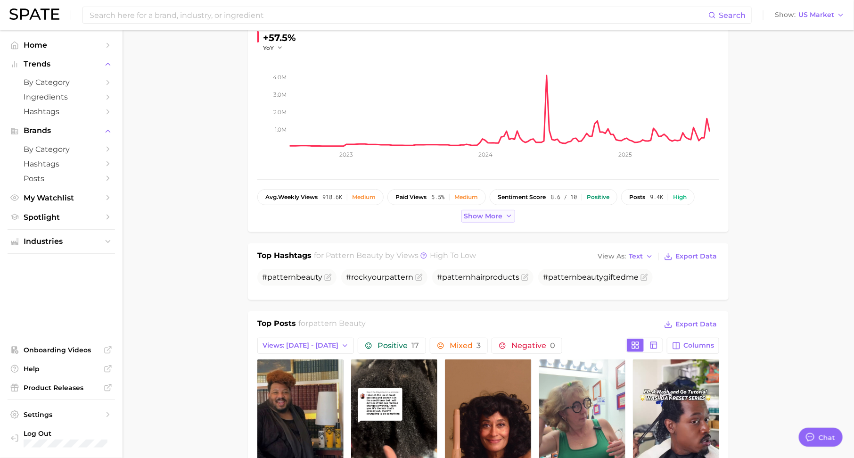
click at [496, 216] on span "Show more" at bounding box center [483, 216] width 39 height 8
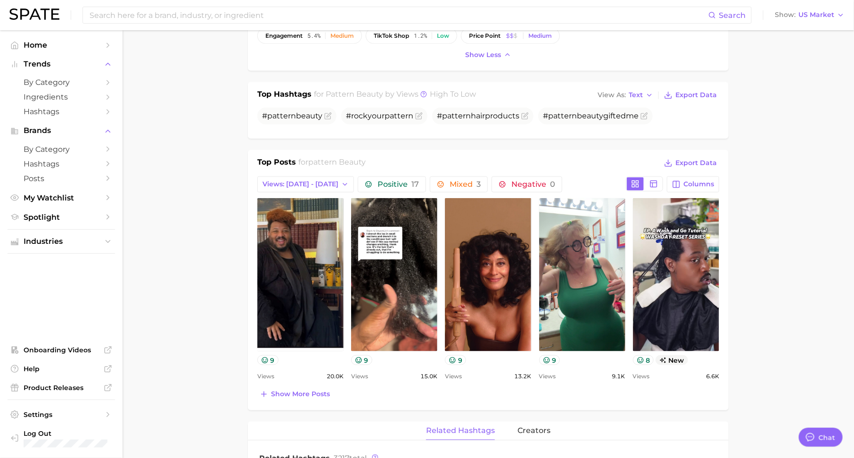
scroll to position [319, 0]
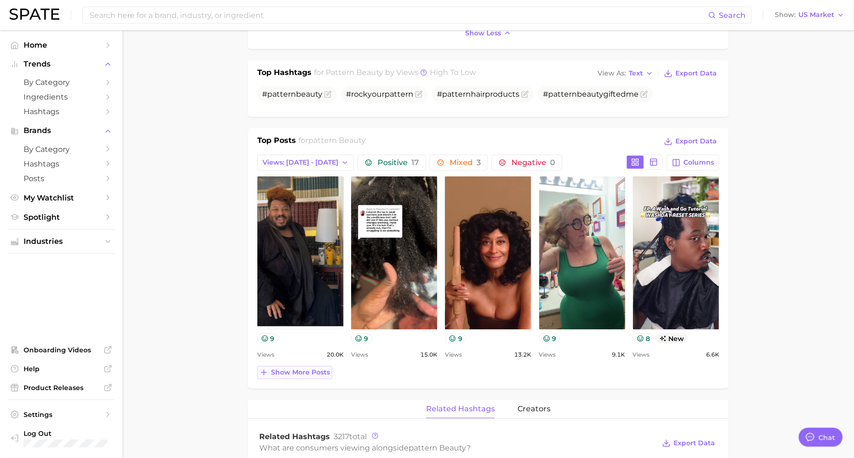
click at [309, 370] on span "Show more posts" at bounding box center [300, 372] width 59 height 8
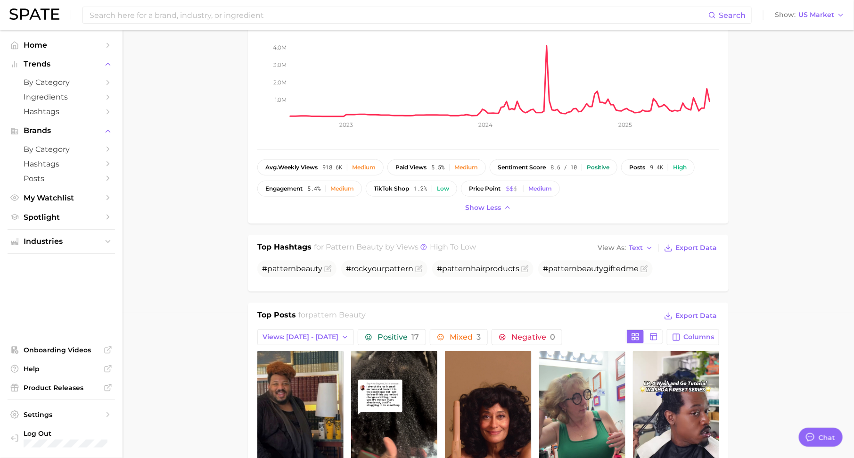
scroll to position [14, 0]
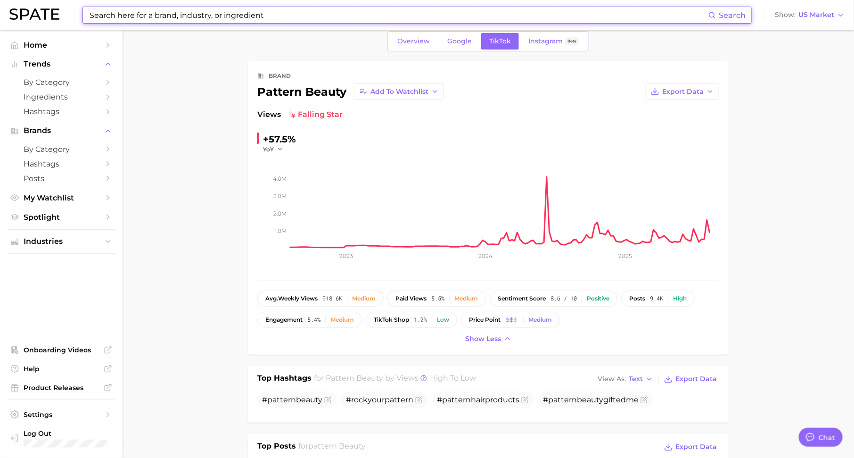
click at [267, 10] on input at bounding box center [399, 15] width 620 height 16
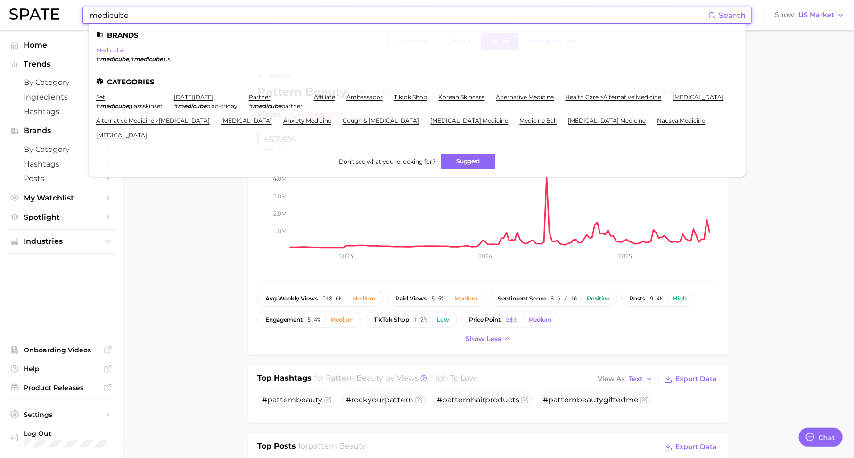
type input "medicube"
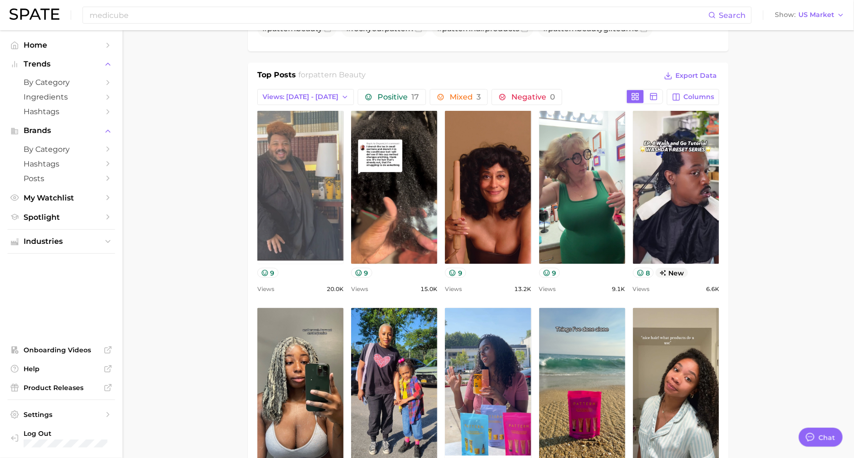
scroll to position [397, 0]
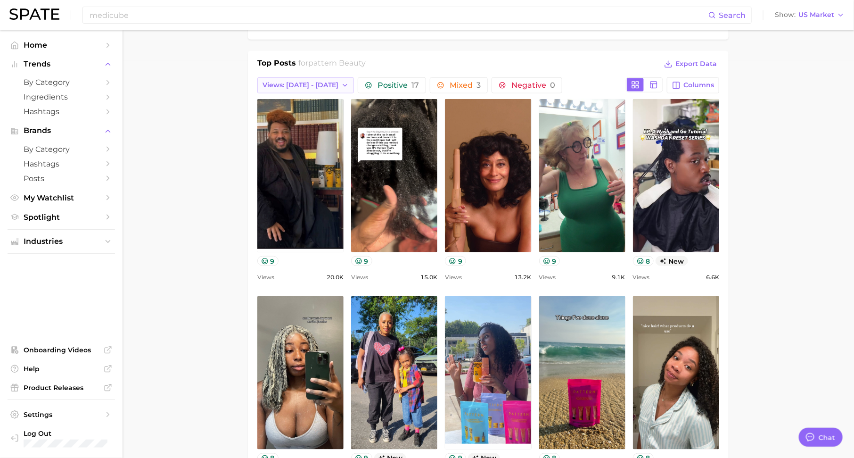
click at [288, 86] on span "Views: [DATE] - [DATE]" at bounding box center [300, 85] width 76 height 8
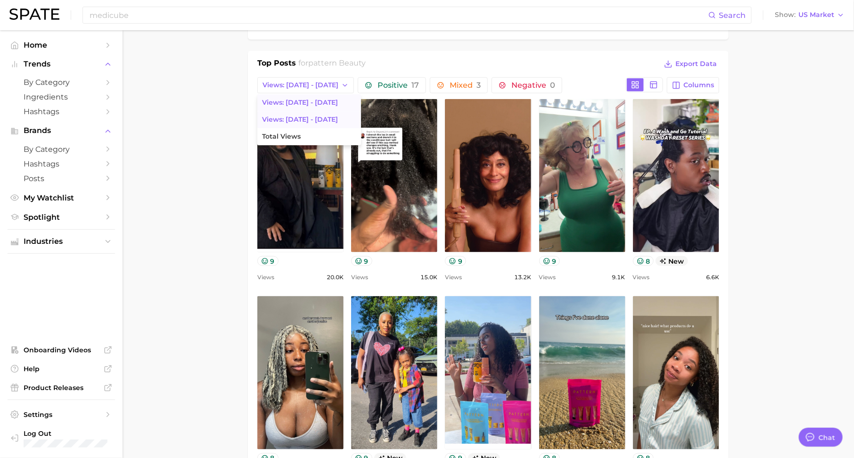
click at [303, 112] on button "Views: [DATE] - [DATE]" at bounding box center [309, 119] width 104 height 17
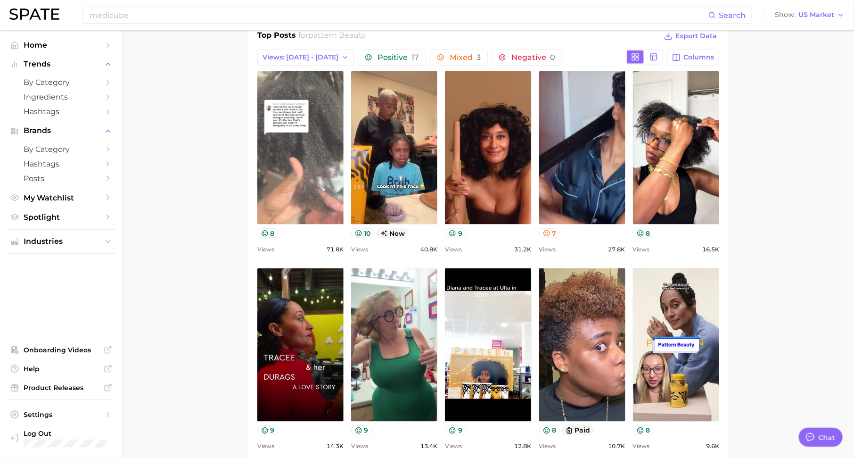
scroll to position [419, 0]
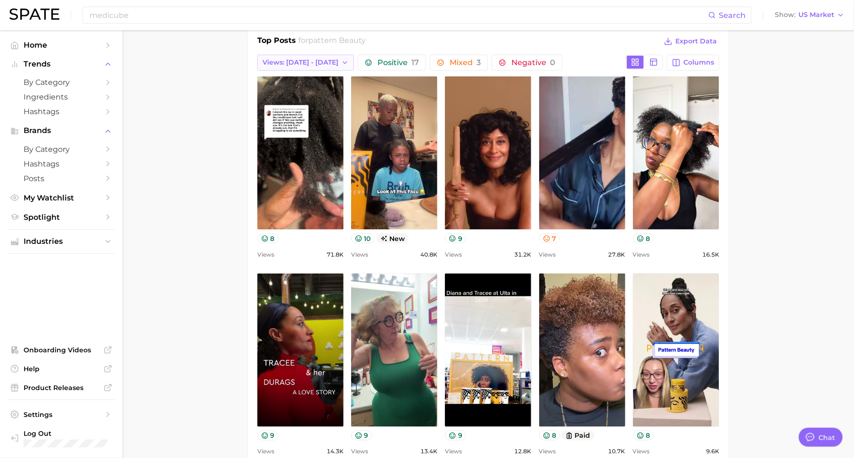
click at [310, 58] on span "Views: [DATE] - [DATE]" at bounding box center [300, 62] width 76 height 8
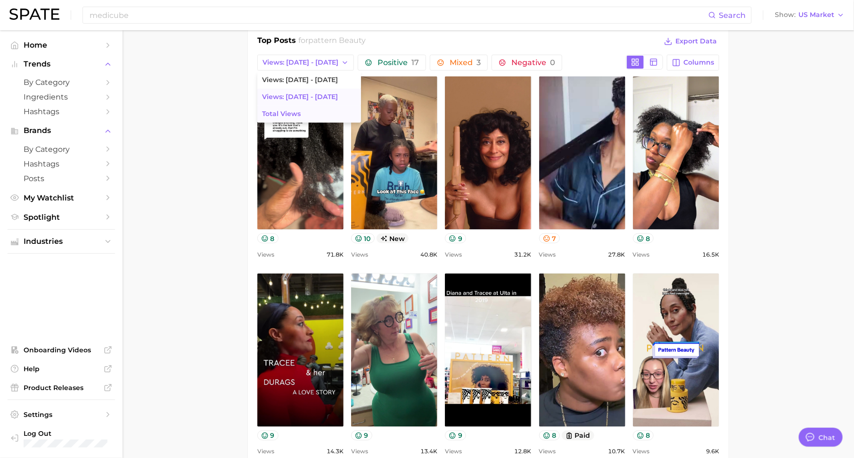
click at [310, 106] on button "Total Views" at bounding box center [309, 114] width 104 height 17
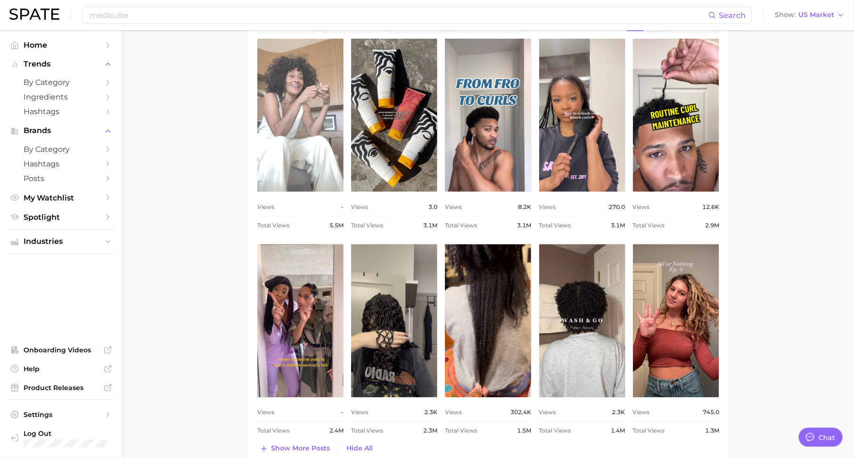
scroll to position [432, 0]
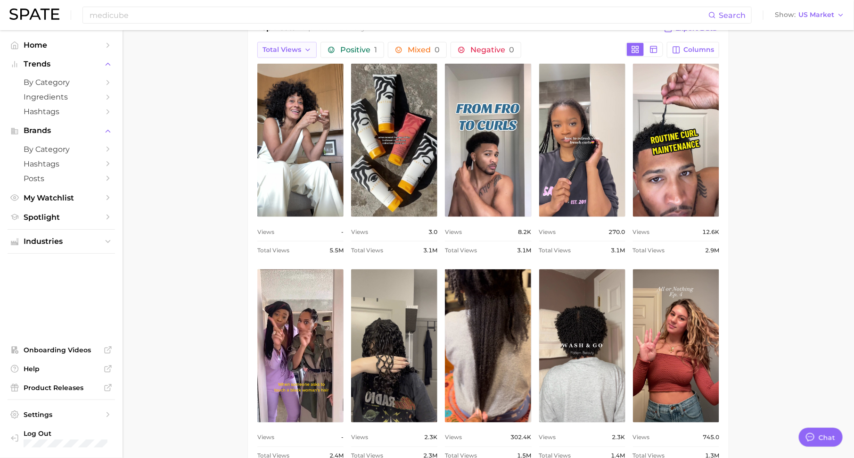
click at [306, 49] on polyline "button" at bounding box center [308, 50] width 4 height 2
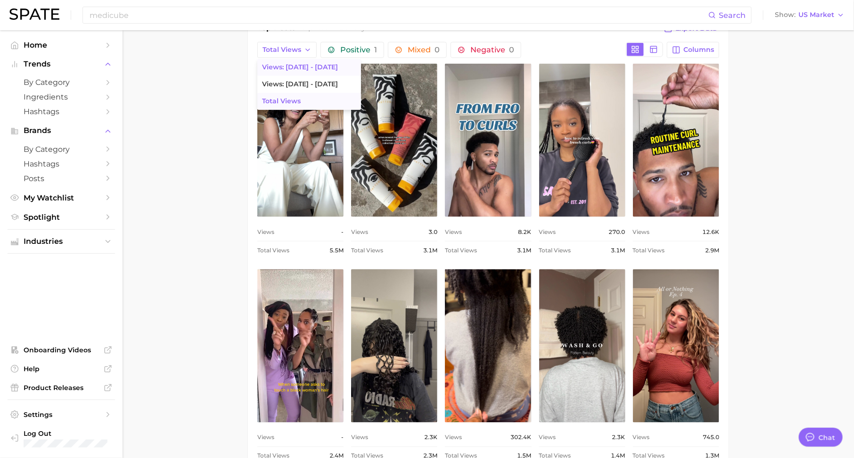
click at [310, 70] on button "Views: [DATE] - [DATE]" at bounding box center [309, 67] width 104 height 17
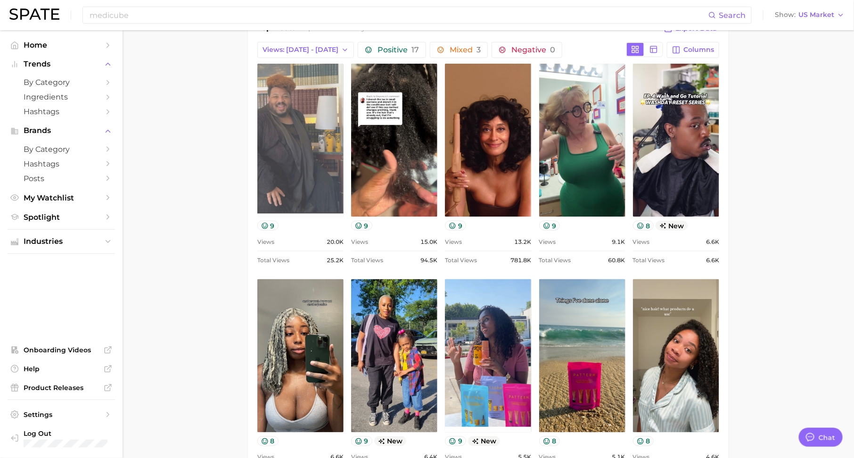
scroll to position [0, 0]
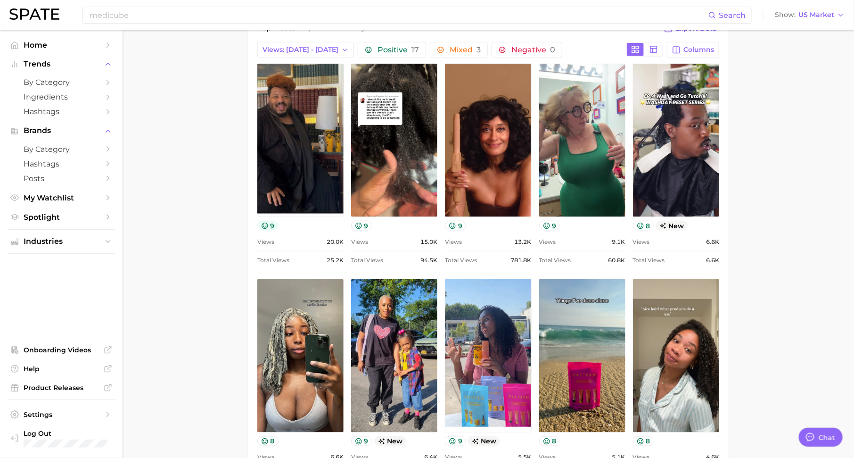
click at [260, 226] on button "9" at bounding box center [267, 226] width 21 height 10
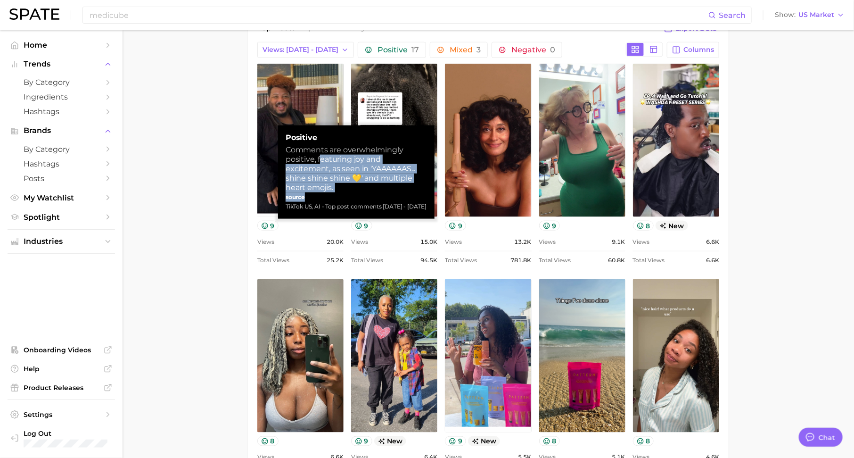
drag, startPoint x: 321, startPoint y: 160, endPoint x: 370, endPoint y: 188, distance: 57.0
click at [370, 188] on div "Positive Comments are overwhelmingly positive, featuring joy and excitement, as…" at bounding box center [356, 172] width 141 height 78
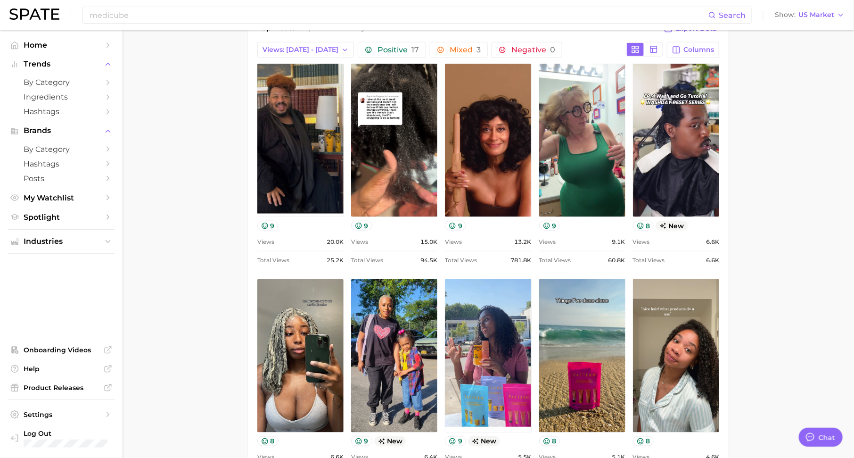
click at [205, 200] on main "Overview Google TikTok Instagram Beta brand pattern beauty Add to Watchlist Exp…" at bounding box center [488, 378] width 731 height 1560
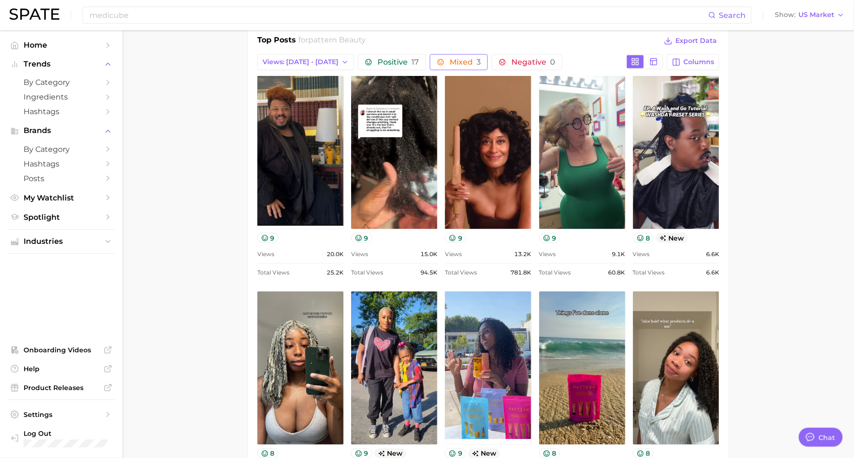
click at [450, 63] on span "Mixed 3" at bounding box center [465, 62] width 31 height 8
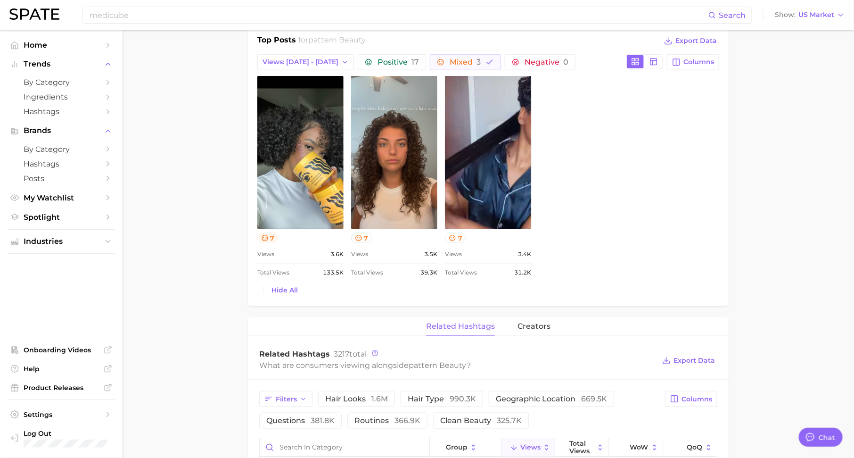
click at [274, 235] on button "7" at bounding box center [267, 238] width 21 height 10
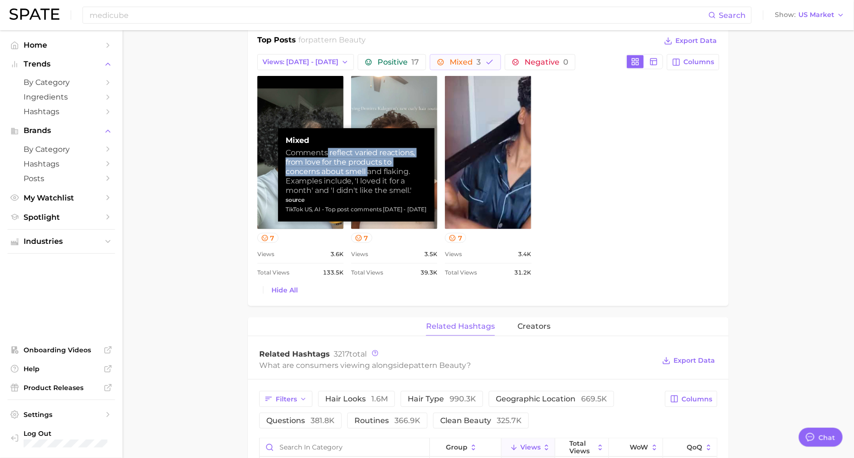
drag, startPoint x: 329, startPoint y: 153, endPoint x: 366, endPoint y: 175, distance: 43.3
click at [366, 175] on div "Comments reflect varied reactions, from love for the products to concerns about…" at bounding box center [356, 171] width 141 height 47
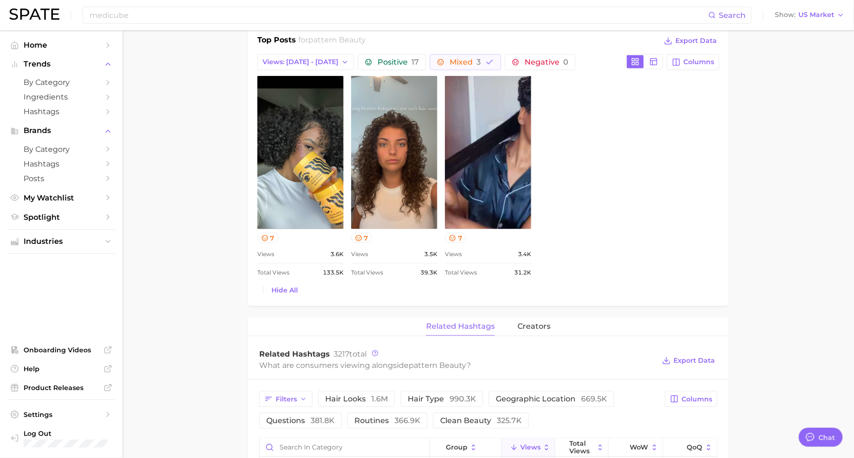
click at [587, 188] on div "view post on TikTok 7 Views 3.6k Total Views 133.5k view post on TikTok 7 Views…" at bounding box center [488, 177] width 462 height 202
click at [454, 58] on span "Mixed 3" at bounding box center [465, 62] width 31 height 8
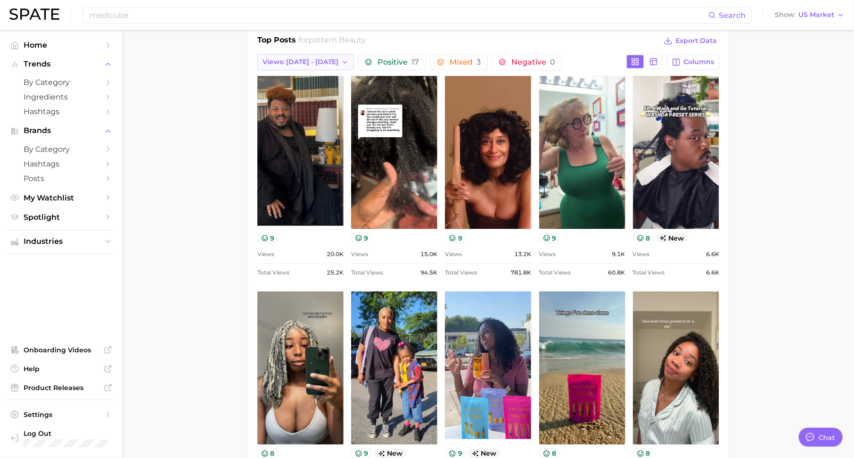
click at [310, 62] on span "Views: [DATE] - [DATE]" at bounding box center [300, 62] width 76 height 8
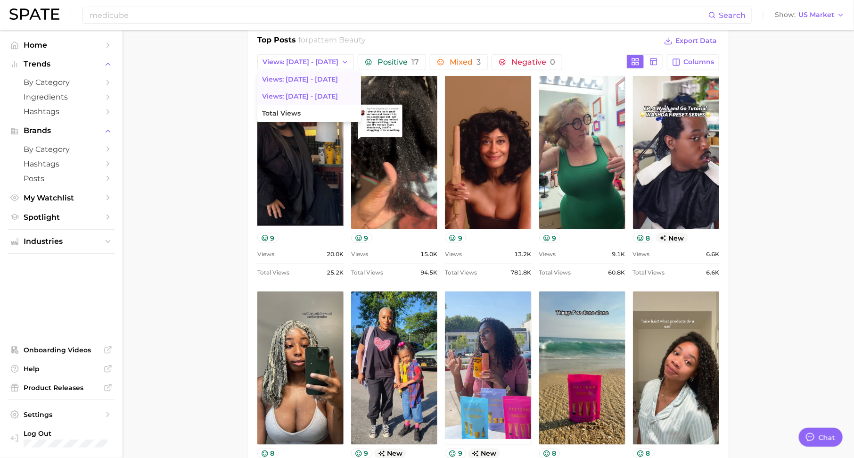
click at [311, 94] on span "Views: [DATE] - [DATE]" at bounding box center [300, 96] width 76 height 8
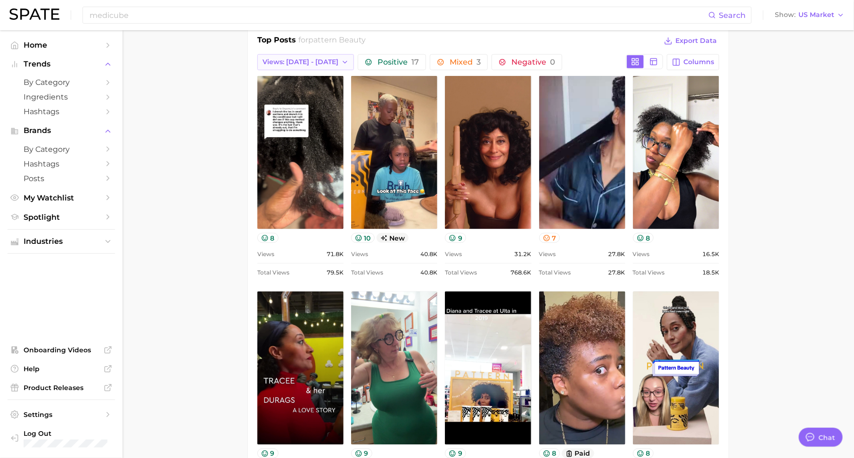
click at [292, 66] on button "Views: [DATE] - [DATE]" at bounding box center [305, 62] width 97 height 16
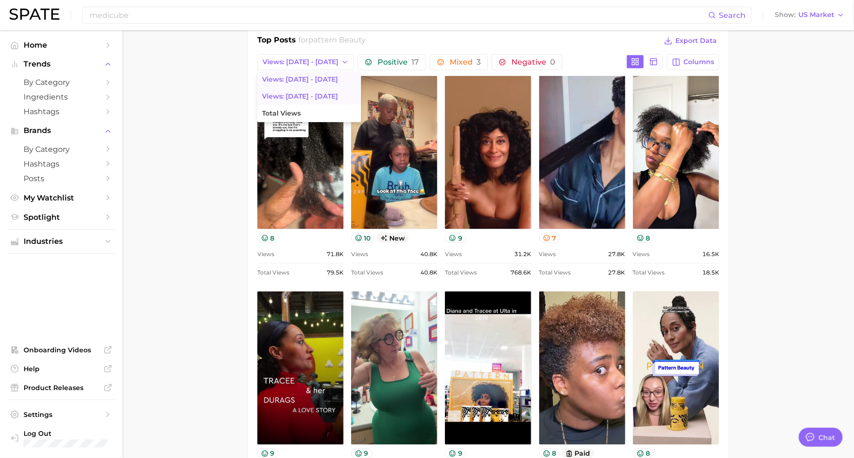
click at [292, 71] on button "Views: [DATE] - [DATE]" at bounding box center [309, 79] width 104 height 17
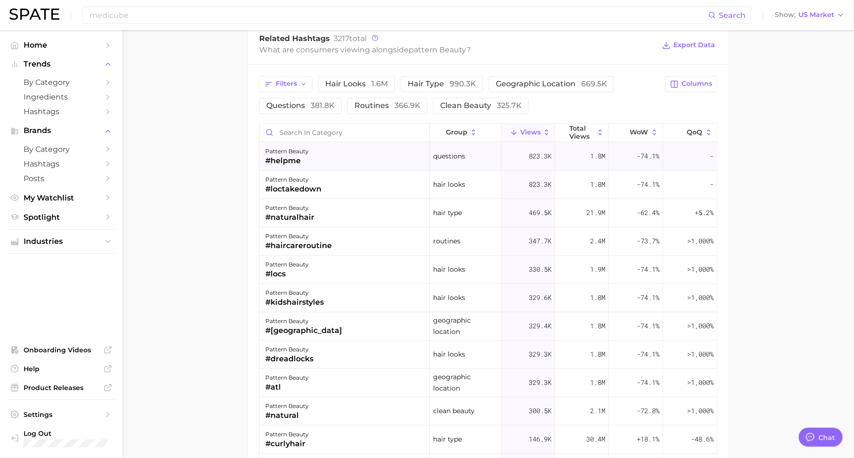
click at [515, 154] on div "823.3k" at bounding box center [528, 156] width 54 height 28
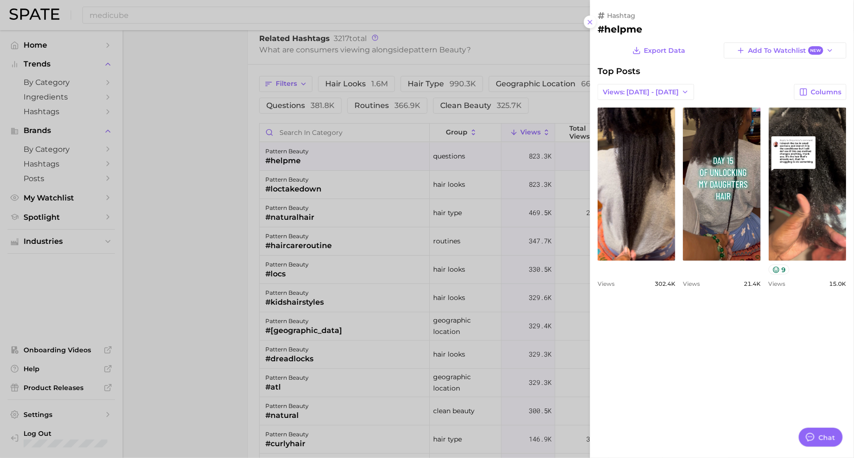
click at [477, 136] on div at bounding box center [427, 229] width 854 height 458
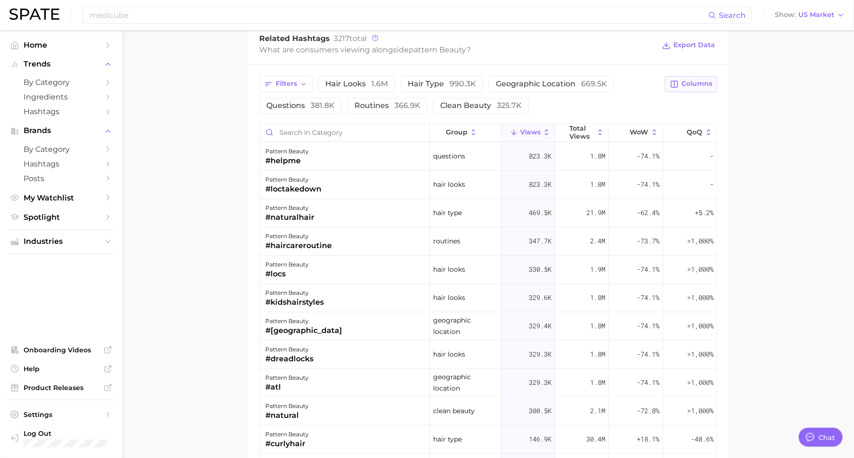
click at [691, 82] on span "Columns" at bounding box center [696, 84] width 31 height 8
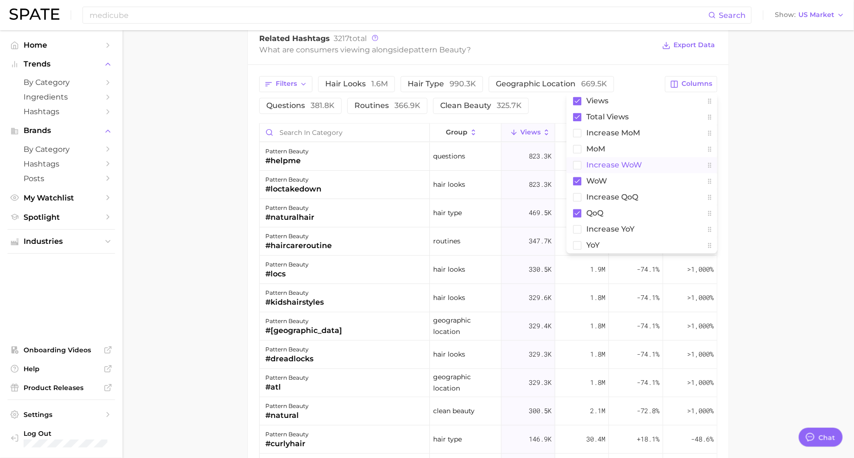
click at [636, 161] on span "Increase WoW" at bounding box center [614, 165] width 56 height 8
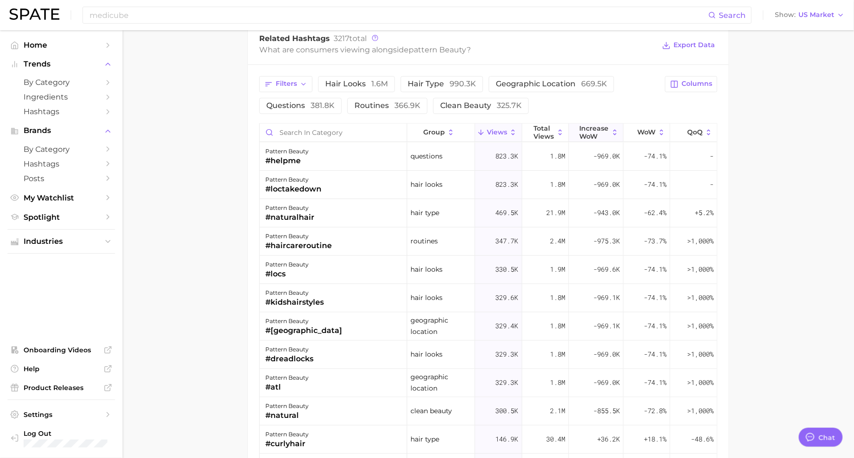
click at [589, 129] on span "Increase WoW" at bounding box center [594, 131] width 29 height 15
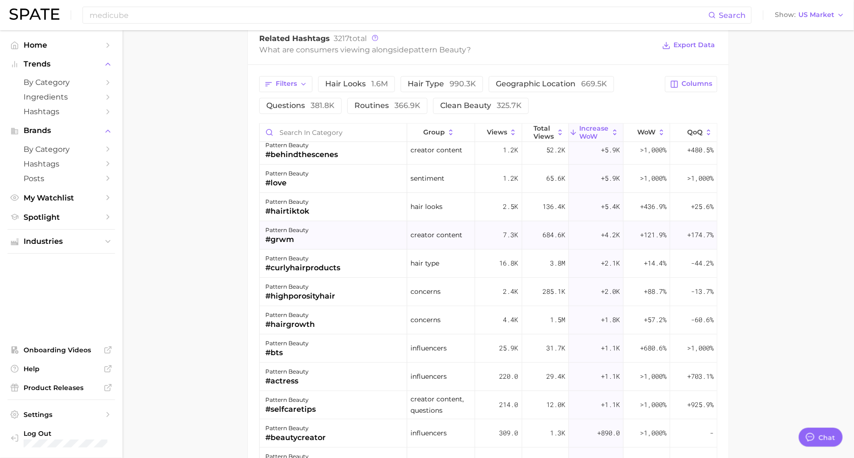
click at [414, 234] on span "creator content" at bounding box center [436, 234] width 52 height 11
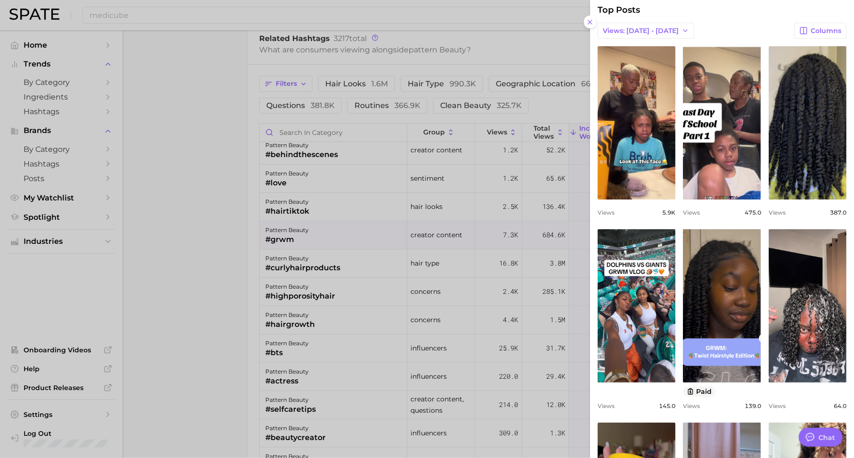
click at [357, 239] on div at bounding box center [427, 229] width 854 height 458
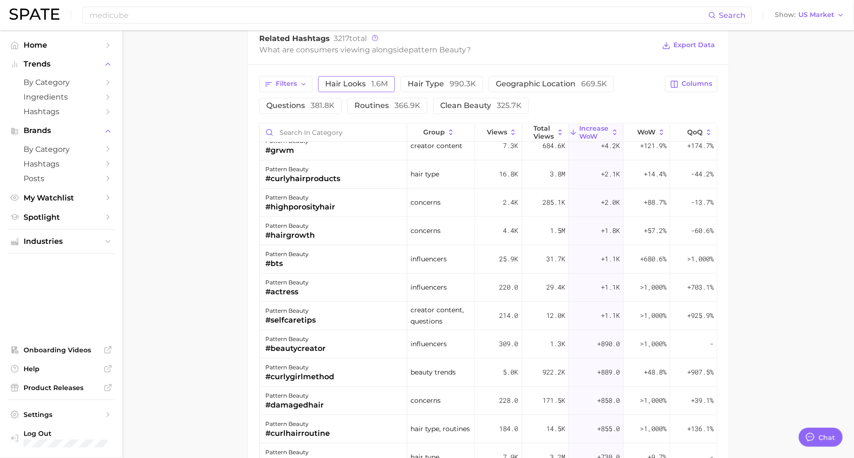
click at [343, 80] on span "hair looks 1.6m" at bounding box center [356, 84] width 63 height 8
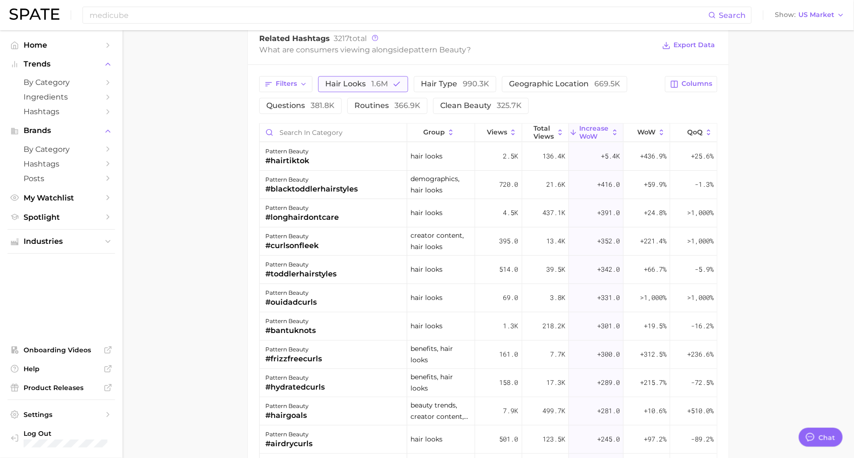
click at [369, 80] on span "hair looks 1.6m" at bounding box center [356, 84] width 63 height 8
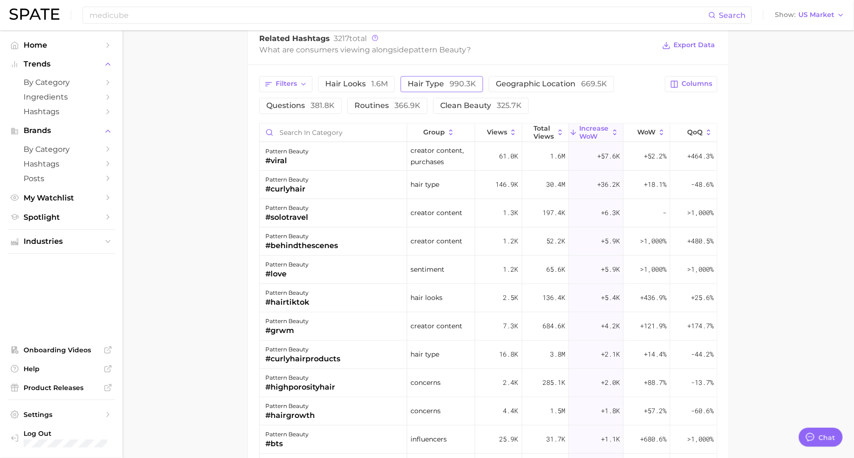
click at [417, 80] on span "hair type 990.3k" at bounding box center [442, 84] width 68 height 8
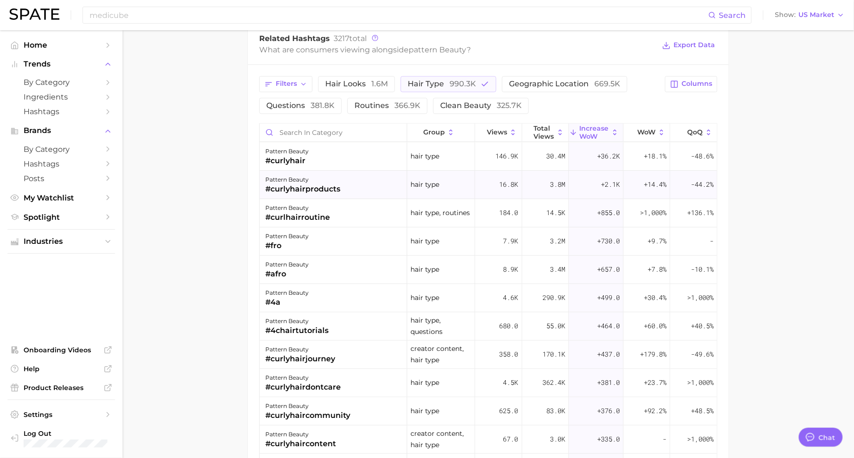
click at [346, 192] on div "pattern beauty #curlyhairproducts" at bounding box center [333, 185] width 147 height 28
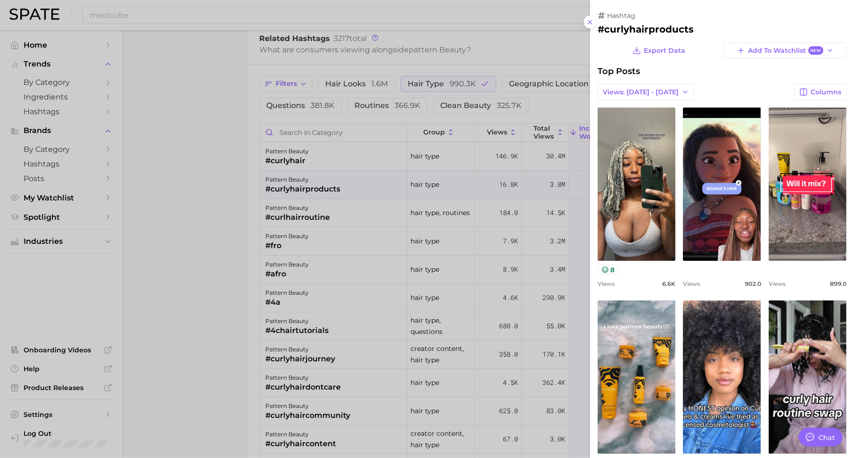
click at [370, 228] on div at bounding box center [427, 229] width 854 height 458
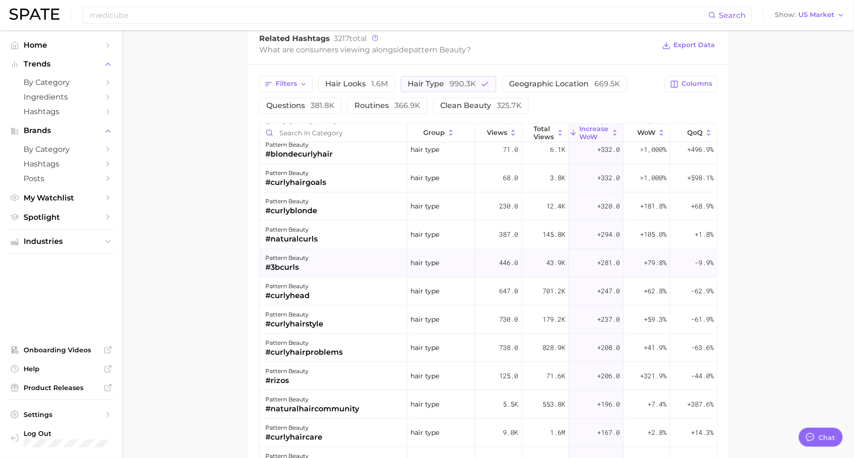
click at [311, 256] on div "pattern beauty #3bcurls" at bounding box center [333, 262] width 147 height 28
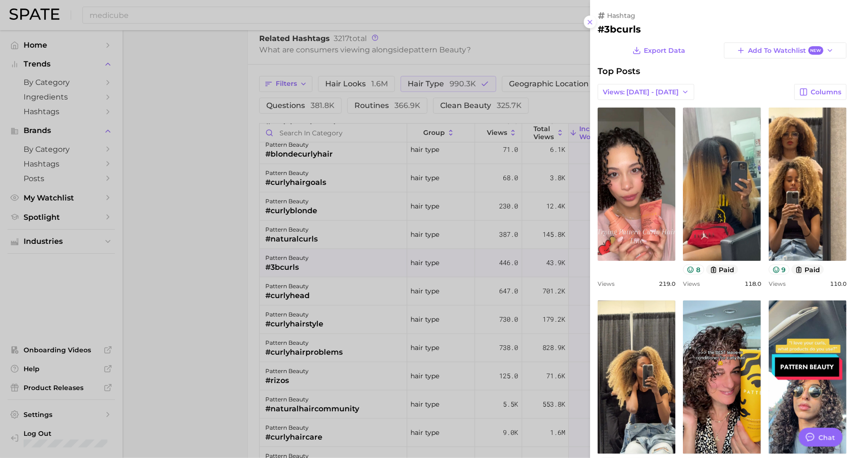
click at [328, 213] on div at bounding box center [427, 229] width 854 height 458
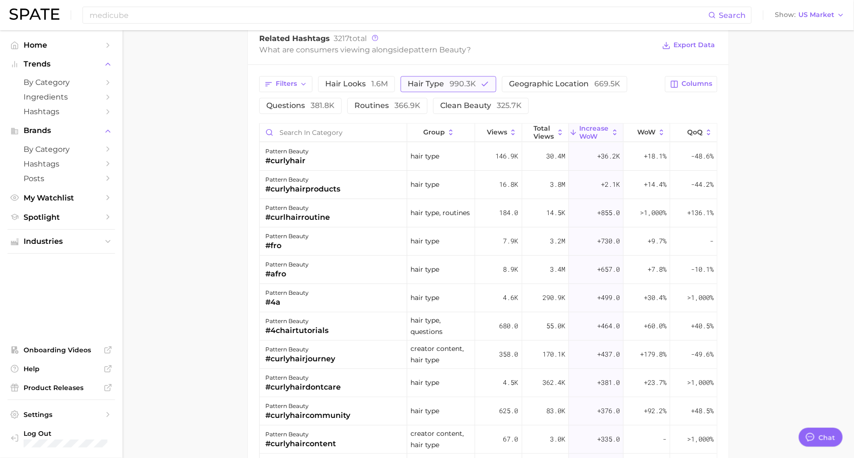
click at [442, 88] on button "hair type 990.3k" at bounding box center [449, 84] width 96 height 16
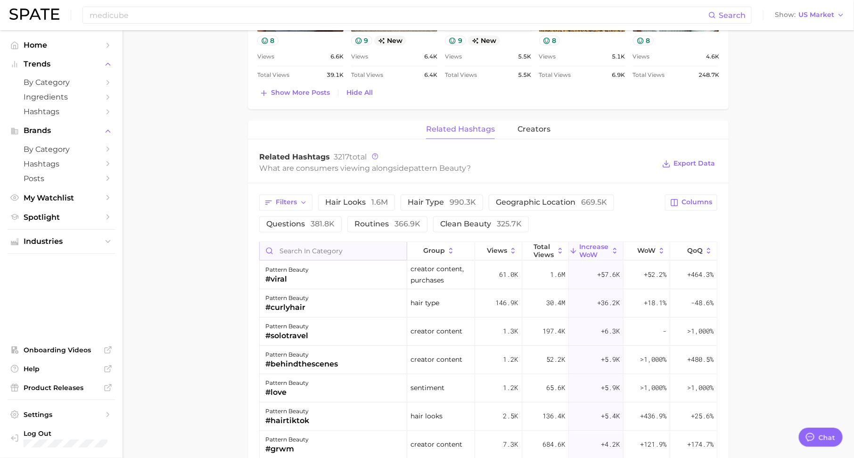
click at [363, 246] on input "Search in category" at bounding box center [333, 251] width 147 height 18
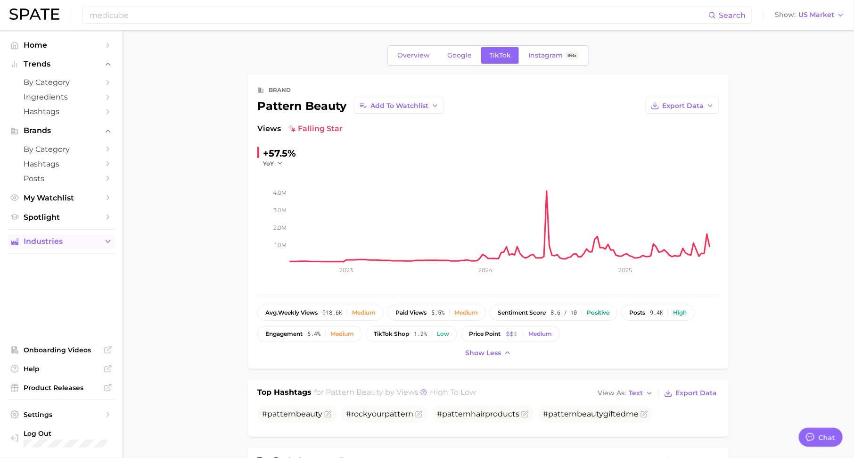
type input "thinni"
click at [66, 246] on span "Industries" at bounding box center [61, 241] width 75 height 8
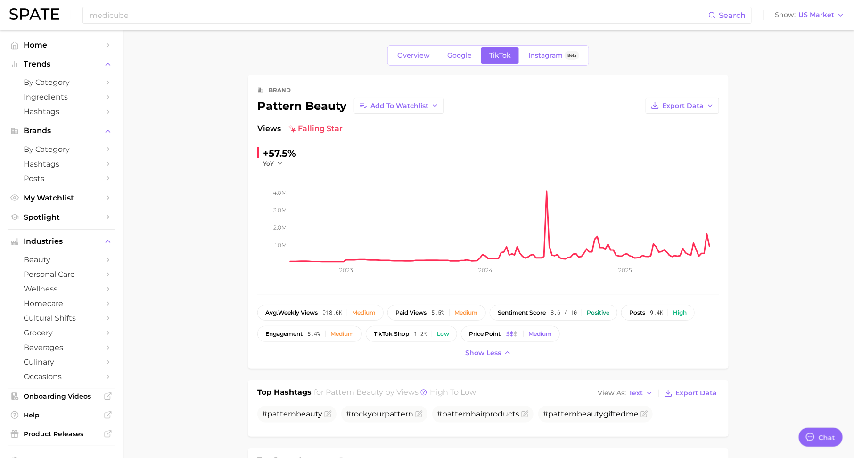
click at [66, 258] on span "beauty" at bounding box center [61, 259] width 75 height 9
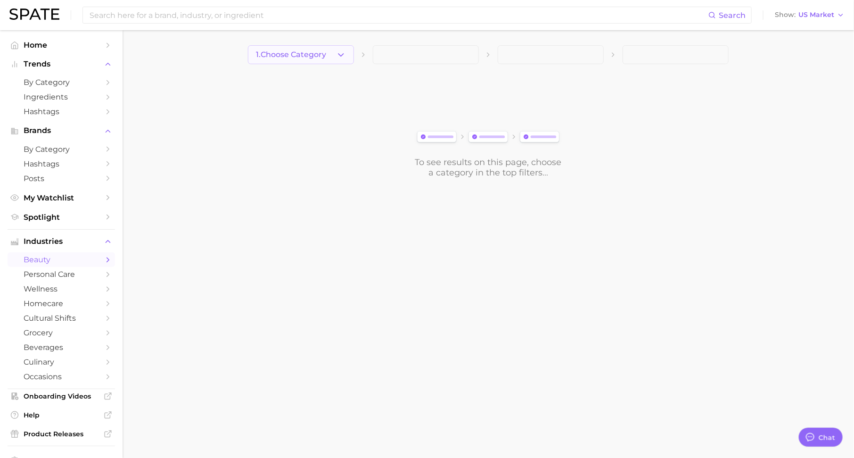
click at [337, 61] on button "1. Choose Category" at bounding box center [301, 54] width 106 height 19
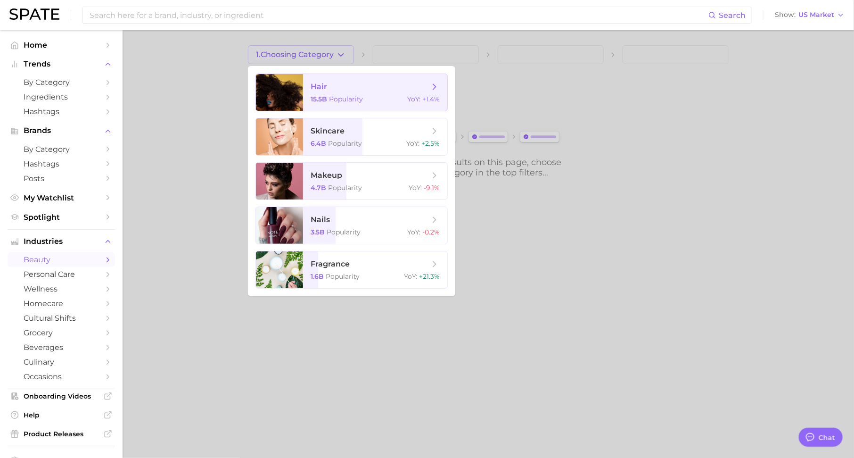
click at [344, 86] on span "hair" at bounding box center [370, 87] width 119 height 10
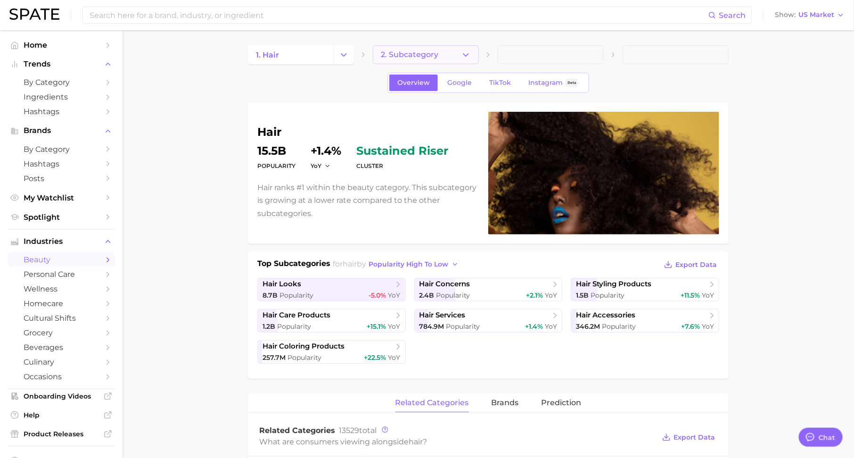
click at [428, 52] on span "2. Subcategory" at bounding box center [409, 54] width 57 height 8
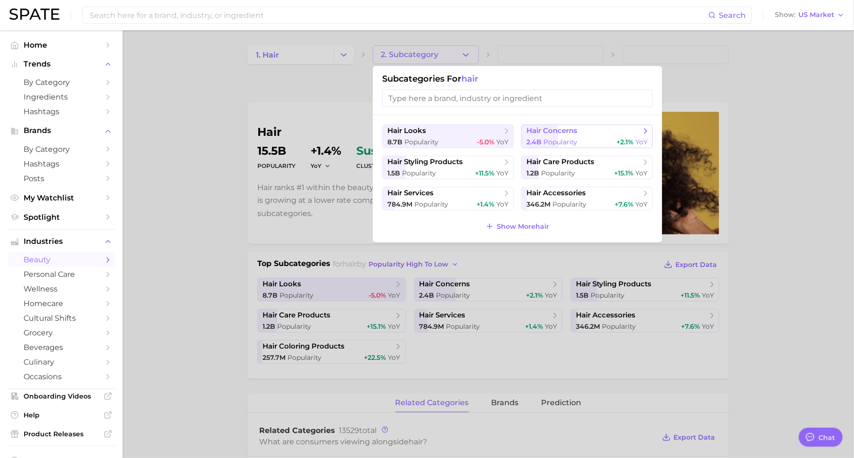
click at [536, 129] on span "hair concerns" at bounding box center [551, 130] width 51 height 9
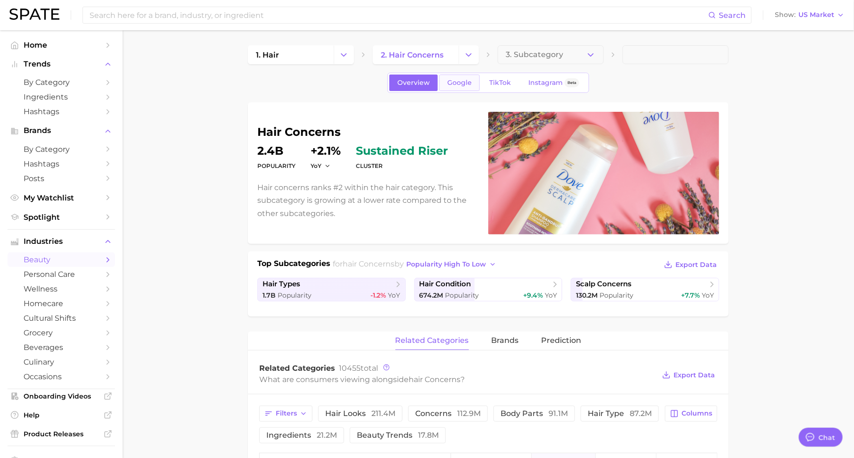
click at [464, 87] on link "Google" at bounding box center [459, 82] width 41 height 16
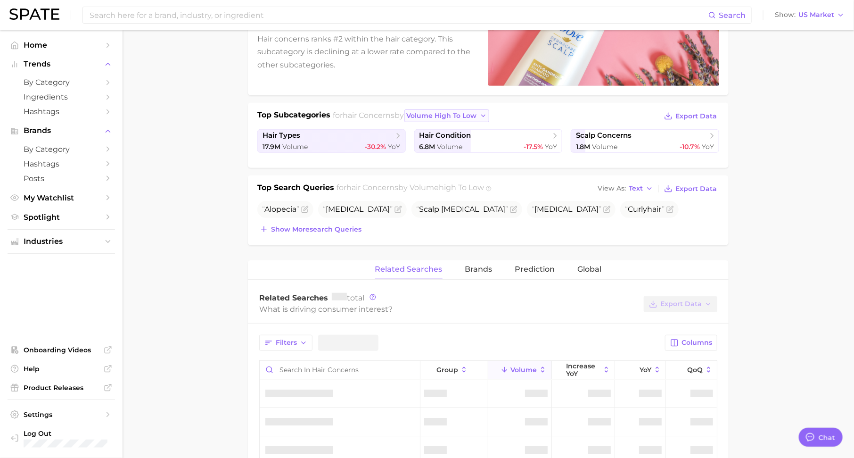
scroll to position [271, 0]
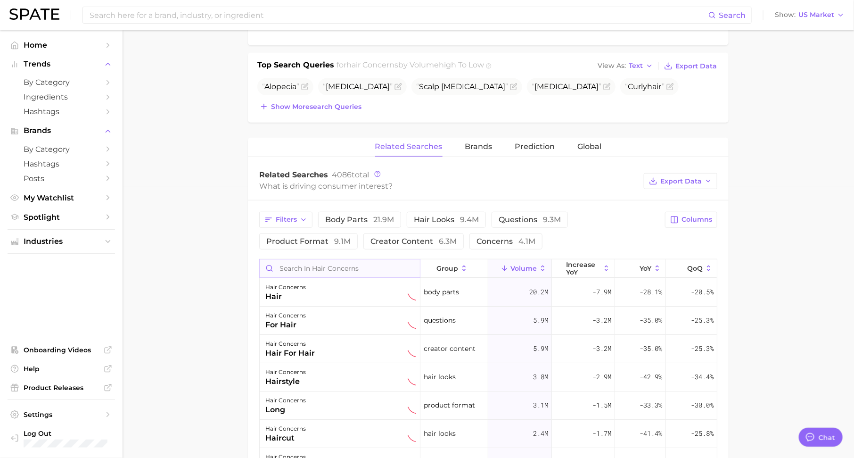
click at [364, 260] on input "Search in hair concerns" at bounding box center [340, 268] width 160 height 18
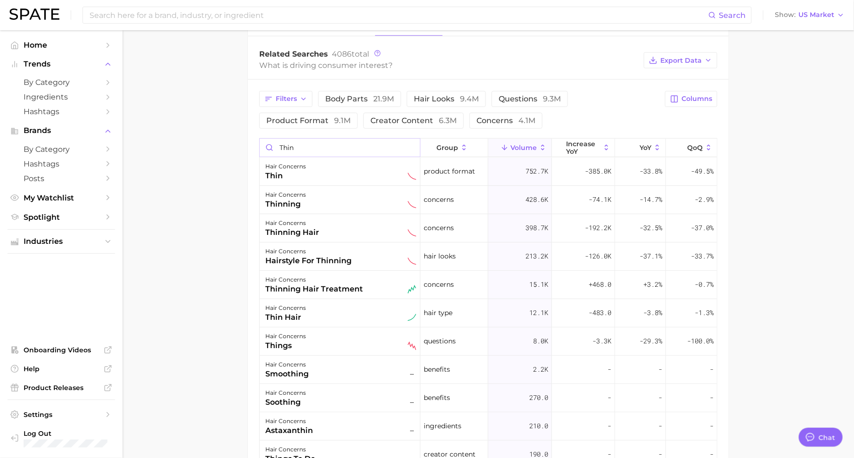
scroll to position [391, 0]
type input "thin"
click at [531, 280] on span "15.1k" at bounding box center [538, 284] width 19 height 11
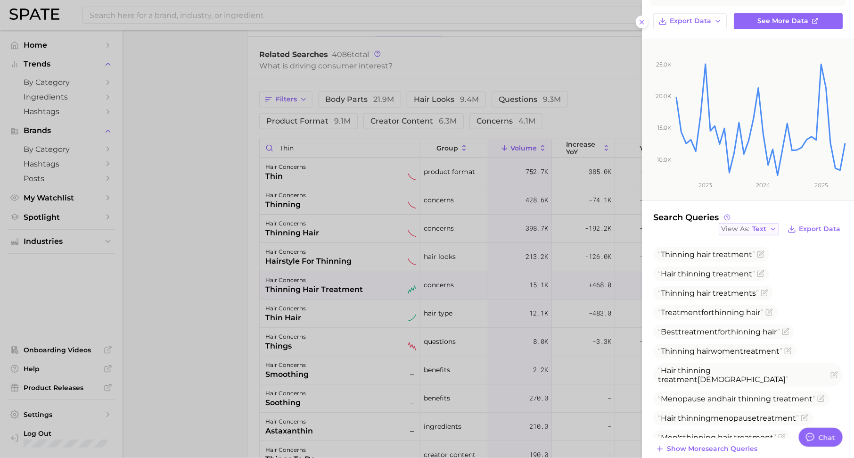
scroll to position [99, 0]
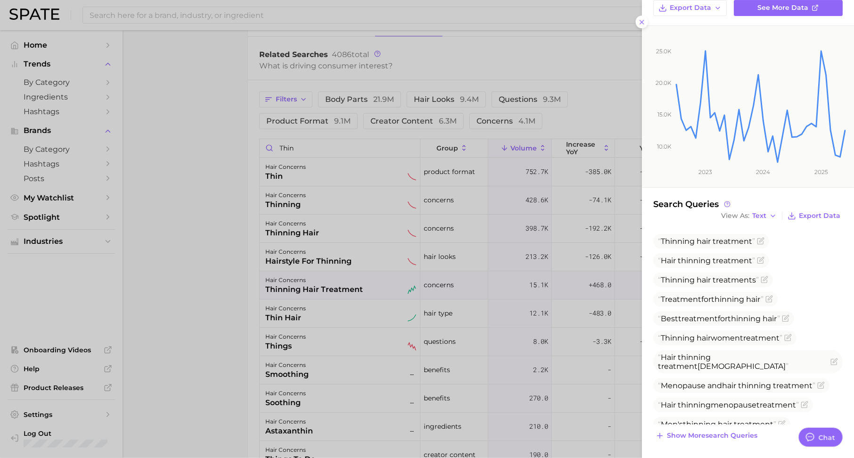
click at [519, 260] on div at bounding box center [427, 229] width 854 height 458
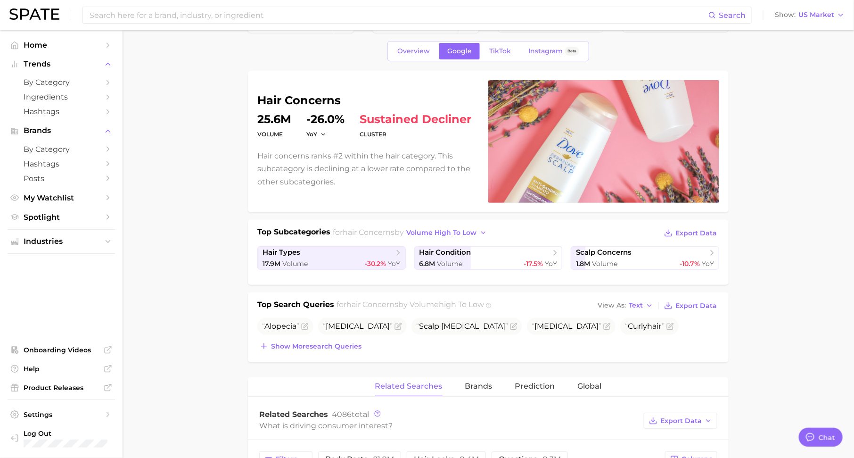
scroll to position [0, 0]
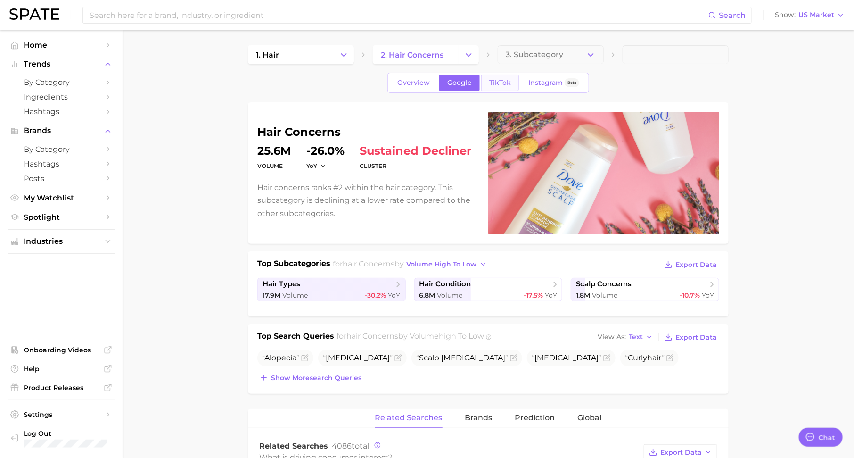
click at [497, 79] on span "TikTok" at bounding box center [500, 83] width 22 height 8
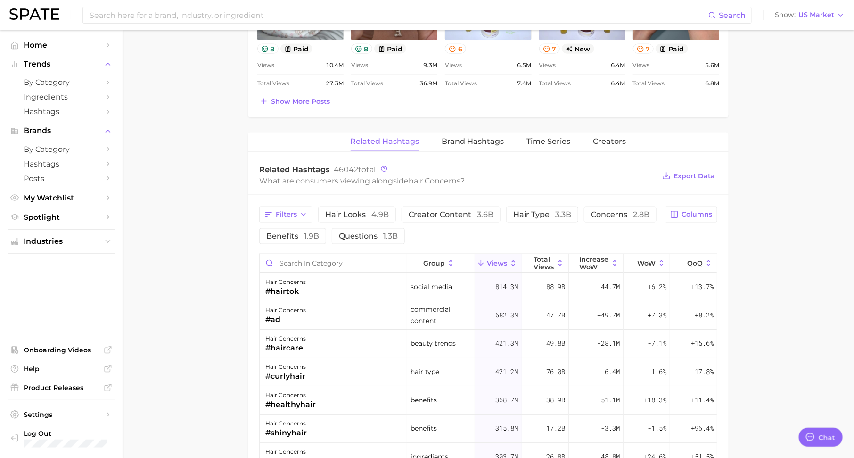
scroll to position [563, 0]
click at [341, 253] on input "Search in category" at bounding box center [333, 262] width 147 height 18
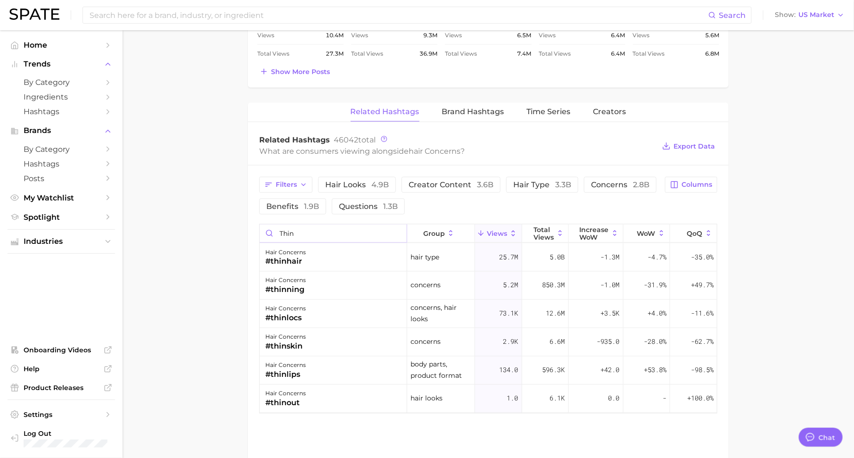
scroll to position [598, 0]
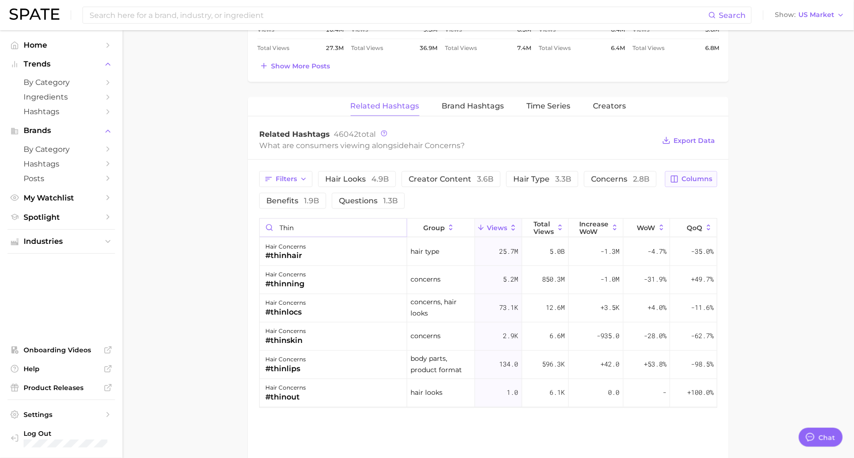
type input "thin"
click at [690, 175] on span "Columns" at bounding box center [696, 179] width 31 height 8
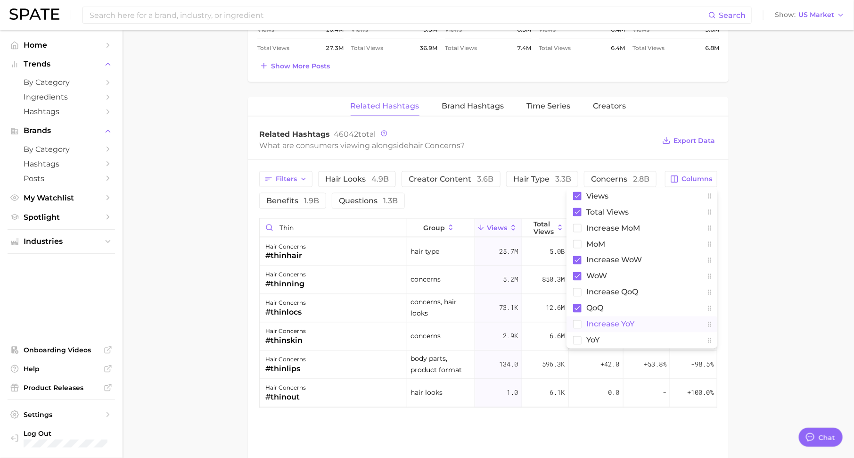
click at [640, 321] on button "increase YoY" at bounding box center [641, 324] width 151 height 16
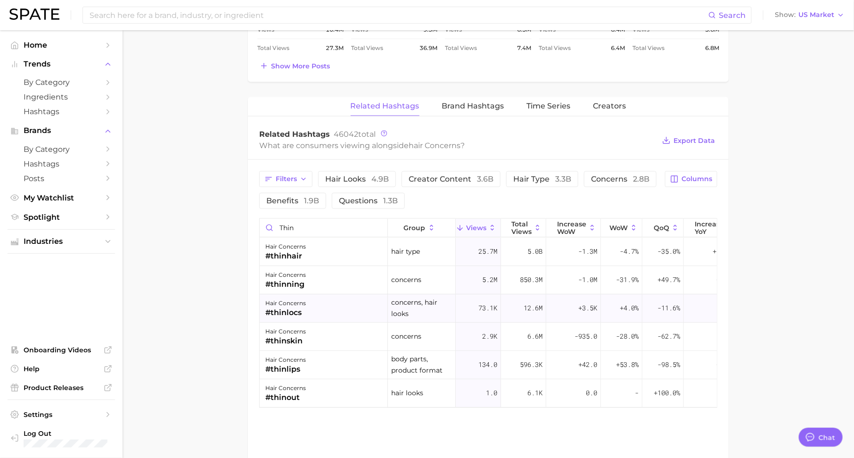
scroll to position [0, 21]
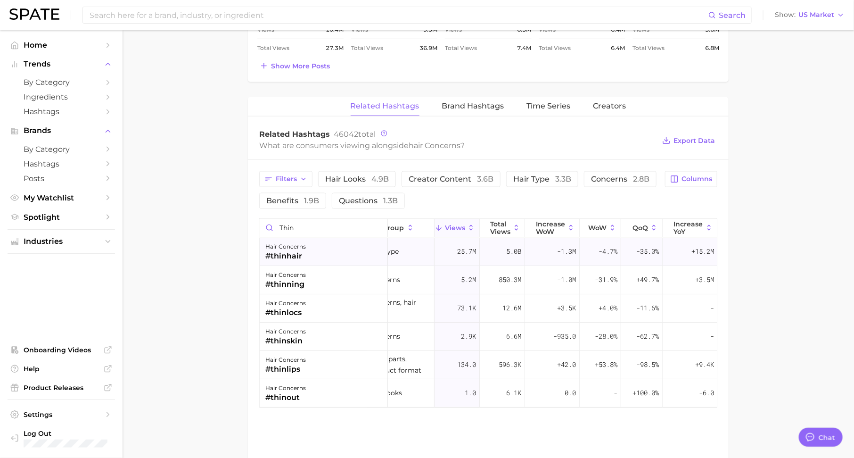
click at [699, 251] on span "+15.2m" at bounding box center [702, 251] width 23 height 11
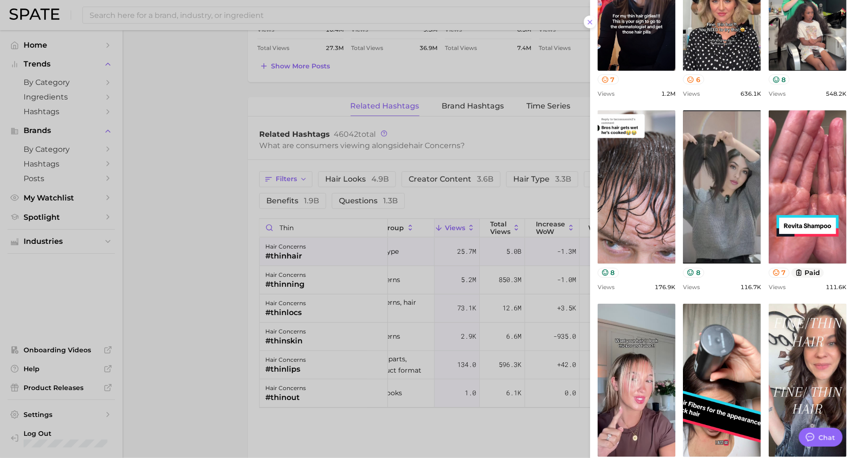
scroll to position [207, 0]
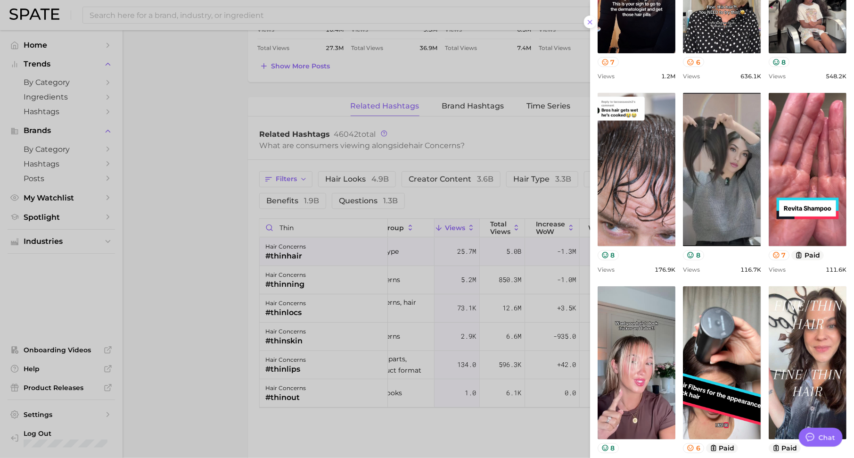
click at [500, 265] on div at bounding box center [427, 229] width 854 height 458
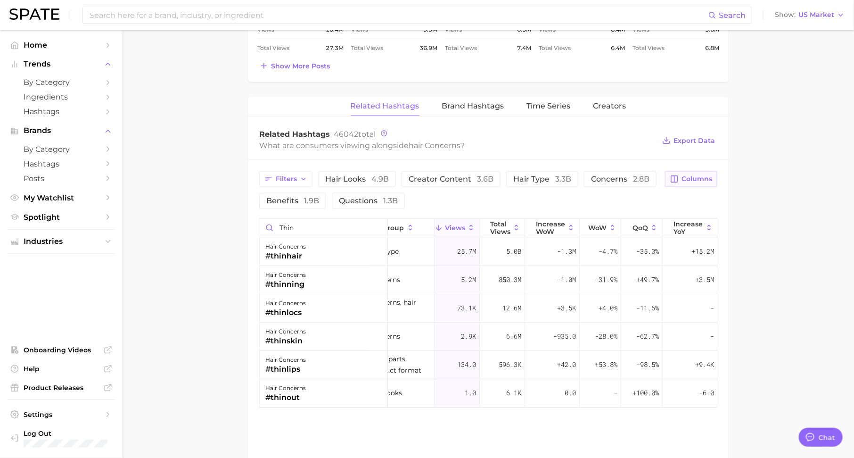
click at [689, 171] on button "Columns" at bounding box center [691, 179] width 52 height 16
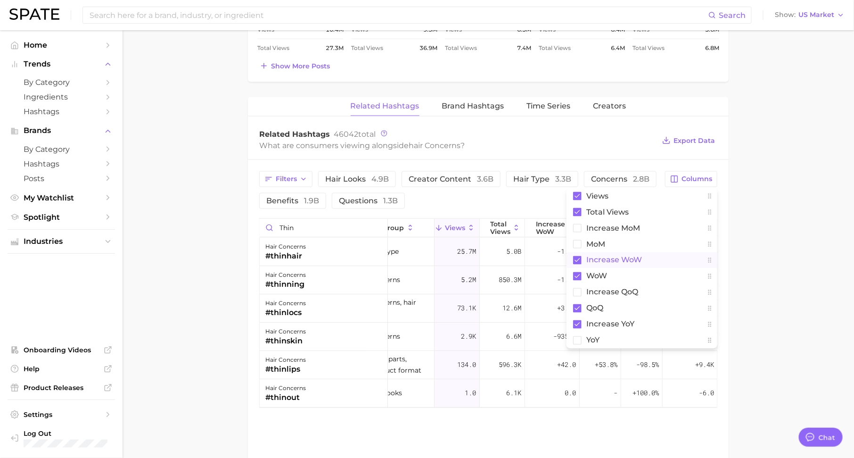
click at [575, 256] on rect at bounding box center [577, 260] width 8 height 8
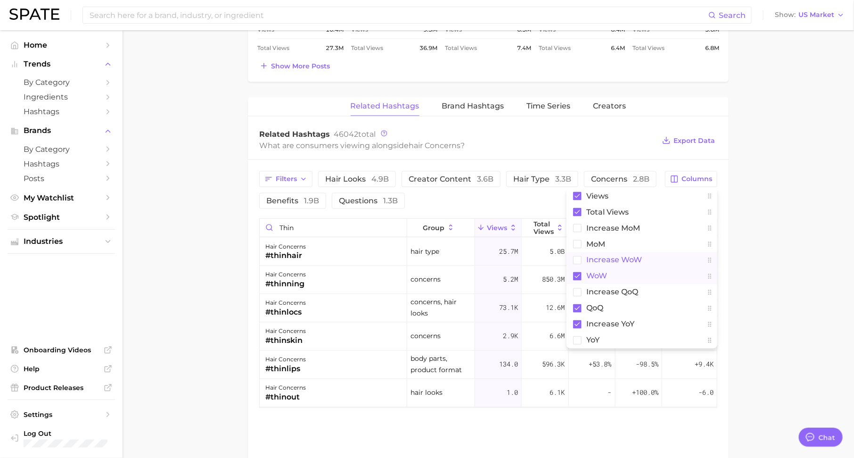
click at [575, 272] on rect at bounding box center [577, 276] width 8 height 8
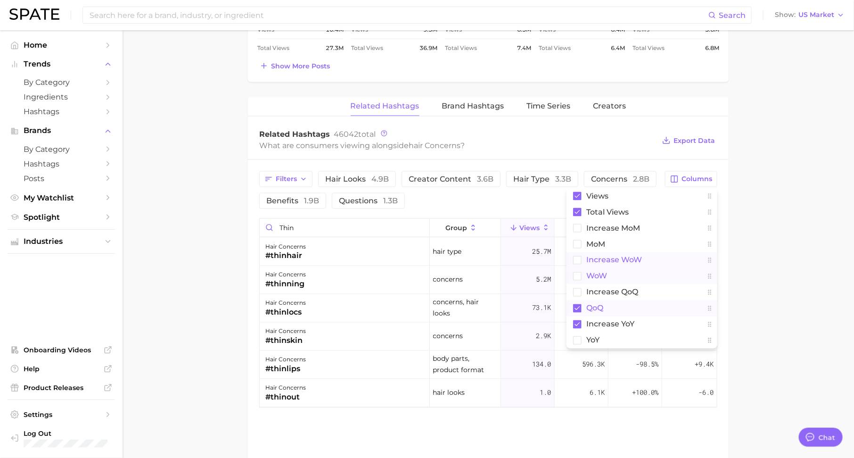
click at [576, 304] on rect at bounding box center [577, 308] width 8 height 8
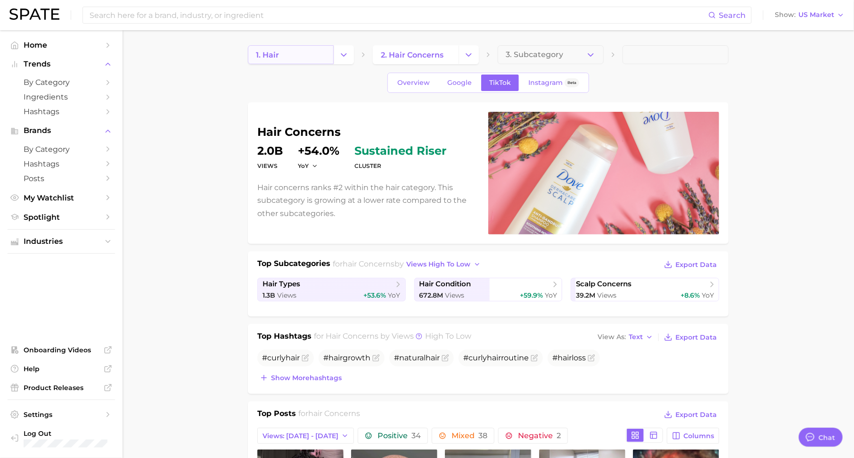
click at [297, 52] on link "1. hair" at bounding box center [291, 54] width 86 height 19
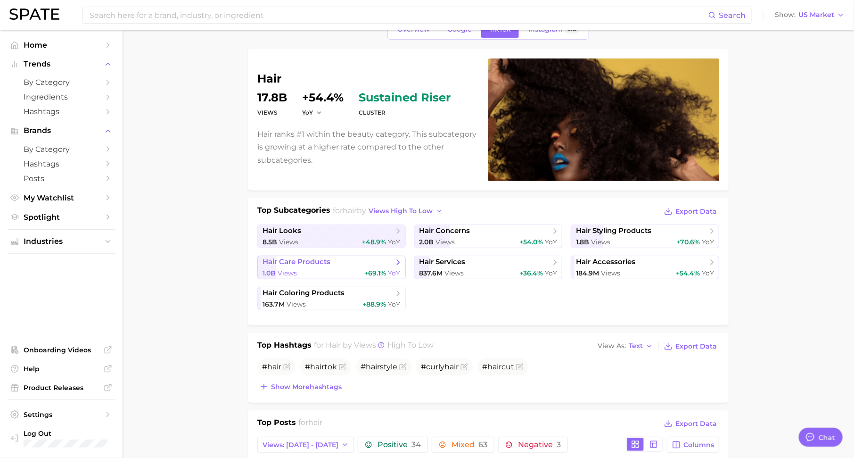
click at [353, 263] on span "hair care products" at bounding box center [327, 261] width 131 height 9
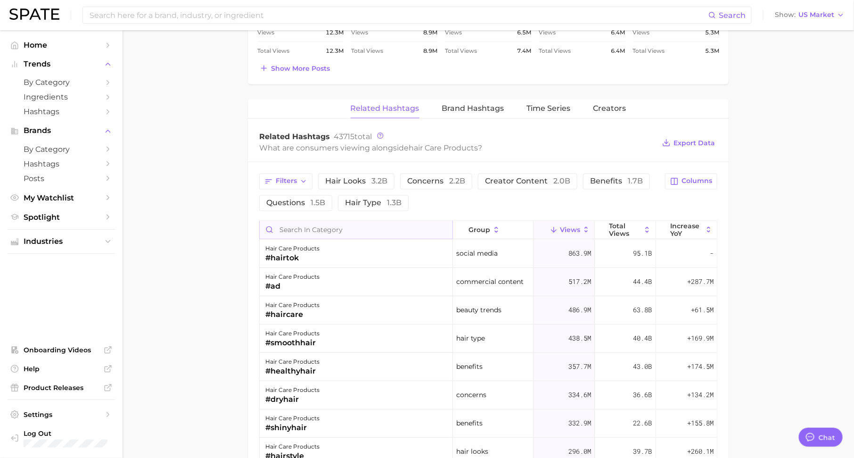
click at [380, 229] on input "Search in category" at bounding box center [356, 230] width 193 height 18
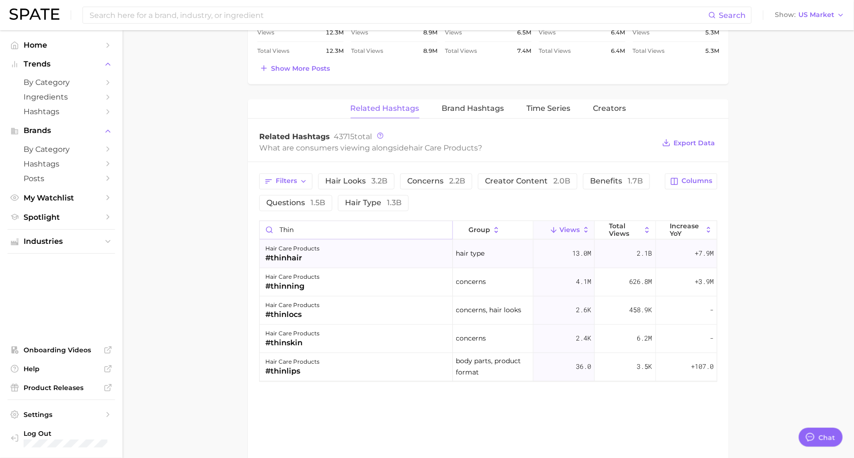
type input "thin"
click at [684, 241] on div "+7.9m" at bounding box center [686, 254] width 61 height 28
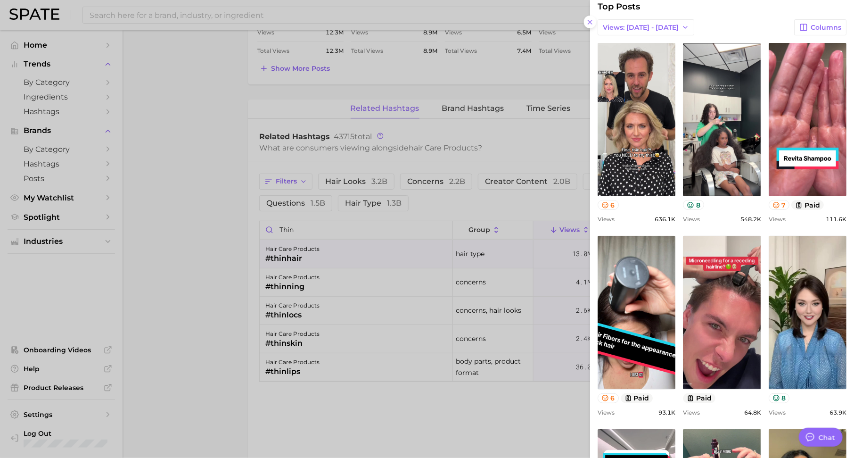
click at [505, 279] on div at bounding box center [427, 229] width 854 height 458
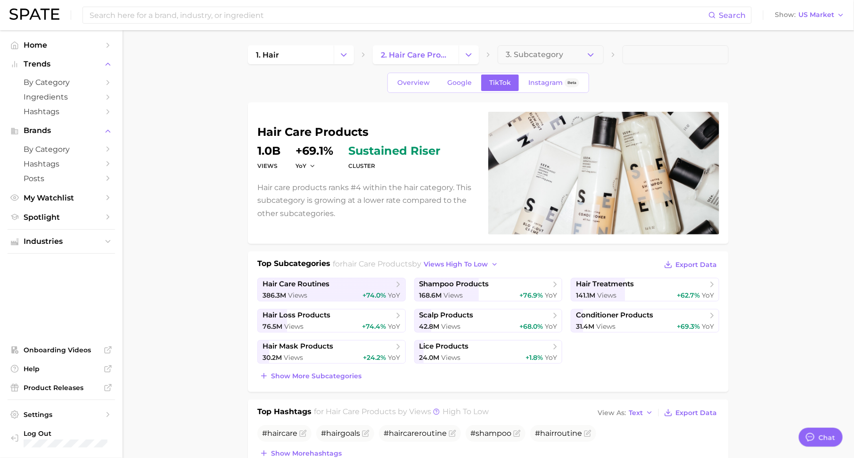
click at [381, 82] on div "Overview Google TikTok Instagram Beta" at bounding box center [488, 83] width 481 height 20
click at [406, 82] on span "Overview" at bounding box center [413, 83] width 33 height 8
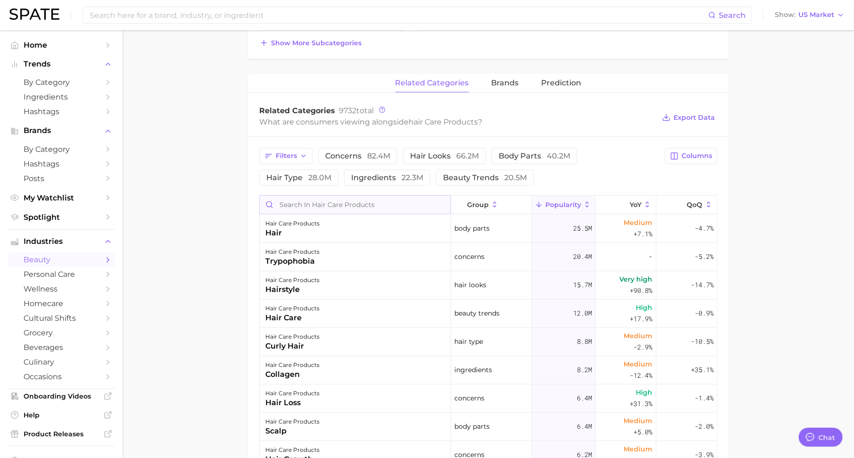
click at [415, 205] on input "Search in hair care products" at bounding box center [355, 205] width 191 height 18
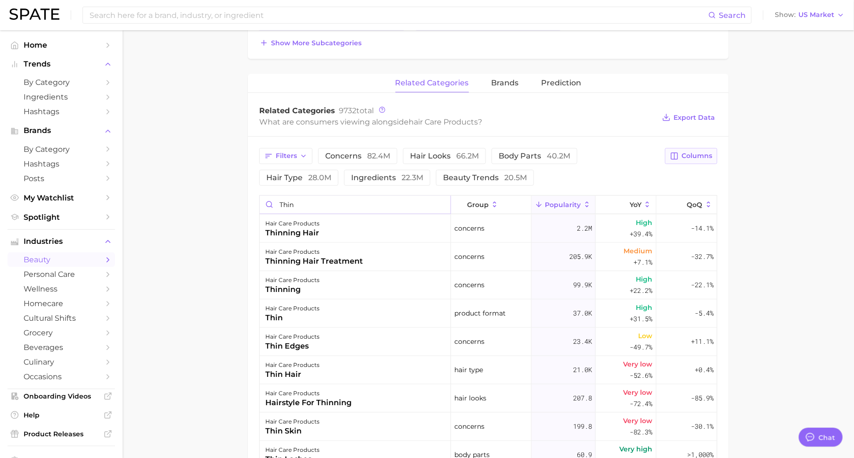
type input "thin"
click at [691, 148] on button "Columns" at bounding box center [691, 156] width 52 height 16
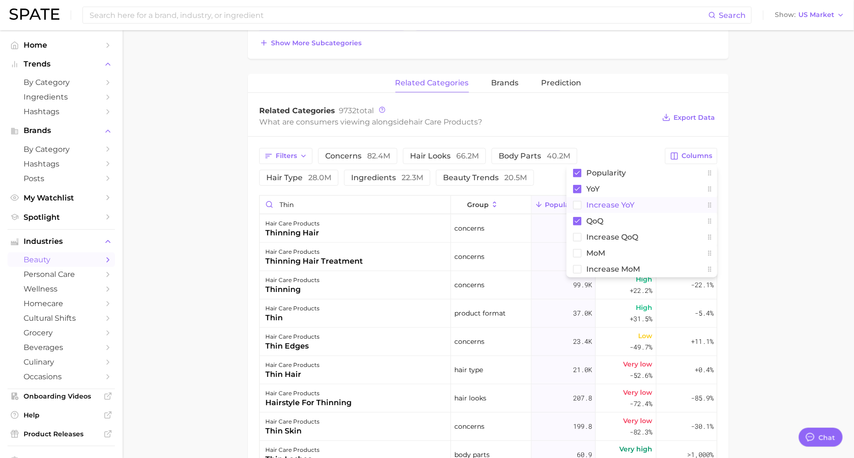
click at [632, 204] on span "Increase YoY" at bounding box center [610, 205] width 48 height 8
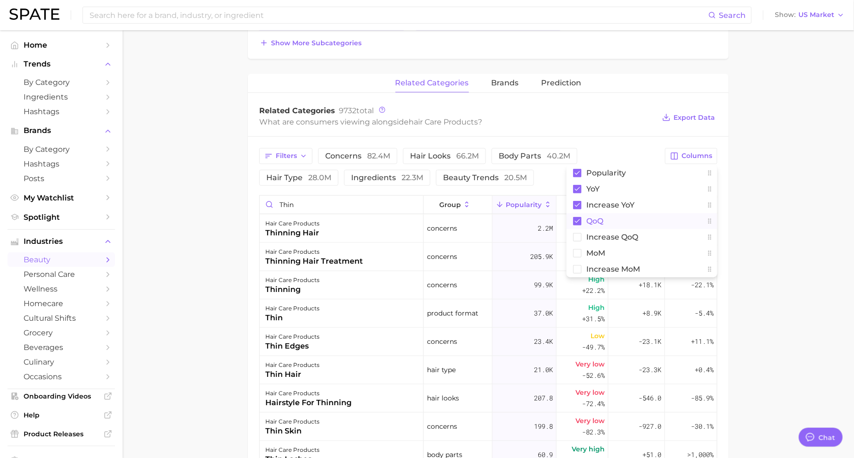
click at [577, 218] on rect at bounding box center [577, 221] width 8 height 8
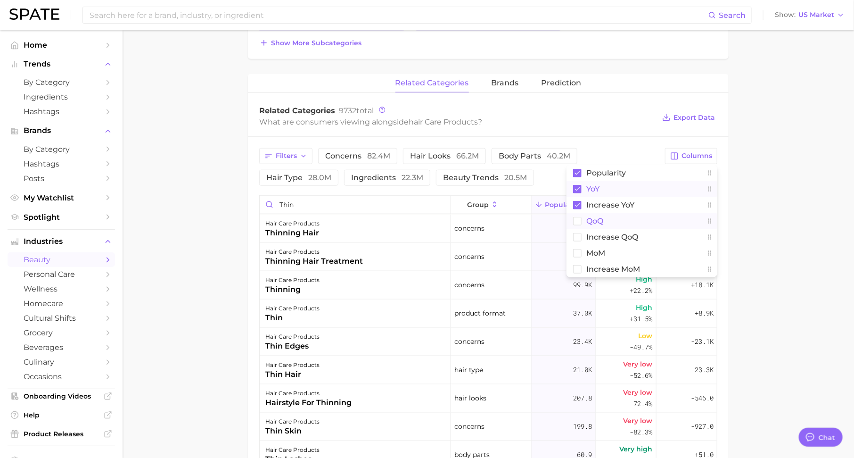
click at [579, 185] on rect at bounding box center [577, 189] width 8 height 8
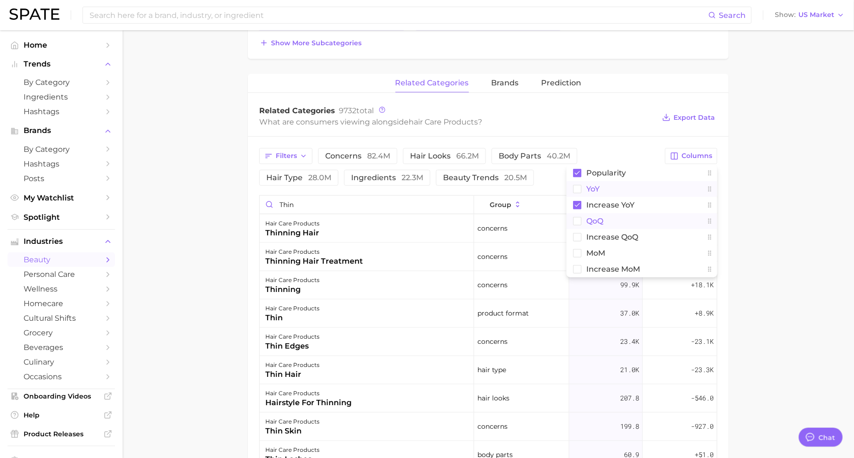
click at [768, 211] on main "1. hair 2. hair care products 3. Subcategory Overview Google TikTok Instagram B…" at bounding box center [488, 140] width 731 height 887
click at [688, 201] on span "Increase YoY" at bounding box center [681, 205] width 43 height 8
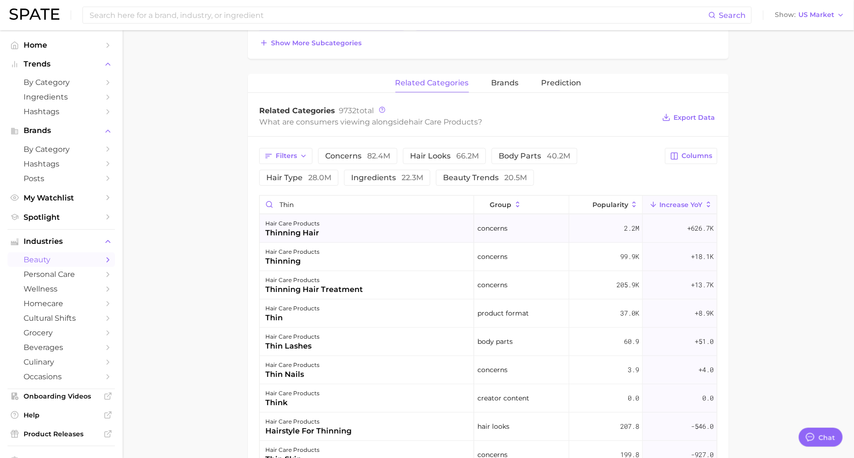
click at [689, 219] on div "+626.7k" at bounding box center [680, 228] width 74 height 28
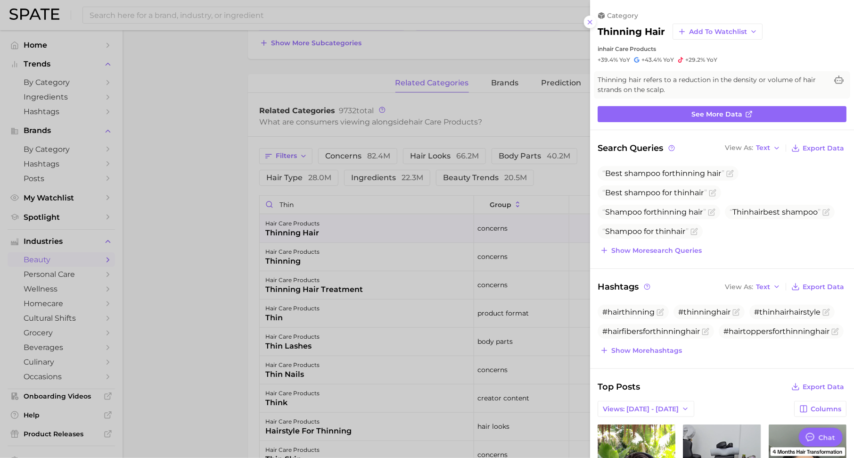
click at [529, 209] on div at bounding box center [427, 229] width 854 height 458
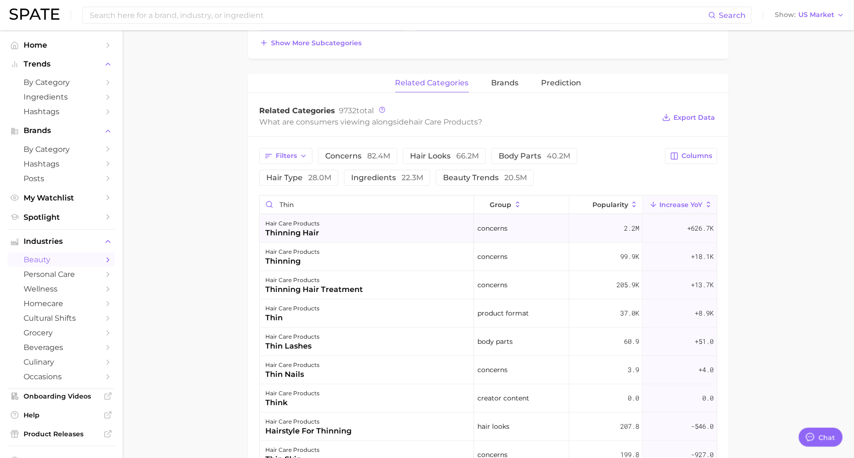
click at [696, 229] on span "+626.7k" at bounding box center [700, 227] width 26 height 11
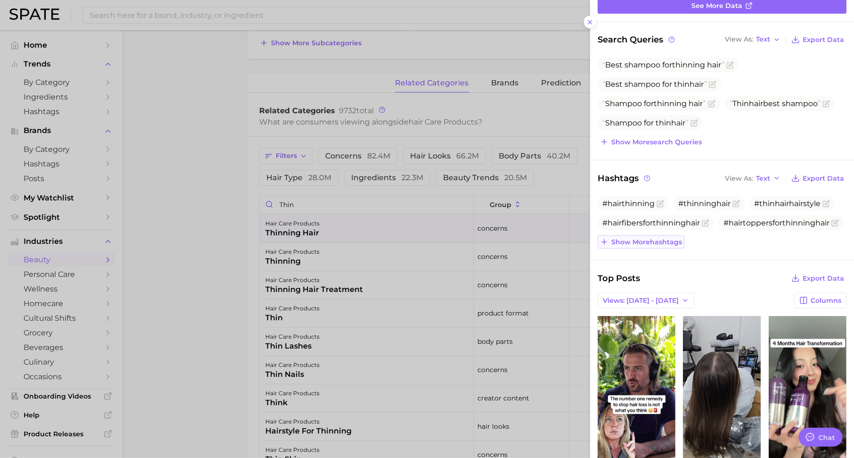
click at [665, 239] on span "Show more hashtags" at bounding box center [646, 242] width 71 height 8
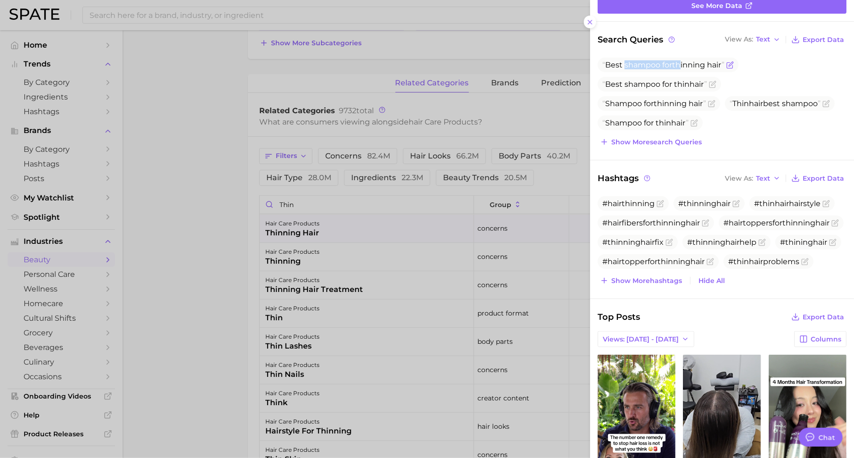
drag, startPoint x: 624, startPoint y: 64, endPoint x: 676, endPoint y: 64, distance: 51.8
click at [678, 64] on span "Best shampoo for thinning hair" at bounding box center [663, 64] width 122 height 9
click at [660, 144] on span "Show more search queries" at bounding box center [656, 142] width 90 height 8
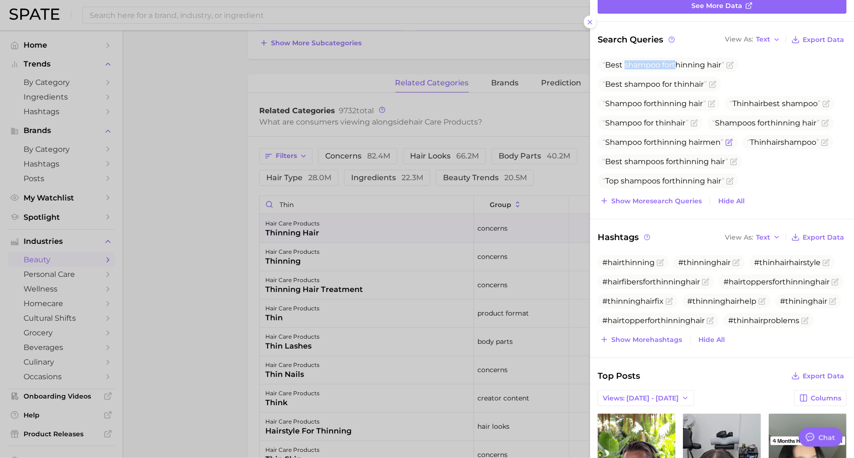
drag, startPoint x: 694, startPoint y: 142, endPoint x: 715, endPoint y: 147, distance: 21.7
click at [715, 147] on span "Shampoo for thinning hair men" at bounding box center [668, 142] width 140 height 15
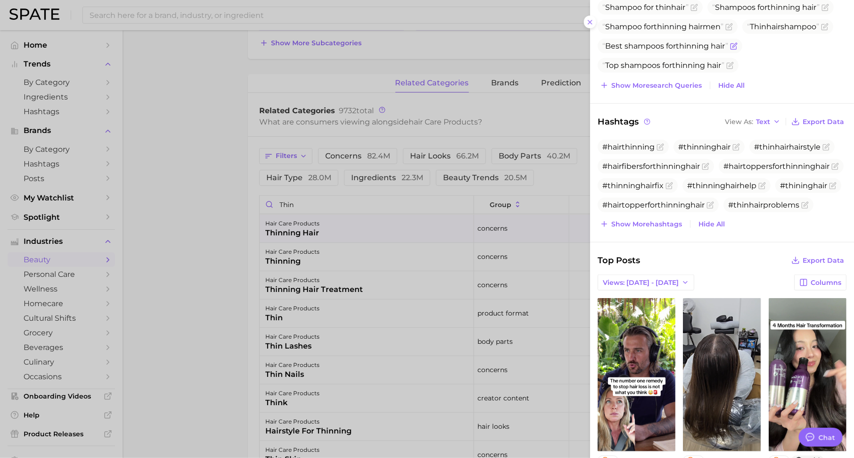
scroll to position [232, 0]
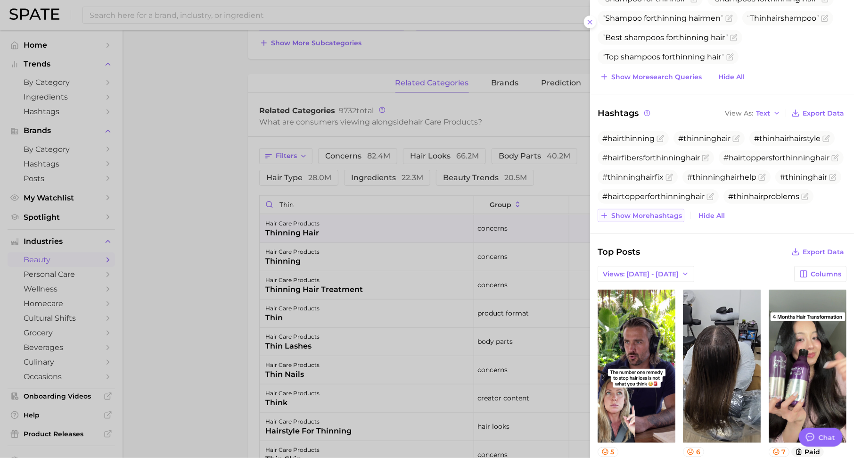
click at [633, 212] on span "Show more hashtags" at bounding box center [646, 216] width 71 height 8
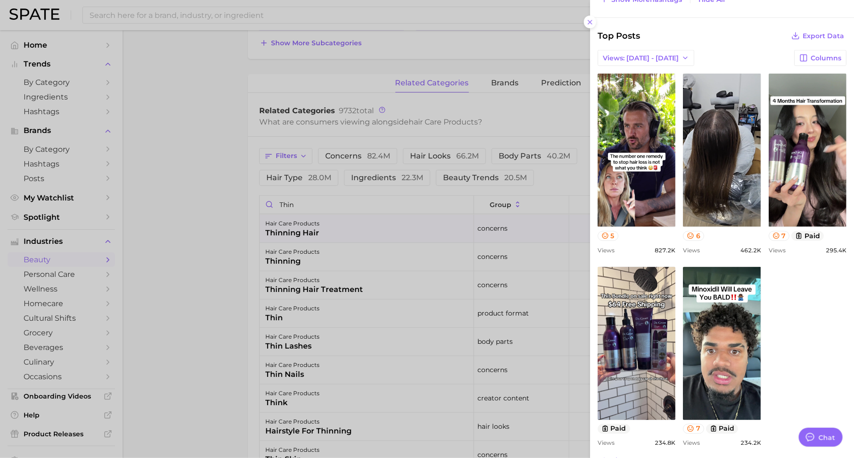
scroll to position [524, 0]
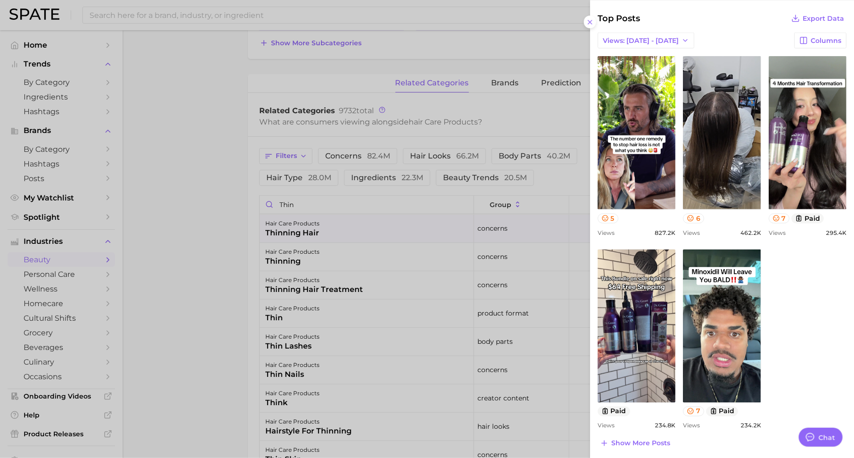
click at [532, 118] on div at bounding box center [427, 229] width 854 height 458
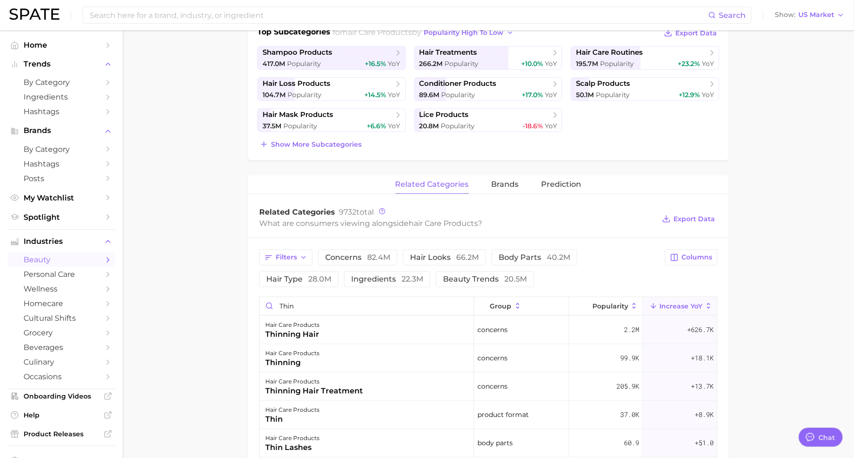
scroll to position [0, 0]
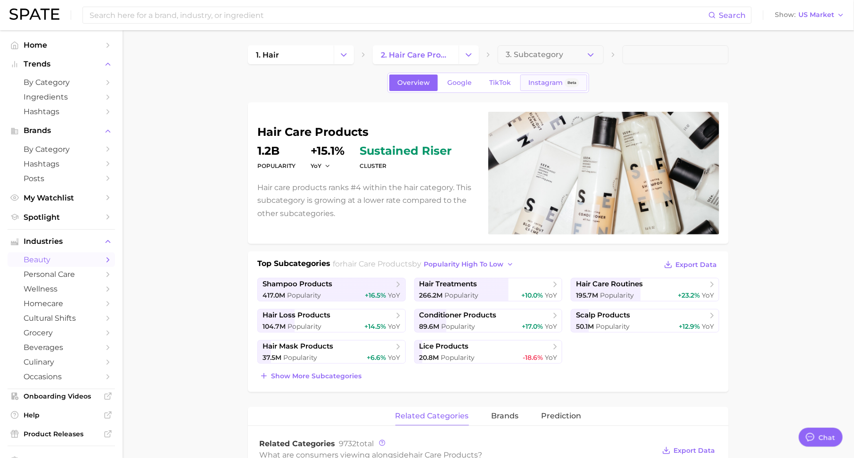
click at [529, 87] on link "Instagram Beta" at bounding box center [553, 82] width 67 height 16
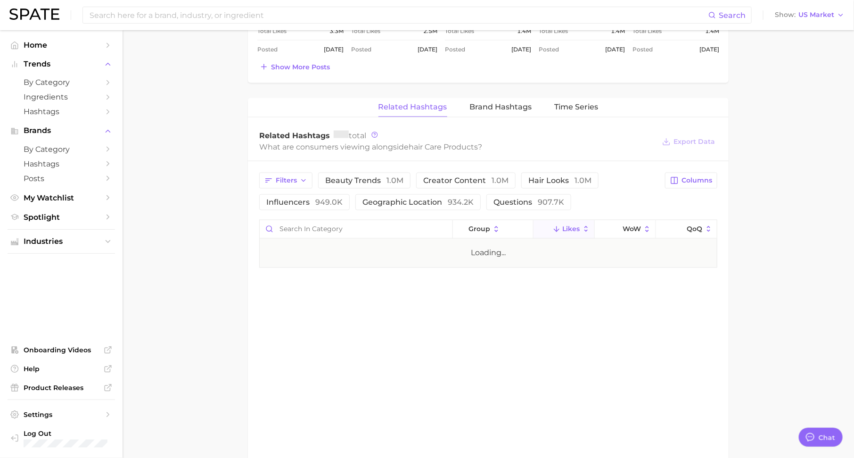
scroll to position [640, 0]
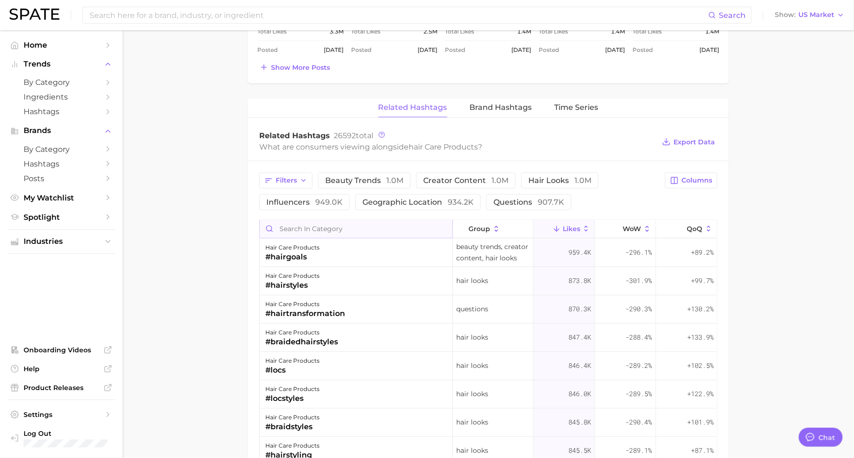
click at [364, 224] on input "Search in category" at bounding box center [356, 229] width 193 height 18
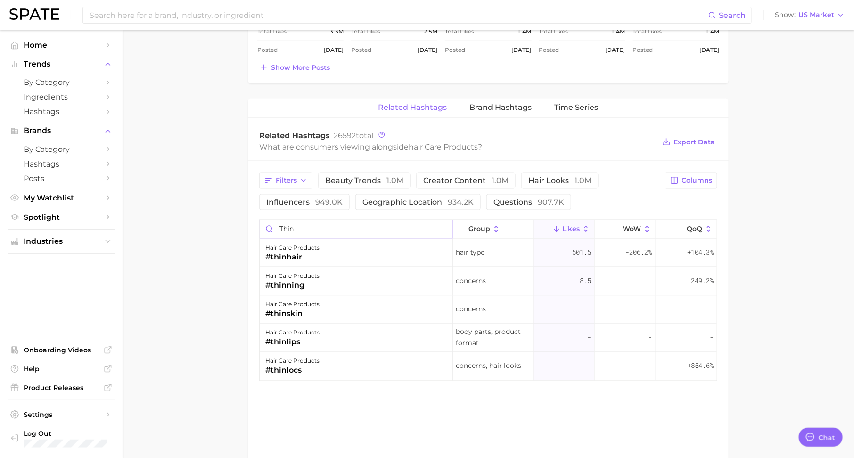
type input "thin"
click at [699, 247] on span "+104.3%" at bounding box center [700, 252] width 26 height 11
click at [311, 252] on div "#thinhair" at bounding box center [292, 257] width 54 height 11
click at [287, 253] on div "#thinhair" at bounding box center [292, 257] width 54 height 11
click at [310, 244] on div "hair care products" at bounding box center [292, 247] width 54 height 11
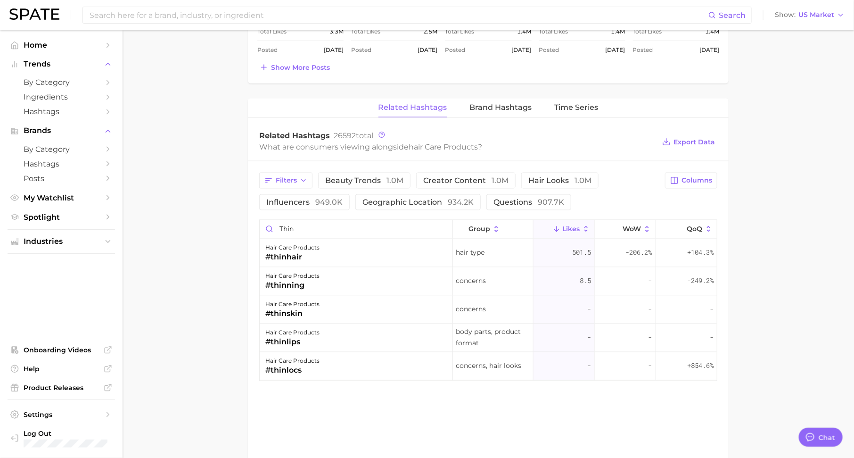
click at [323, 361] on div "hair care products #thinlocs" at bounding box center [356, 366] width 193 height 28
click at [697, 178] on span "Columns" at bounding box center [696, 180] width 31 height 8
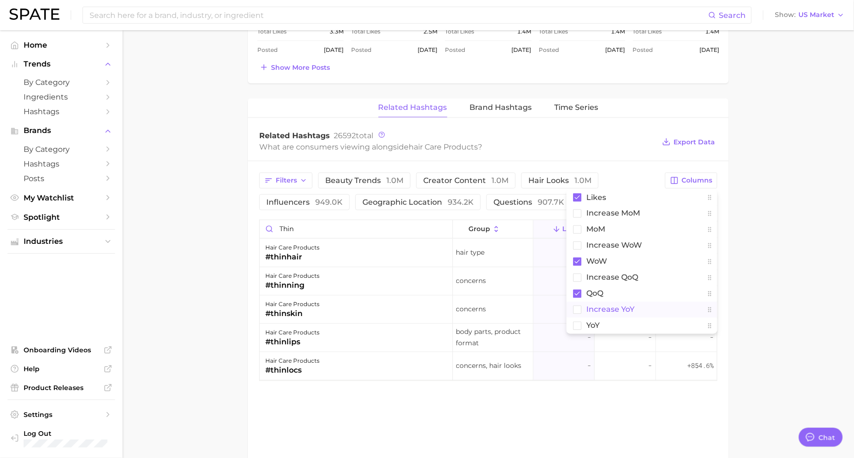
click at [618, 306] on span "Increase YoY" at bounding box center [610, 309] width 48 height 8
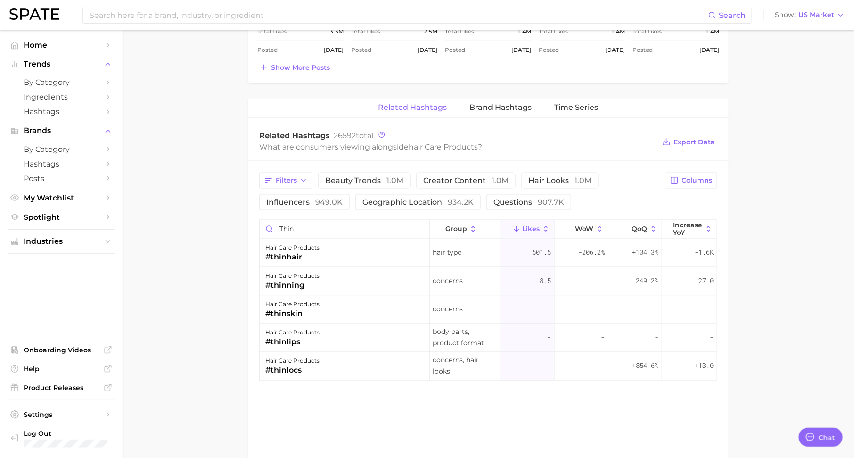
click at [649, 253] on span "+104.3%" at bounding box center [645, 252] width 26 height 11
click at [695, 250] on span "-1.6k" at bounding box center [704, 252] width 19 height 11
click at [647, 250] on span "+104.3%" at bounding box center [645, 252] width 26 height 11
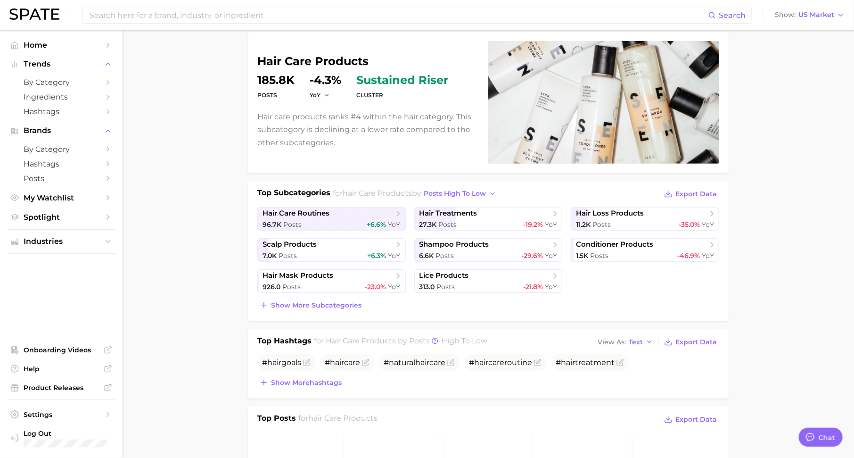
scroll to position [0, 0]
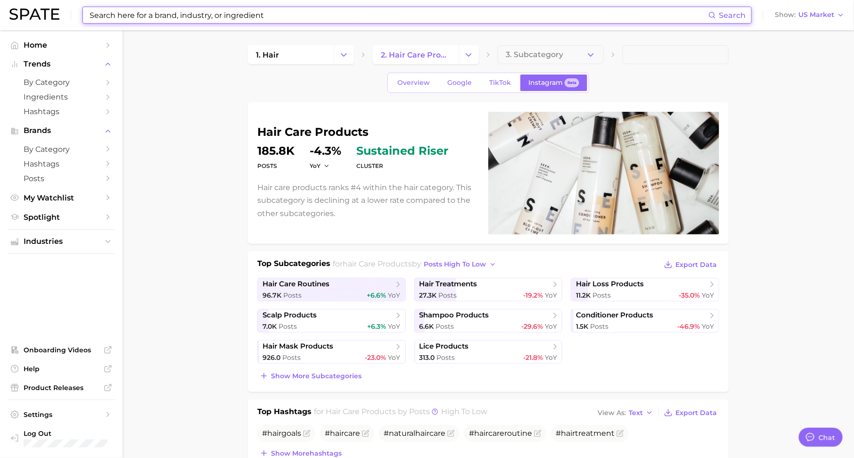
click at [395, 11] on input at bounding box center [399, 15] width 620 height 16
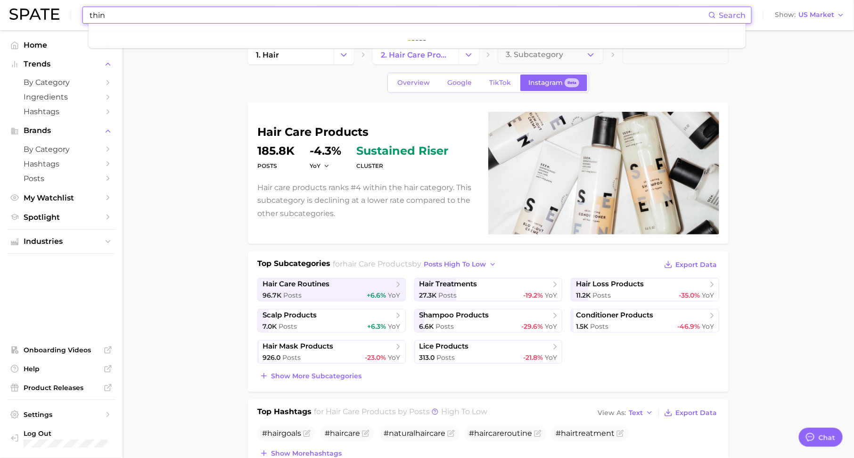
type input "thin"
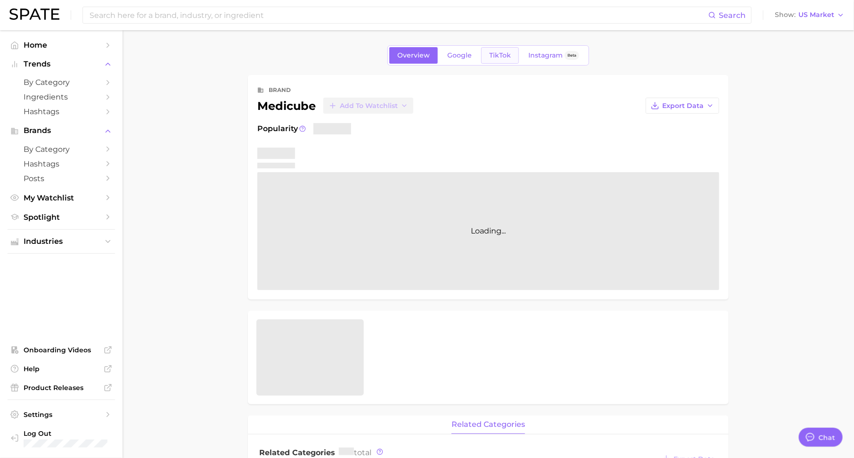
click at [504, 48] on link "TikTok" at bounding box center [500, 55] width 38 height 16
type textarea "x"
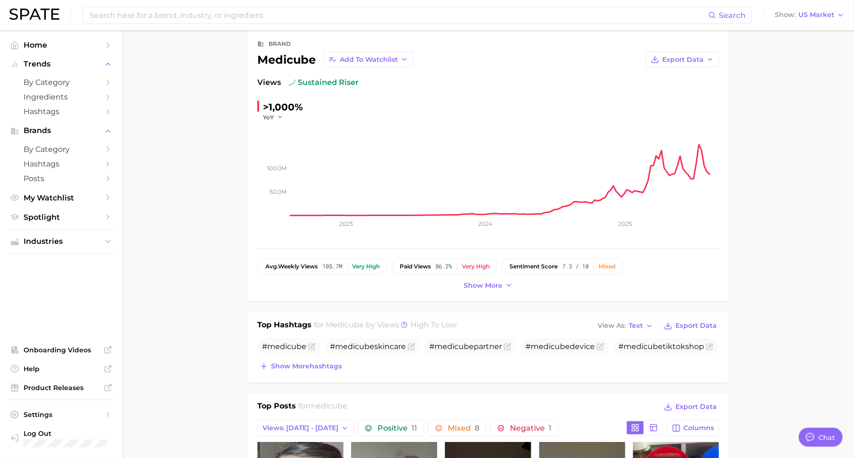
scroll to position [49, 0]
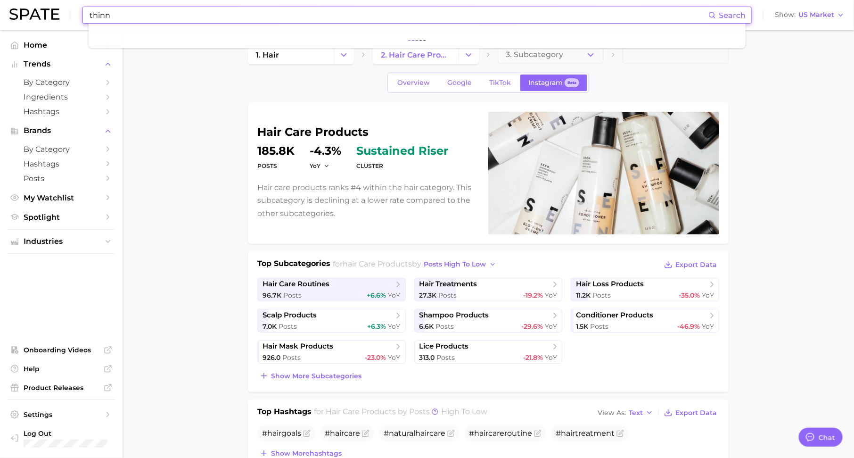
scroll to position [12, 0]
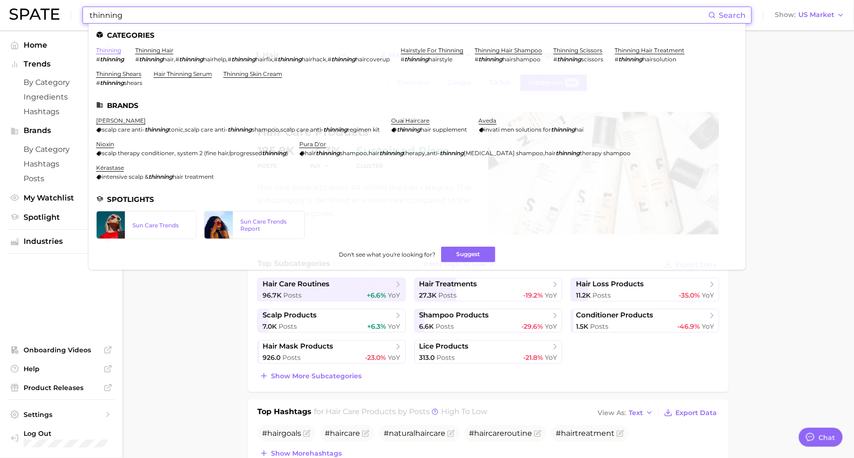
type input "thinning"
click at [102, 51] on link "thinning" at bounding box center [108, 50] width 25 height 7
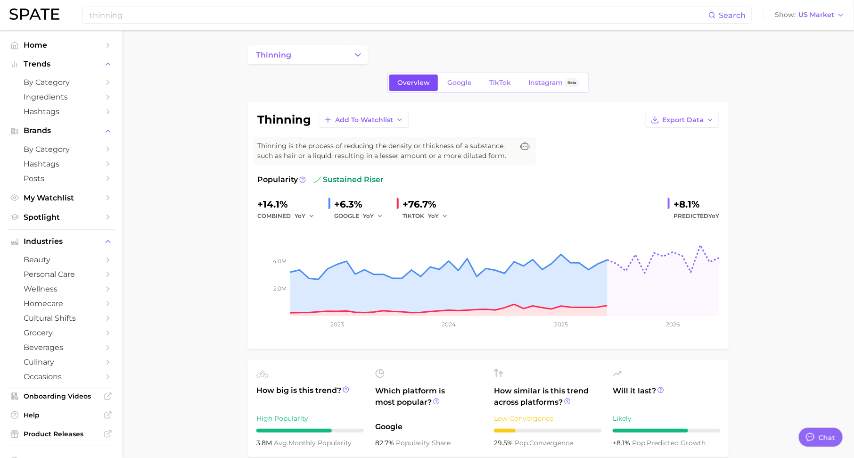
scroll to position [33, 0]
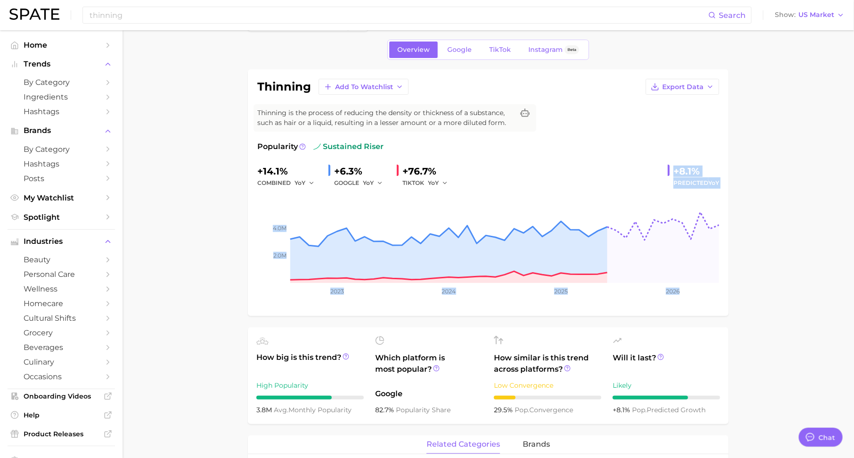
drag, startPoint x: 675, startPoint y: 171, endPoint x: 721, endPoint y: 188, distance: 48.7
click at [721, 188] on div "thinning Add to Watchlist Export Data Thinning is the process of reducing the d…" at bounding box center [488, 192] width 481 height 246
drag, startPoint x: 405, startPoint y: 170, endPoint x: 439, endPoint y: 170, distance: 34.4
click at [439, 170] on div "+76.7%" at bounding box center [428, 171] width 52 height 15
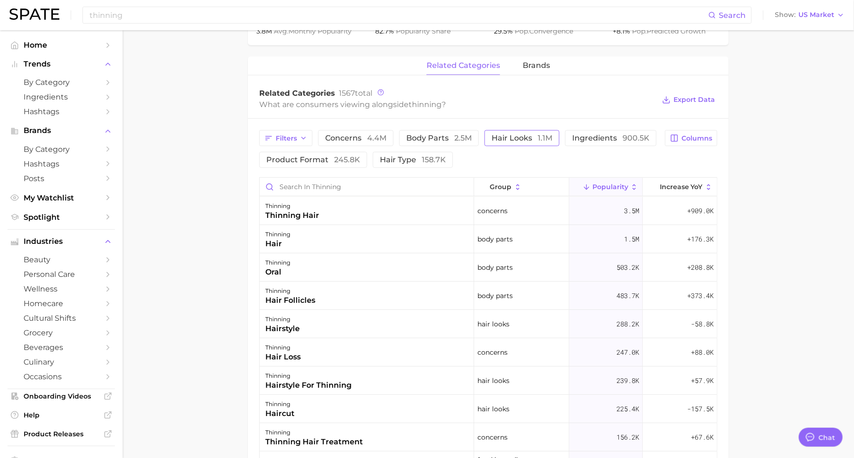
scroll to position [415, 0]
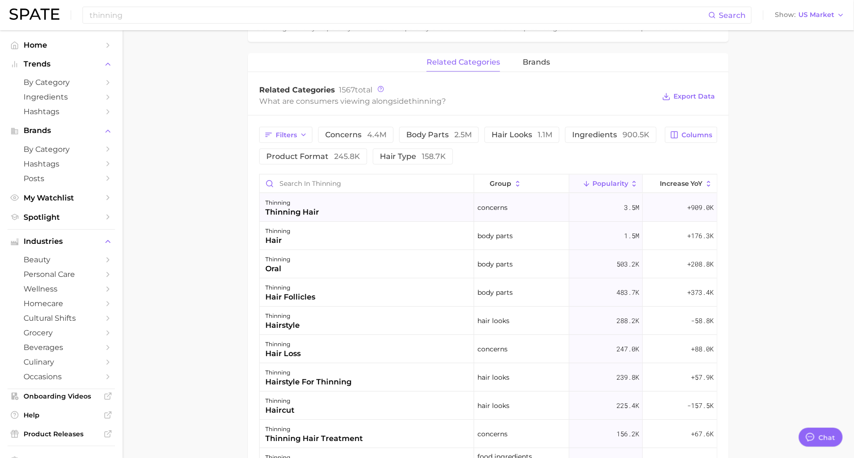
click at [295, 203] on div "thinning" at bounding box center [292, 202] width 54 height 11
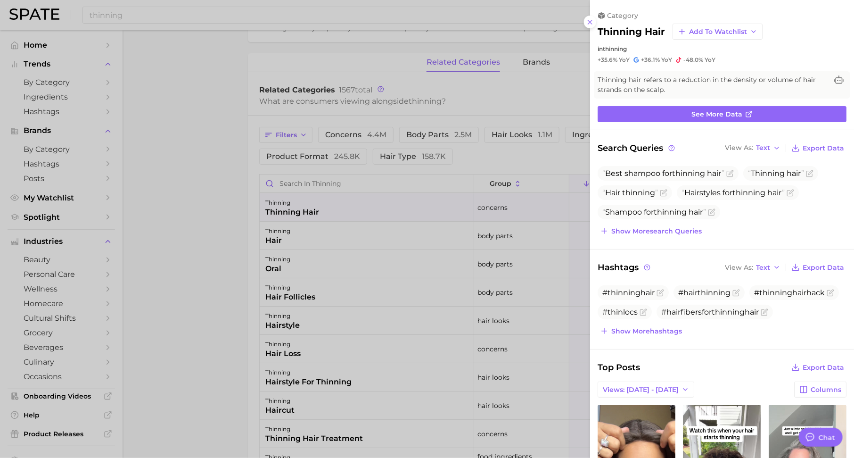
scroll to position [0, 0]
click at [324, 230] on div at bounding box center [427, 229] width 854 height 458
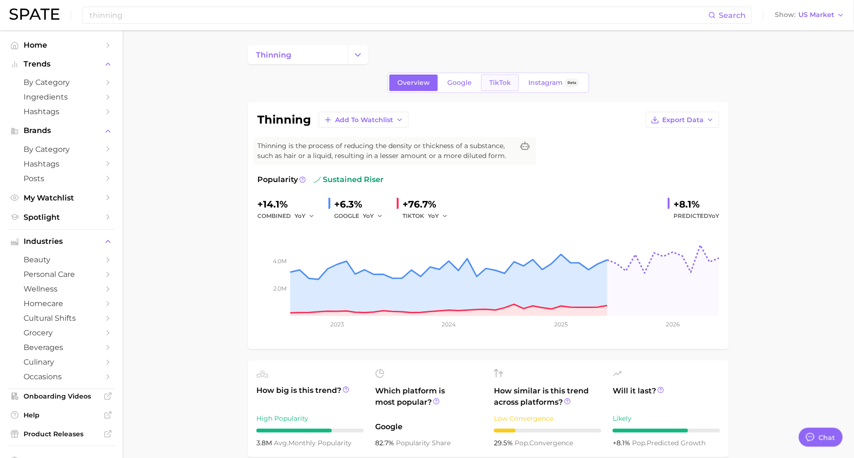
click at [492, 84] on span "TikTok" at bounding box center [500, 83] width 22 height 8
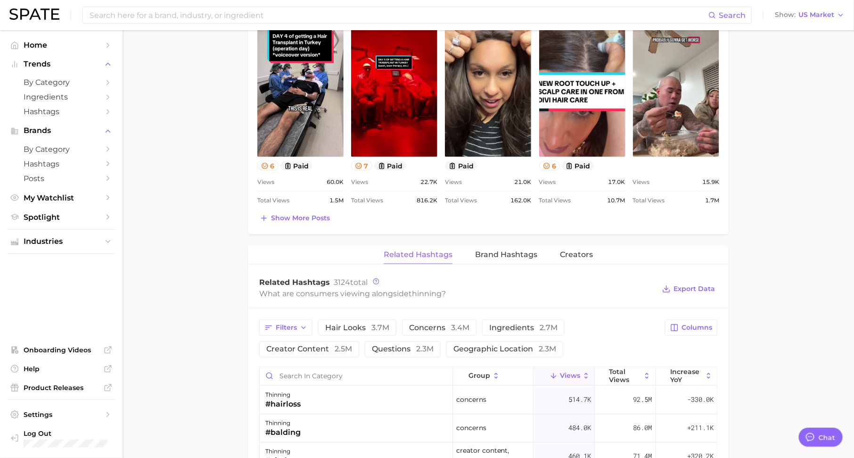
scroll to position [574, 0]
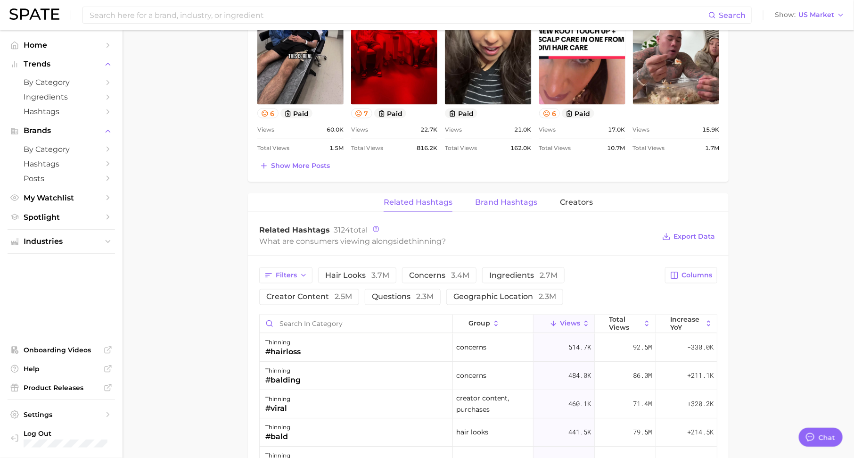
click at [515, 198] on span "Brand Hashtags" at bounding box center [506, 202] width 62 height 8
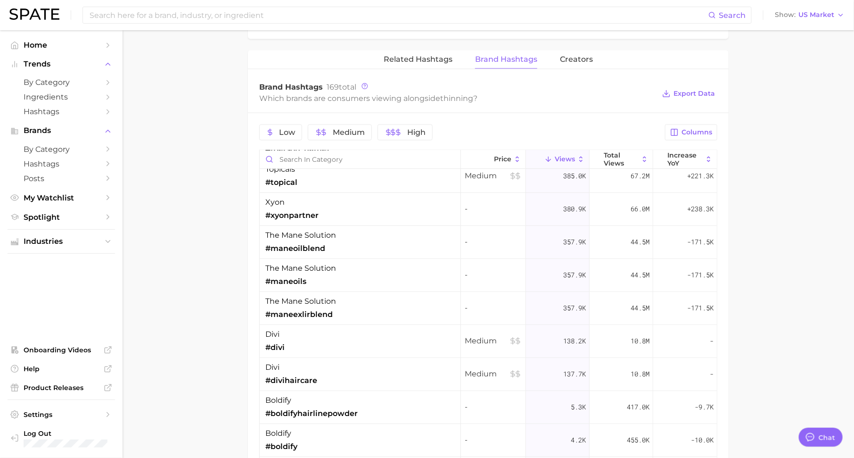
scroll to position [206, 0]
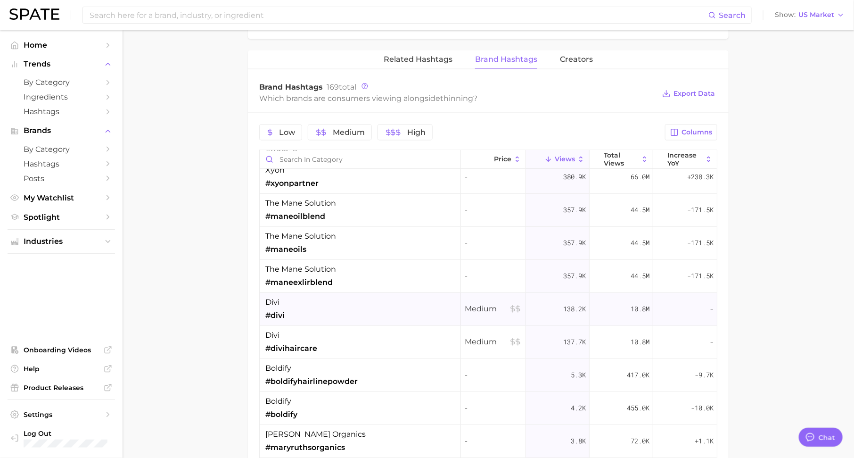
click at [390, 293] on div "divi #divi" at bounding box center [360, 309] width 201 height 33
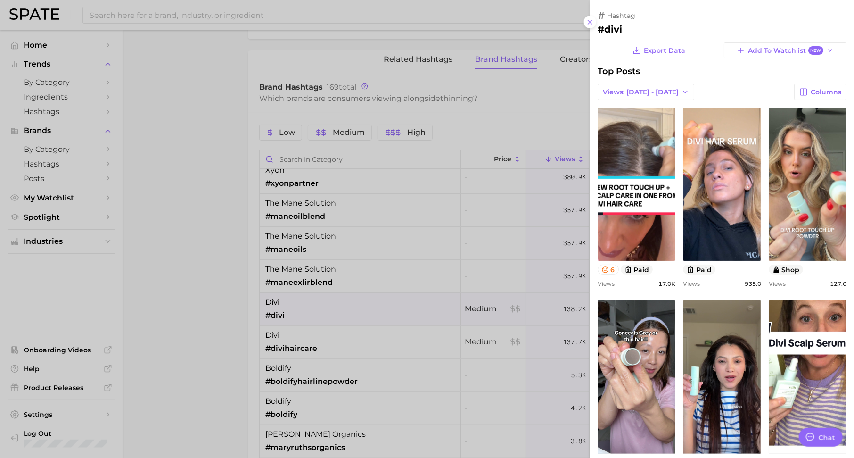
scroll to position [0, 0]
click at [384, 325] on div at bounding box center [427, 229] width 854 height 458
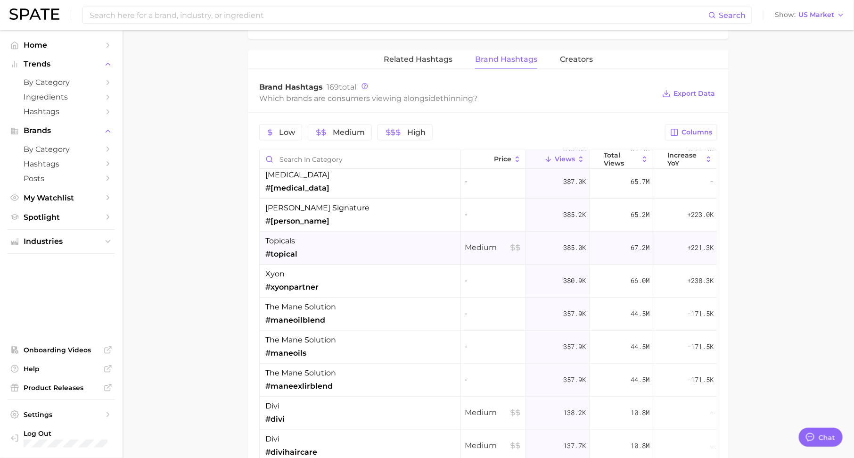
click at [325, 237] on div "topicals #topical" at bounding box center [360, 247] width 201 height 33
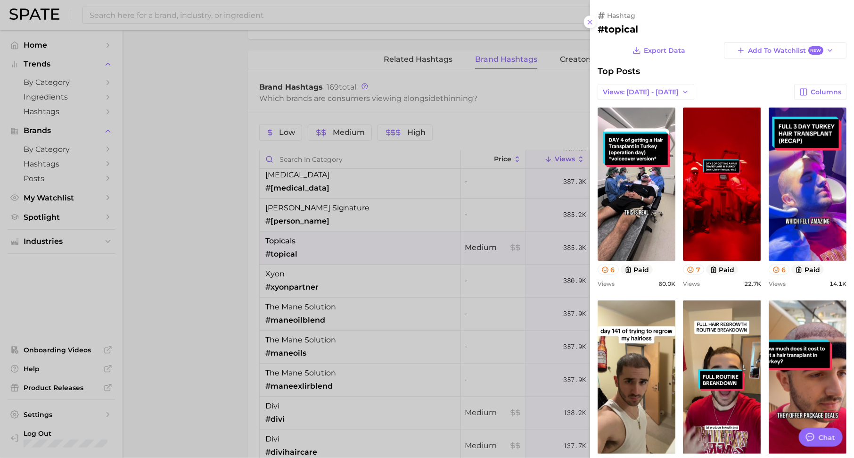
click at [332, 283] on div at bounding box center [427, 229] width 854 height 458
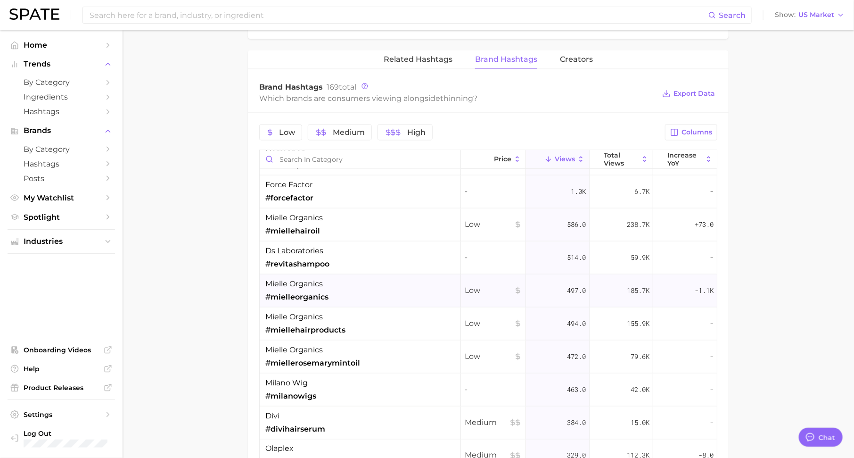
click at [328, 292] on div "mielle organics #mielleorganics" at bounding box center [360, 290] width 201 height 33
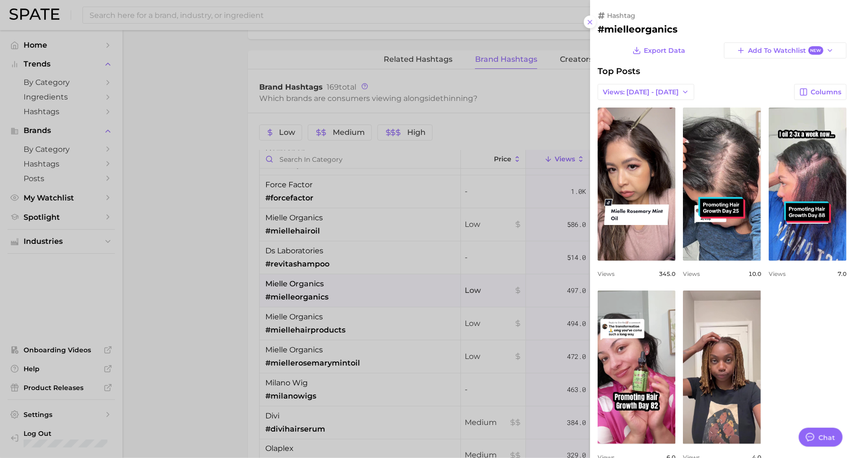
click at [328, 313] on div at bounding box center [427, 229] width 854 height 458
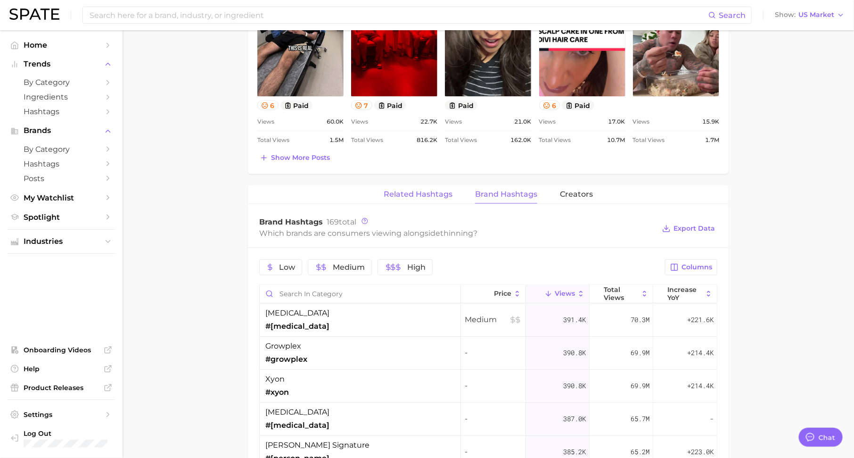
click at [428, 195] on span "Related Hashtags" at bounding box center [418, 194] width 69 height 8
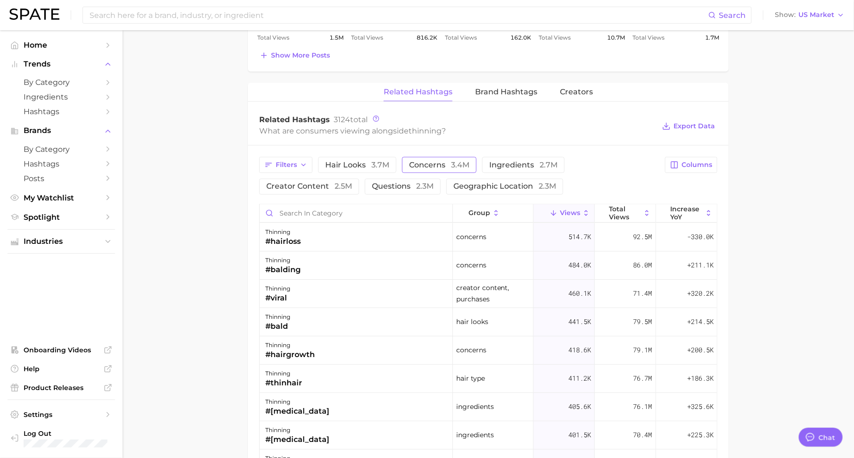
click at [416, 162] on span "concerns 3.4m" at bounding box center [439, 165] width 60 height 8
click at [458, 164] on span "3.4m" at bounding box center [460, 164] width 18 height 9
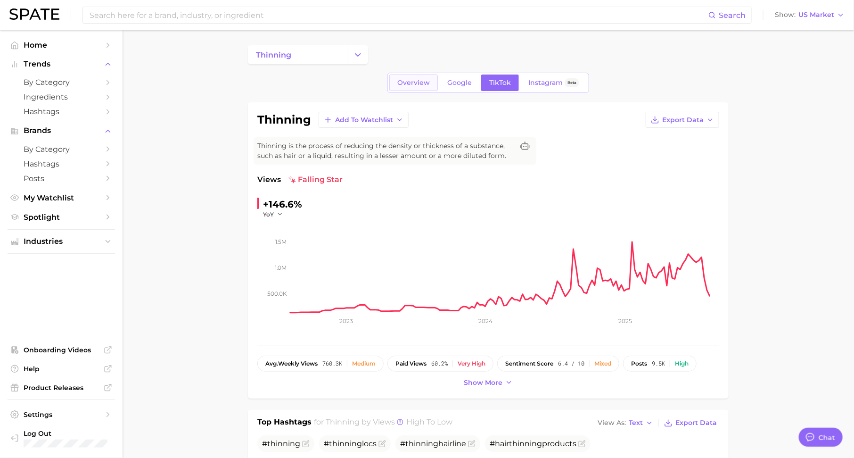
click at [416, 89] on link "Overview" at bounding box center [413, 82] width 49 height 16
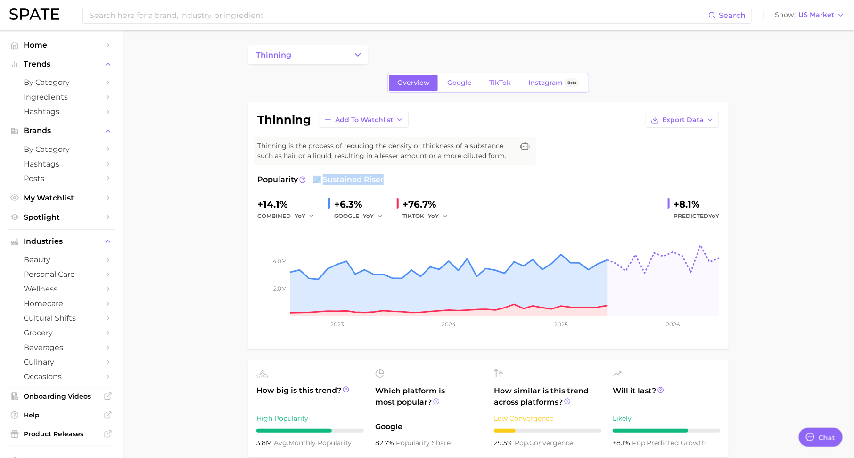
drag, startPoint x: 382, startPoint y: 179, endPoint x: 317, endPoint y: 180, distance: 64.6
click at [317, 180] on span "sustained riser" at bounding box center [348, 179] width 70 height 11
click at [493, 81] on span "TikTok" at bounding box center [500, 83] width 22 height 8
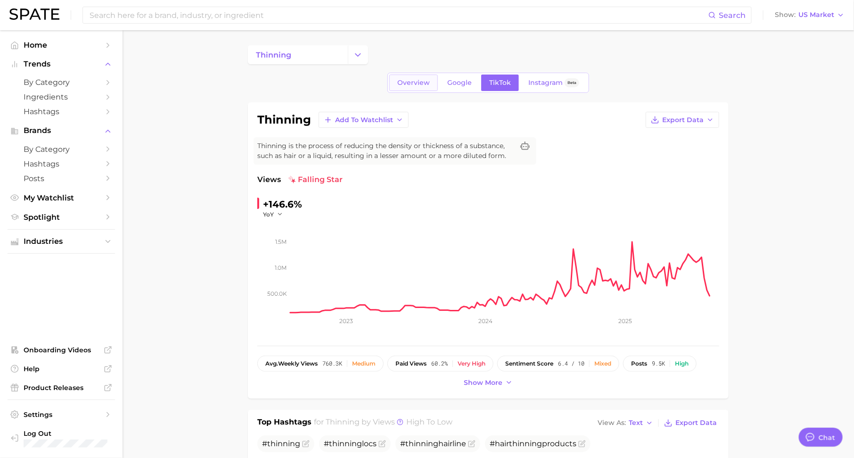
click at [398, 81] on link "Overview" at bounding box center [413, 82] width 49 height 16
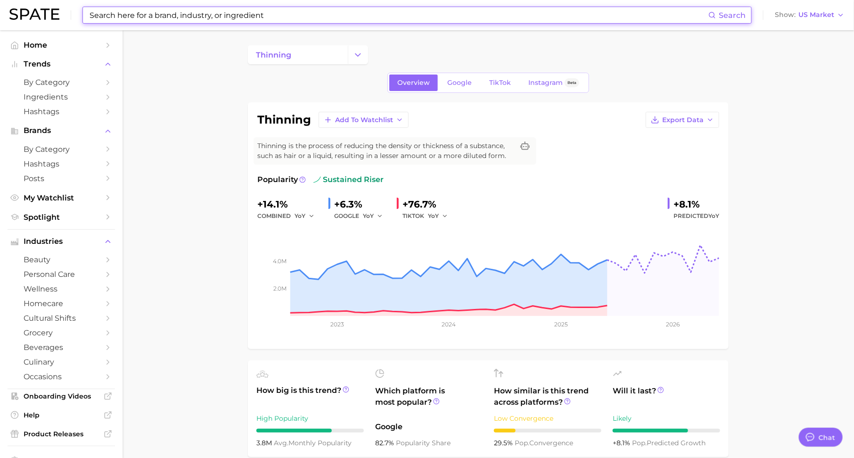
click at [321, 8] on input at bounding box center [399, 15] width 620 height 16
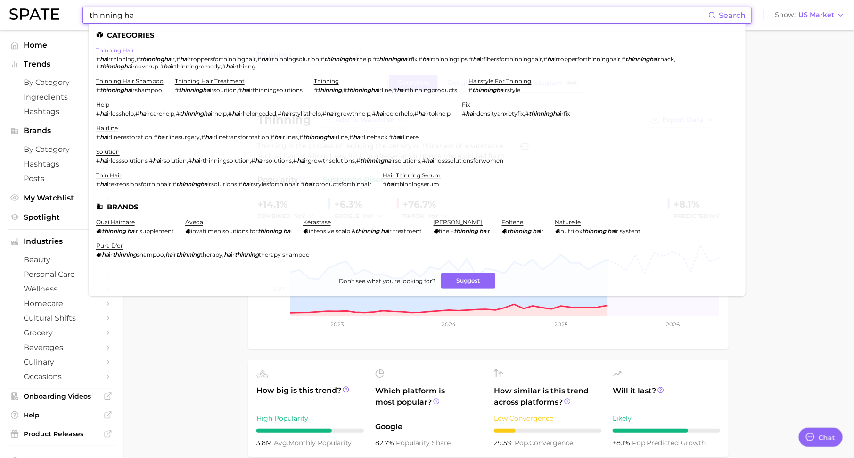
type input "thinning ha"
click at [128, 50] on link "thinning hair" at bounding box center [115, 50] width 38 height 7
click at [280, 9] on input "thinning ha" at bounding box center [399, 15] width 620 height 16
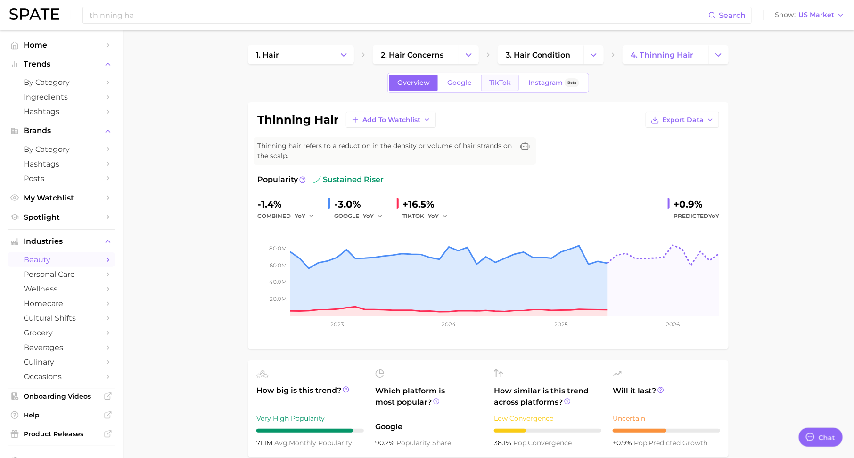
click at [502, 88] on link "TikTok" at bounding box center [500, 82] width 38 height 16
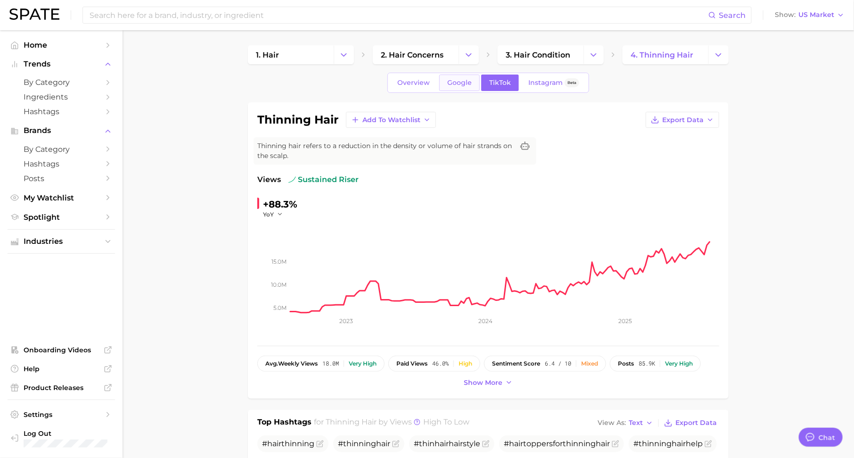
click at [454, 82] on span "Google" at bounding box center [459, 83] width 25 height 8
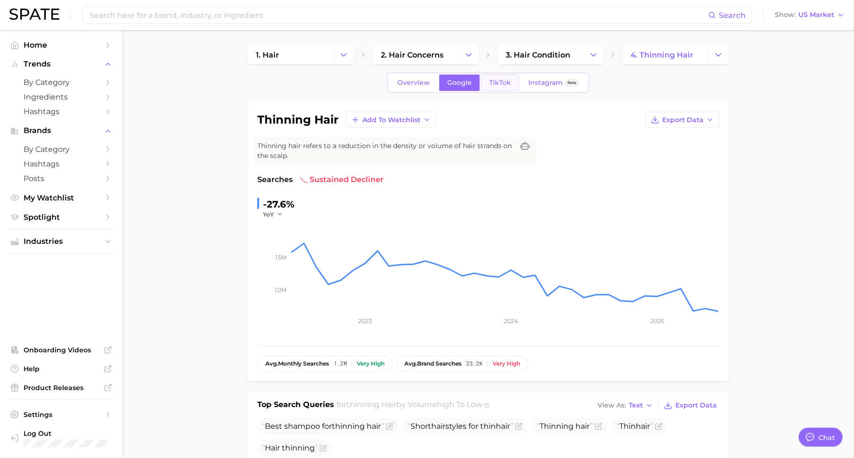
click at [495, 79] on span "TikTok" at bounding box center [500, 83] width 22 height 8
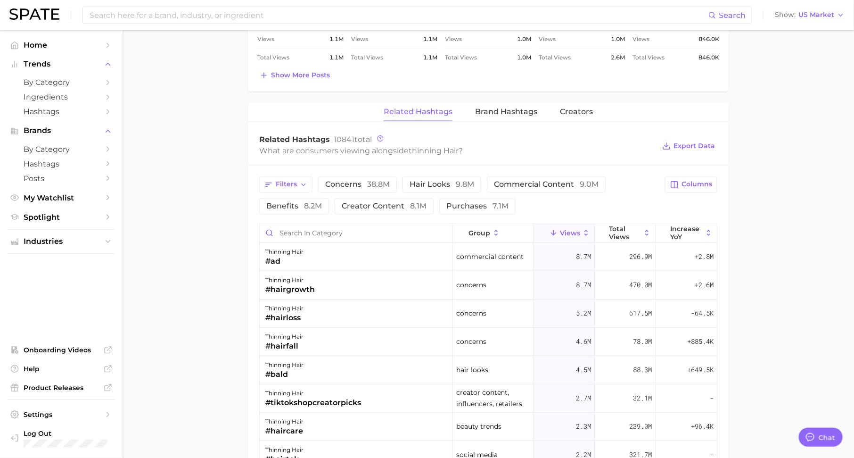
scroll to position [757, 0]
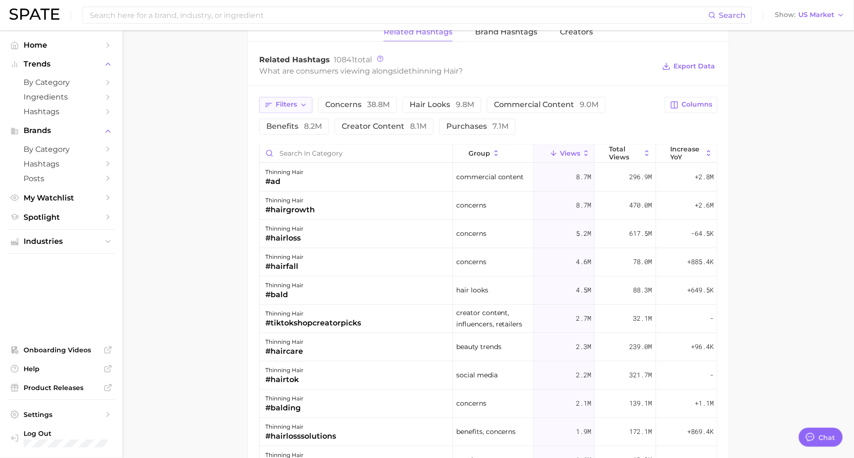
click at [301, 103] on icon "button" at bounding box center [304, 105] width 8 height 8
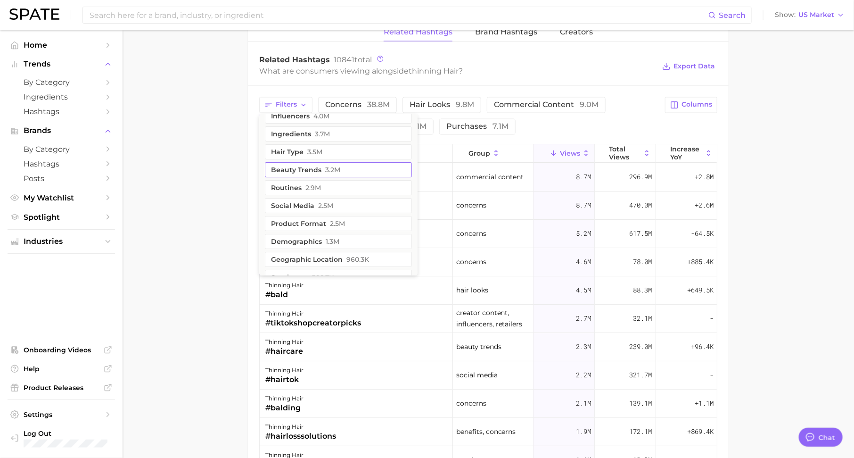
scroll to position [58, 0]
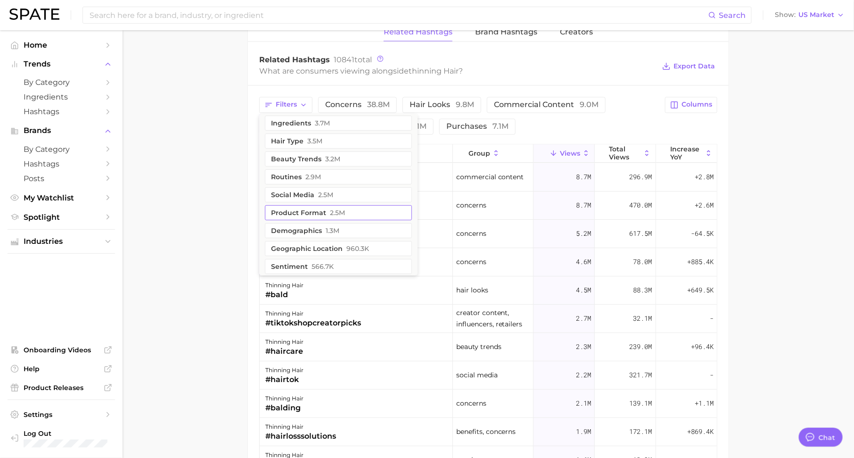
click at [315, 205] on button "product format 2.5m" at bounding box center [338, 212] width 147 height 15
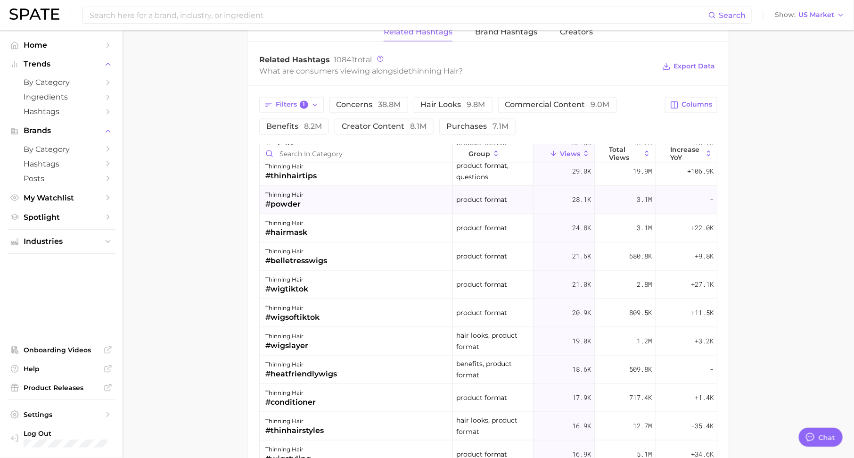
scroll to position [527, 0]
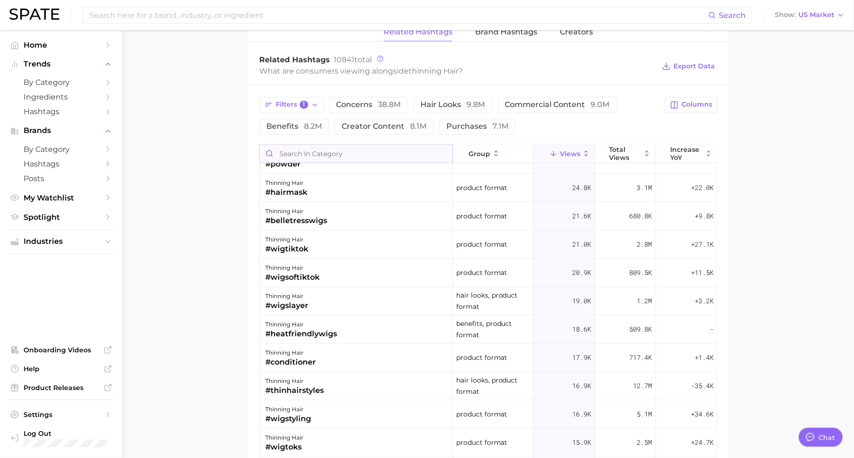
click at [362, 148] on input "Search in category" at bounding box center [356, 154] width 193 height 18
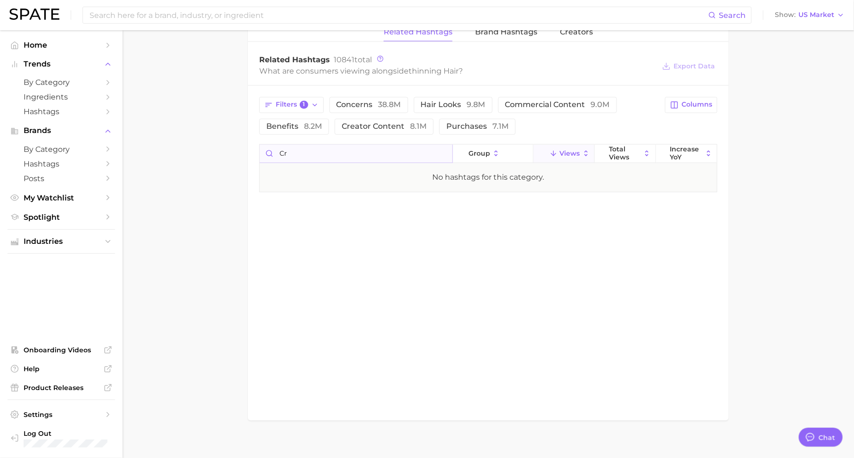
type input "c"
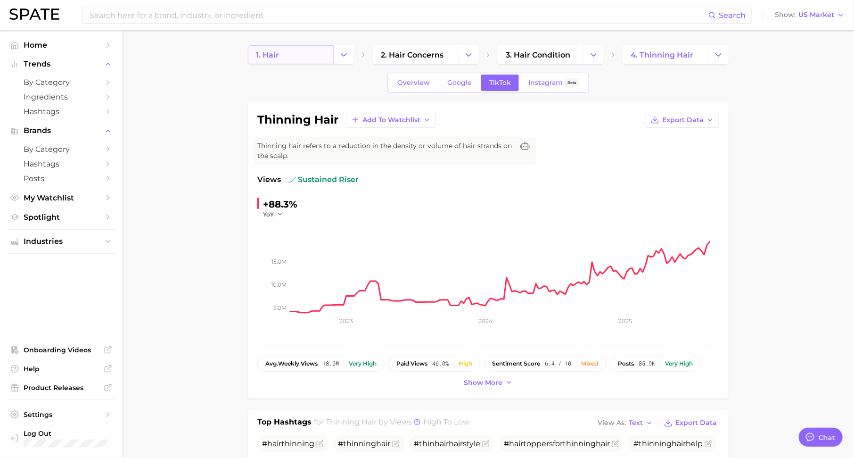
click at [311, 55] on link "1. hair" at bounding box center [291, 54] width 86 height 19
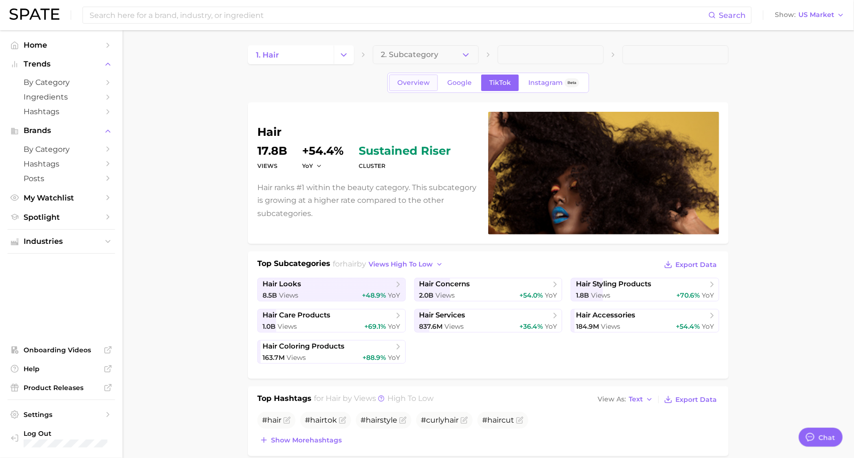
click at [415, 79] on span "Overview" at bounding box center [413, 83] width 33 height 8
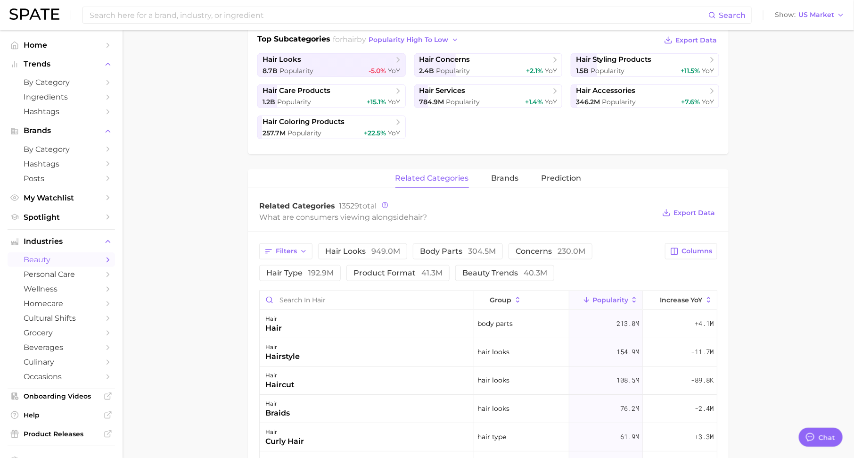
scroll to position [354, 0]
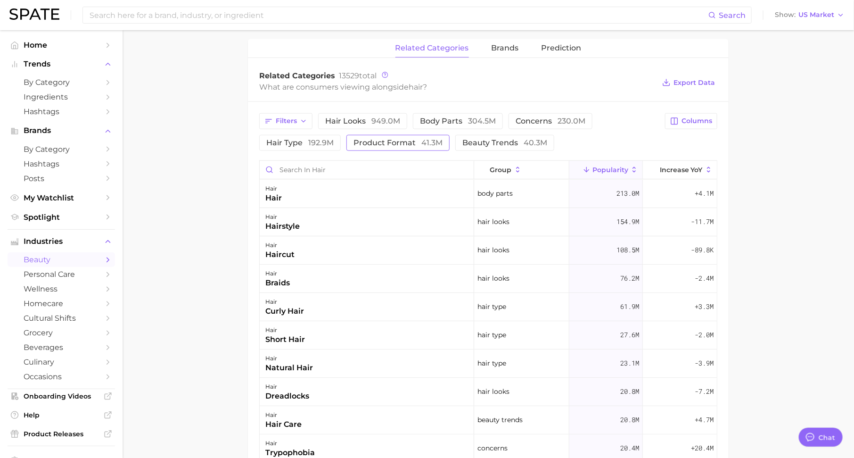
click at [368, 141] on span "product format 41.3m" at bounding box center [397, 143] width 89 height 8
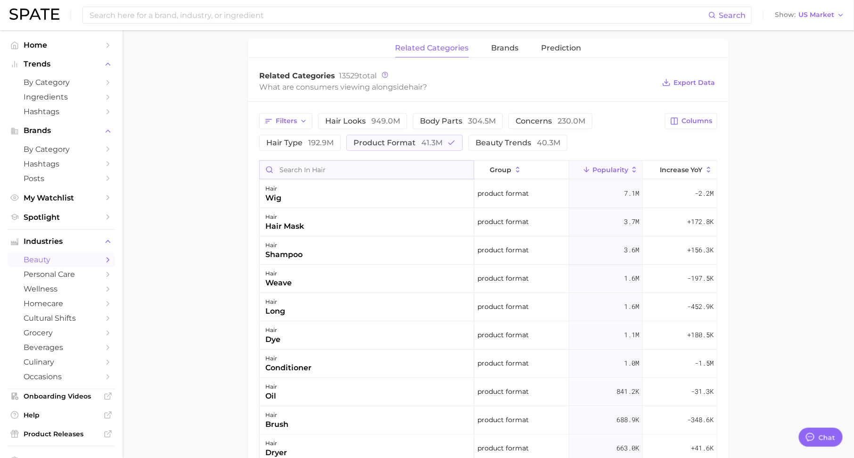
click at [412, 168] on input "Search in hair" at bounding box center [367, 170] width 214 height 18
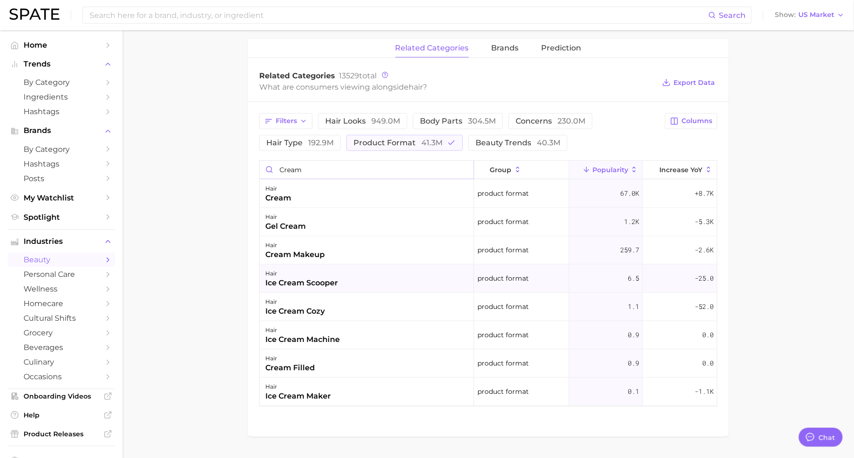
type input "cream"
click at [702, 272] on span "-25.0" at bounding box center [704, 277] width 19 height 11
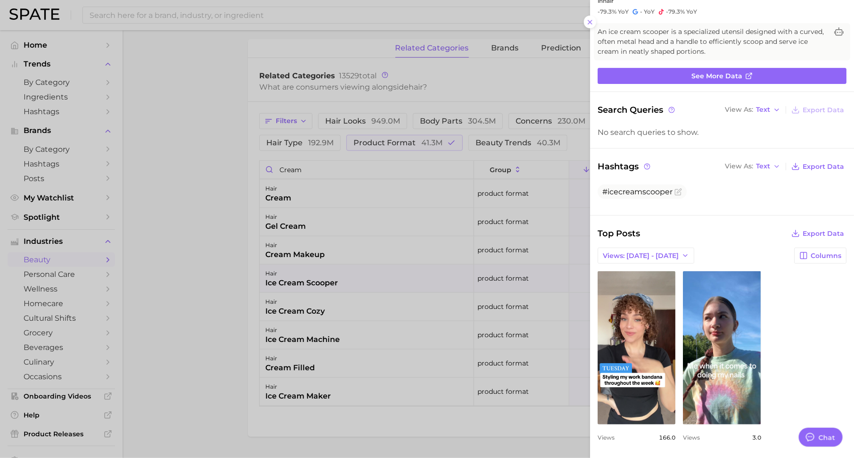
scroll to position [0, 0]
click at [429, 275] on div at bounding box center [427, 229] width 854 height 458
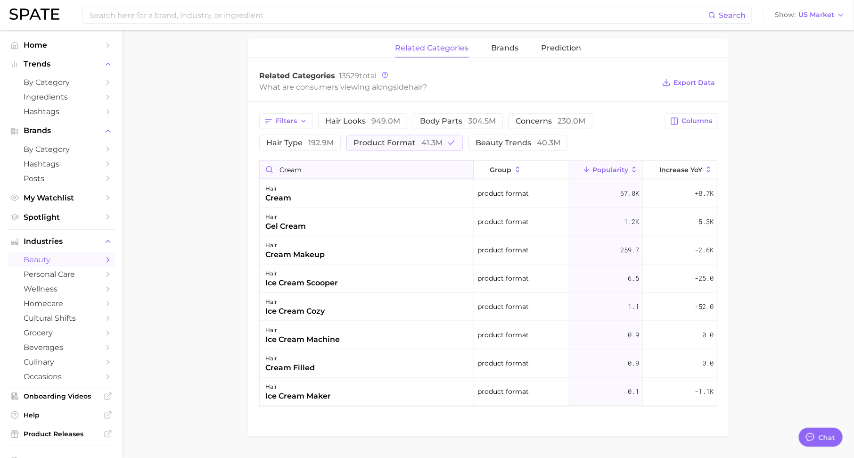
click at [465, 167] on input "cream" at bounding box center [367, 170] width 214 height 18
